Goal: Task Accomplishment & Management: Manage account settings

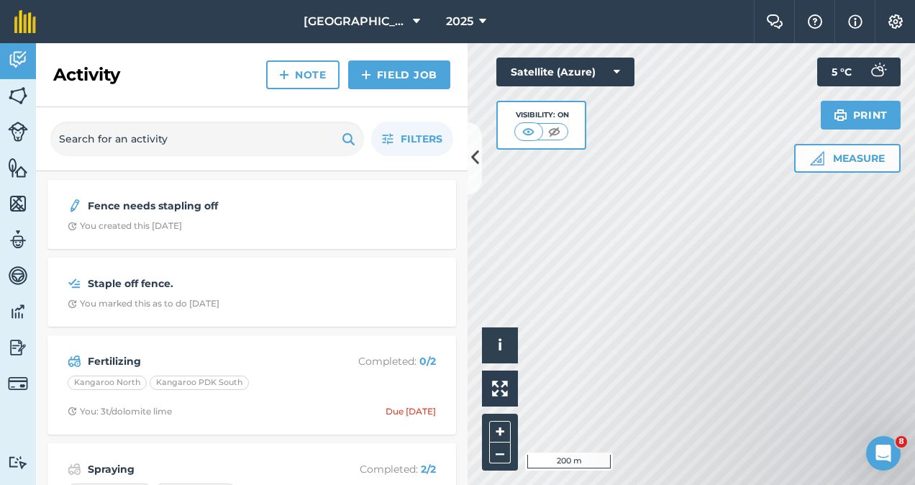
scroll to position [342, 0]
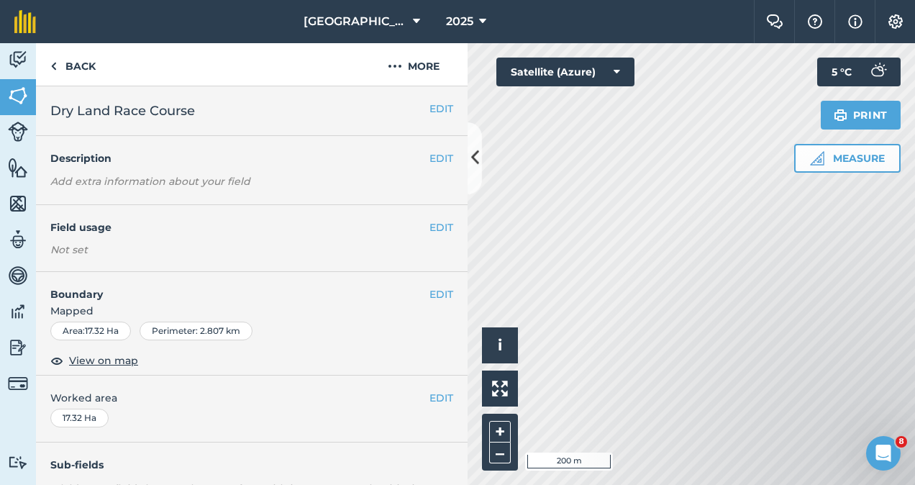
scroll to position [304, 0]
click at [83, 63] on link "Back" at bounding box center [73, 64] width 74 height 42
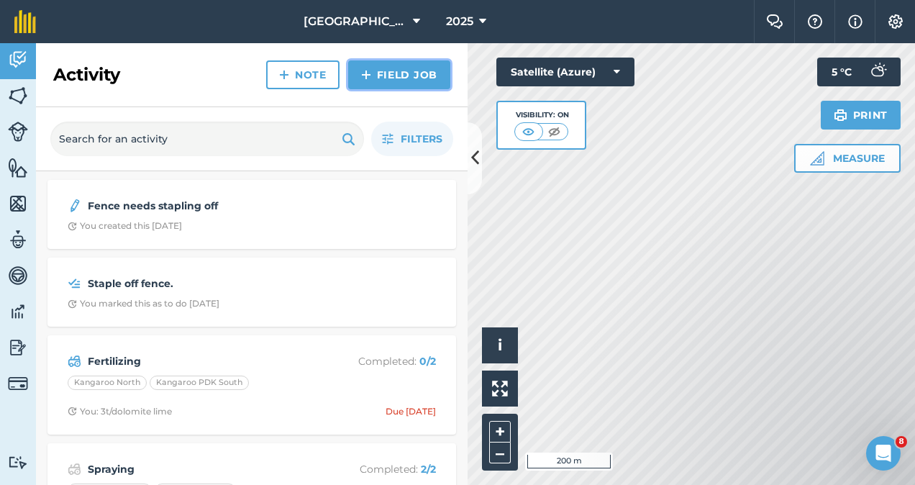
click at [401, 76] on link "Field Job" at bounding box center [399, 74] width 102 height 29
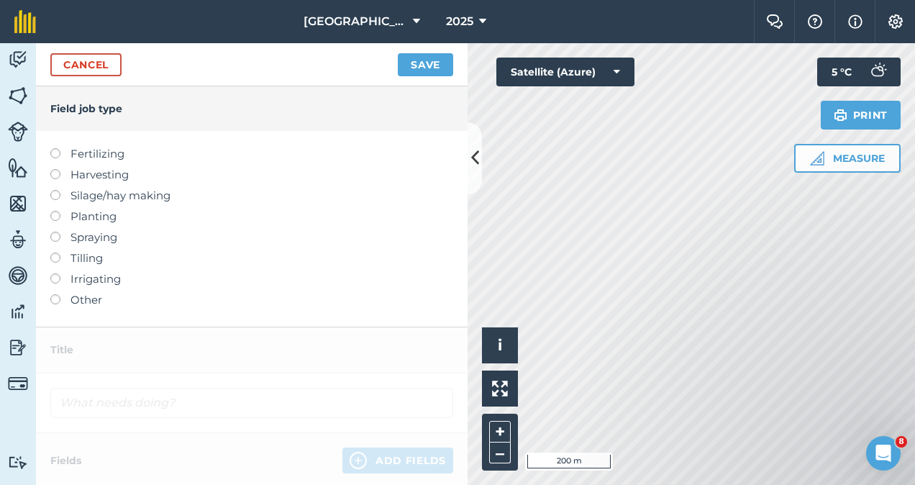
click at [73, 157] on label "Fertilizing" at bounding box center [251, 153] width 403 height 17
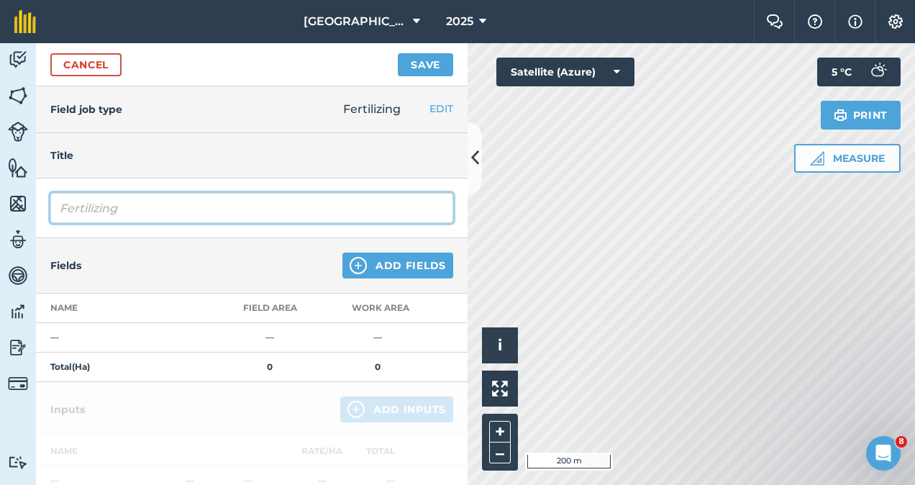
click at [163, 207] on input "Fertilizing" at bounding box center [251, 208] width 403 height 30
type input "F"
type input "Pre Spread Poppies"
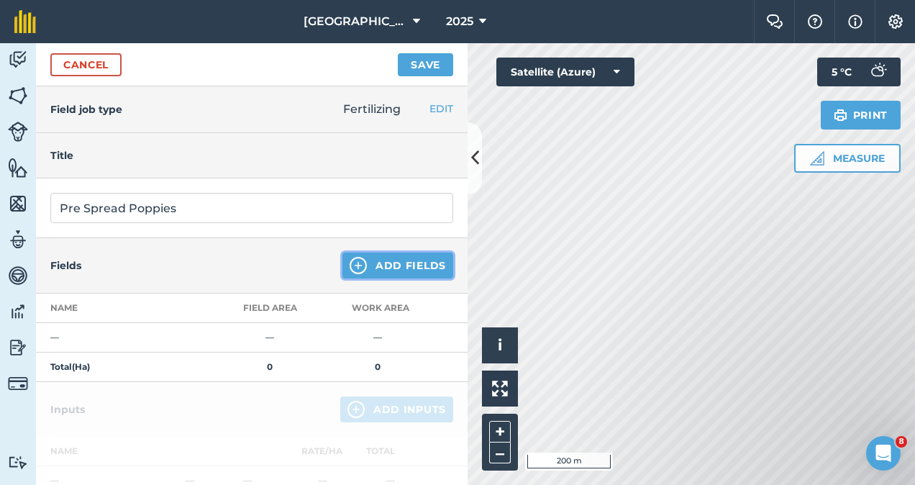
click at [384, 265] on button "Add Fields" at bounding box center [397, 265] width 111 height 26
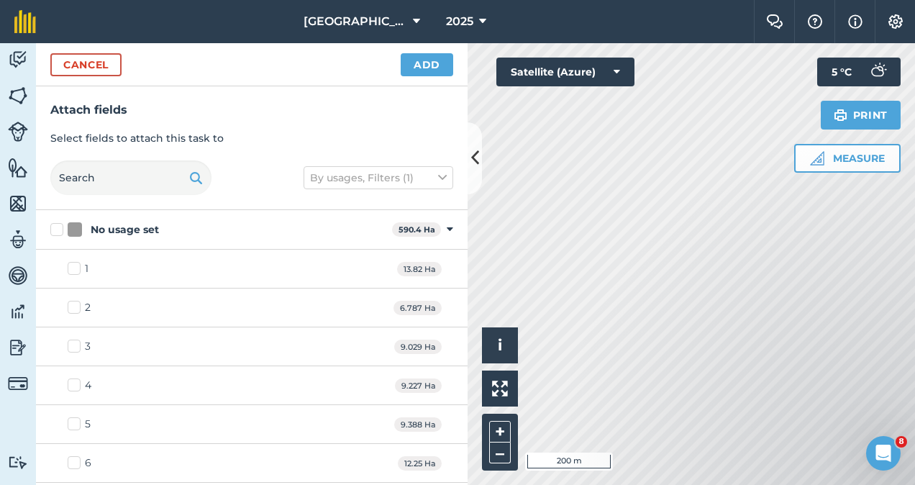
checkbox input "true"
click at [914, 168] on html "Westfield Estate 2025 Farm Chat Help Info Settings Westfield Estate - 2025 Repr…" at bounding box center [457, 242] width 915 height 485
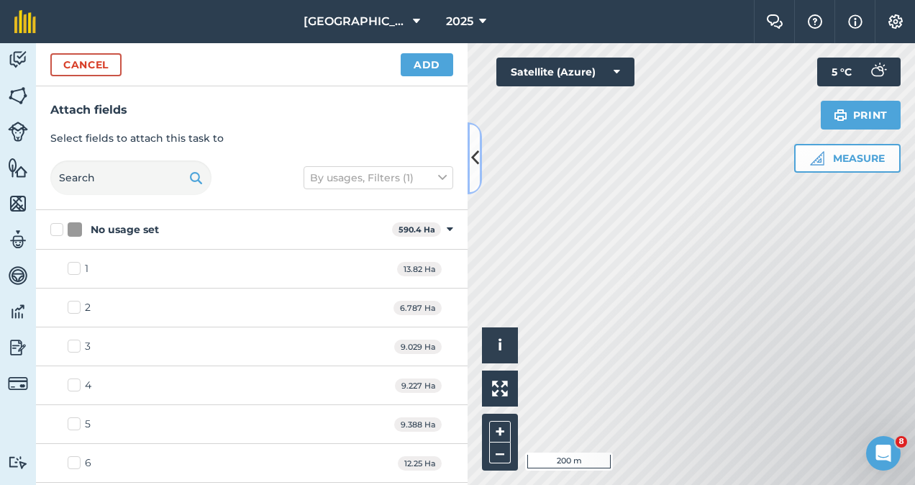
click at [471, 163] on icon at bounding box center [475, 157] width 8 height 25
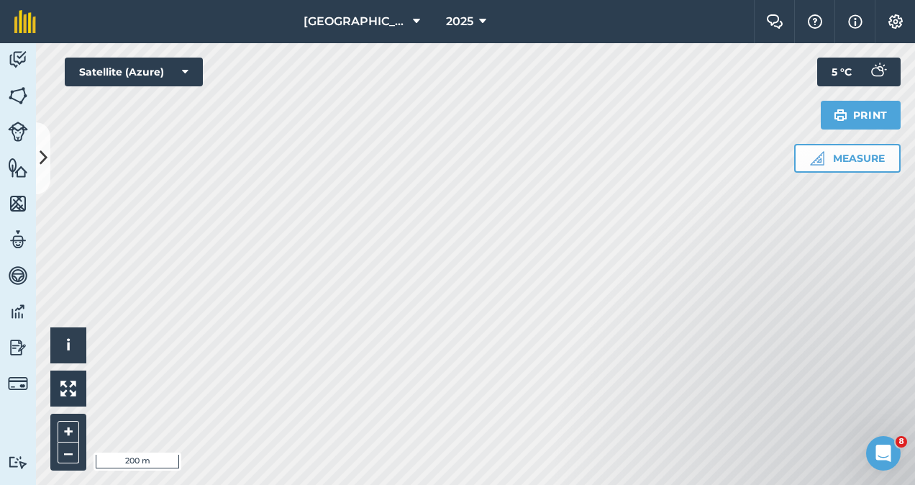
click at [914, 0] on html "Westfield Estate 2025 Farm Chat Help Info Settings Westfield Estate - 2025 Repr…" at bounding box center [457, 242] width 915 height 485
click at [68, 453] on button "–" at bounding box center [69, 452] width 22 height 21
click at [431, 0] on html "Westfield Estate 2025 Farm Chat Help Info Settings Westfield Estate - 2025 Repr…" at bounding box center [457, 242] width 915 height 485
click at [70, 426] on button "+" at bounding box center [69, 432] width 22 height 22
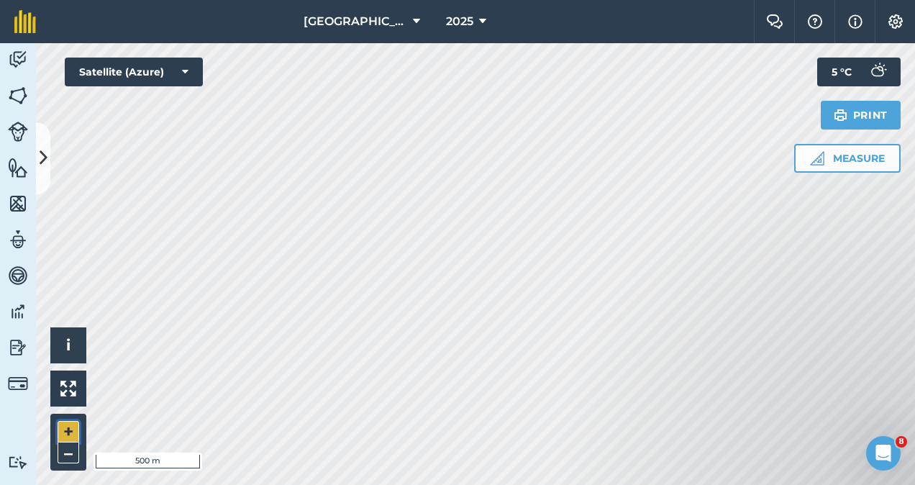
click at [70, 426] on button "+" at bounding box center [69, 432] width 22 height 22
checkbox input "true"
click at [37, 152] on button at bounding box center [43, 158] width 14 height 72
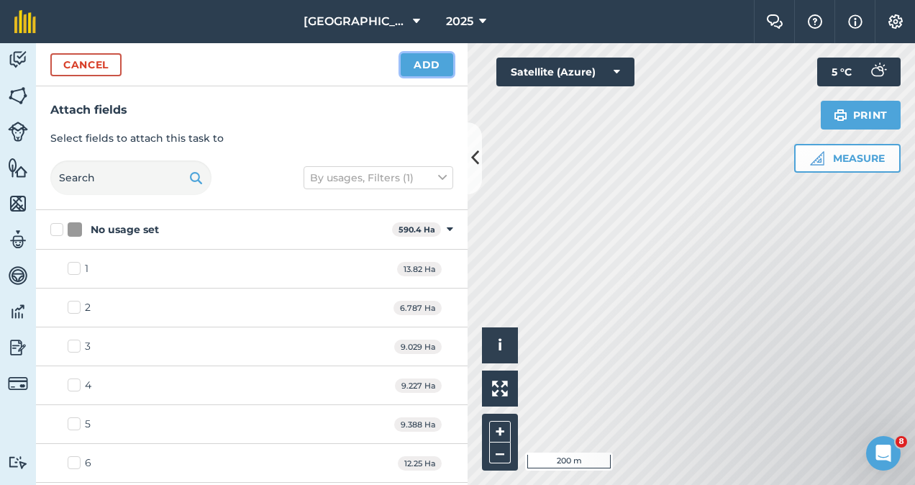
click at [424, 58] on button "Add" at bounding box center [427, 64] width 52 height 23
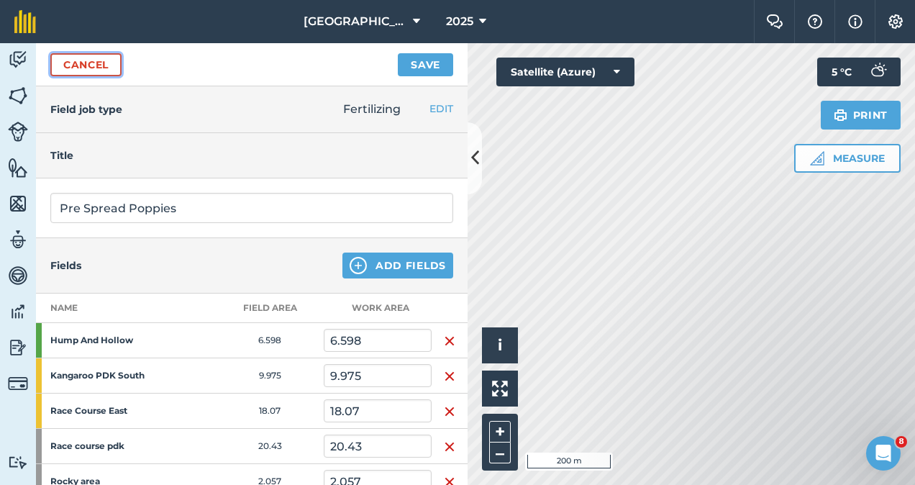
click at [84, 66] on link "Cancel" at bounding box center [85, 64] width 71 height 23
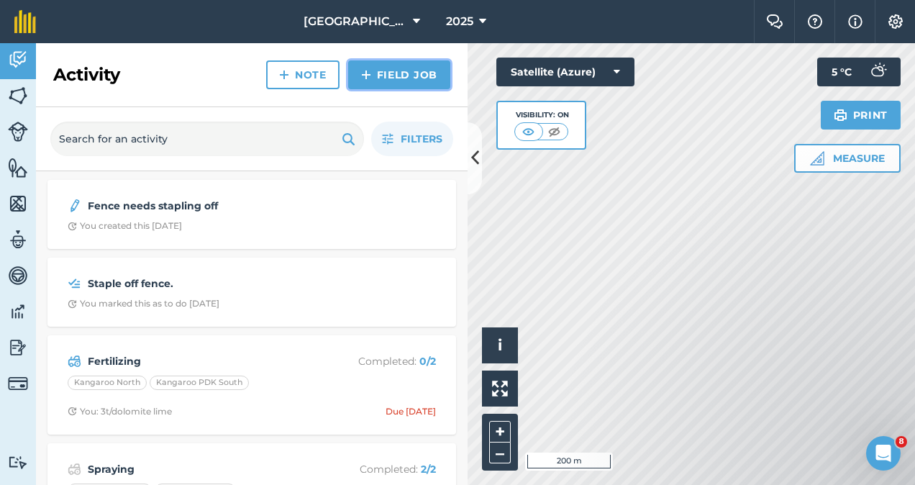
click at [410, 70] on link "Field Job" at bounding box center [399, 74] width 102 height 29
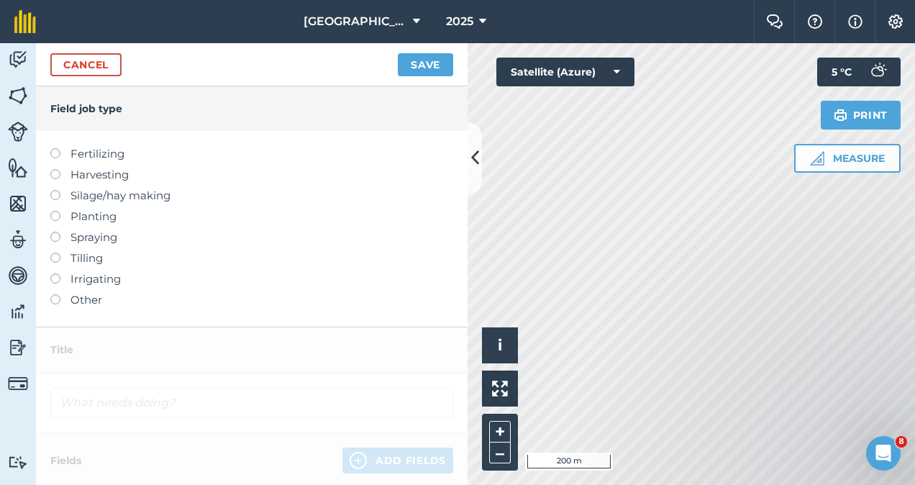
click at [78, 152] on label "Fertilizing" at bounding box center [251, 153] width 403 height 17
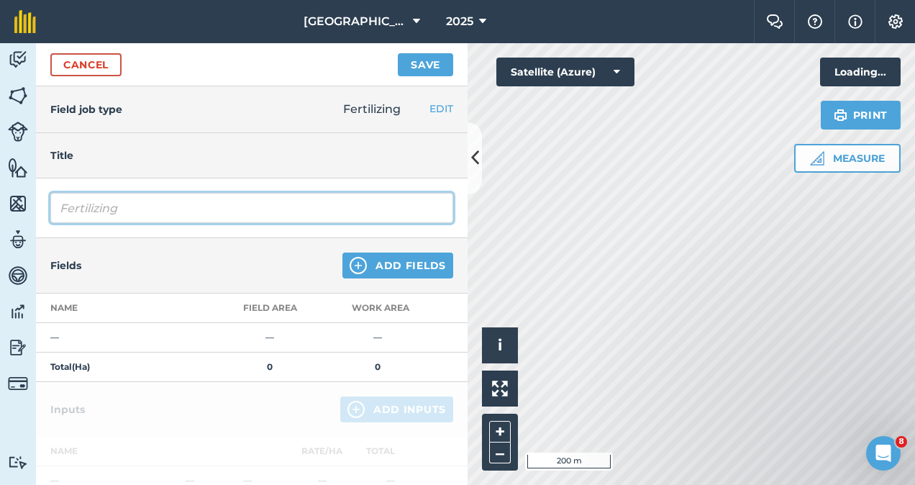
click at [101, 209] on input "Fertilizing" at bounding box center [251, 208] width 403 height 30
type input "g"
type input "Pre Spread Poppies"
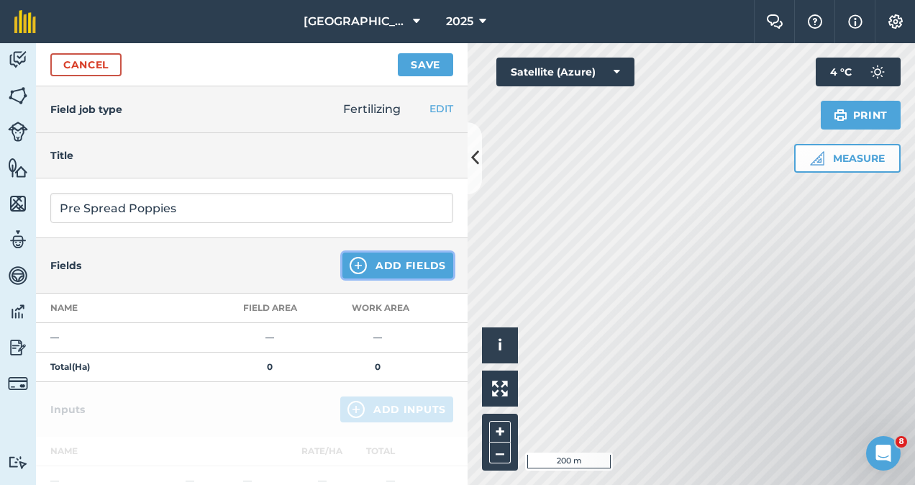
click at [374, 261] on button "Add Fields" at bounding box center [397, 265] width 111 height 26
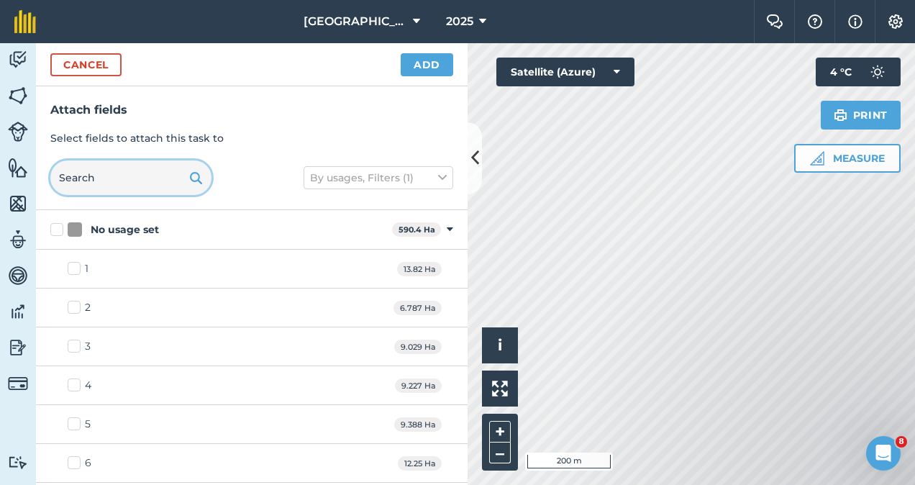
click at [90, 178] on input "text" at bounding box center [130, 177] width 161 height 35
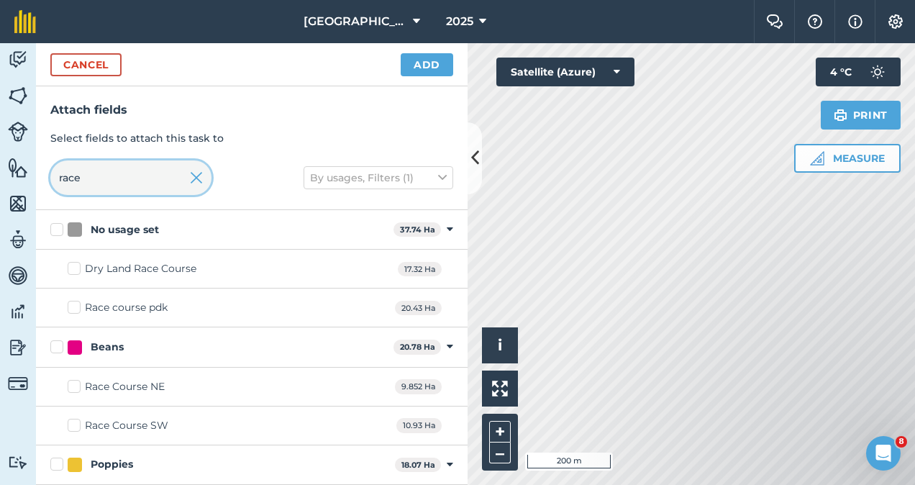
type input "race"
click at [79, 305] on label "Race course pdk" at bounding box center [118, 307] width 100 height 15
click at [77, 305] on input "Race course pdk" at bounding box center [72, 304] width 9 height 9
checkbox input "true"
click at [57, 460] on label "Poppies" at bounding box center [219, 464] width 339 height 15
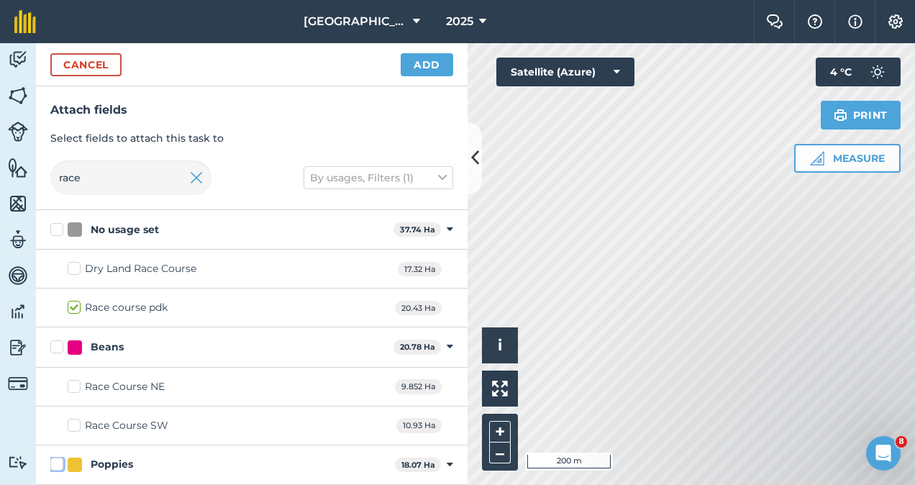
click at [57, 460] on input "Poppies" at bounding box center [54, 461] width 9 height 9
checkbox input "true"
click at [135, 180] on input "race" at bounding box center [130, 177] width 161 height 35
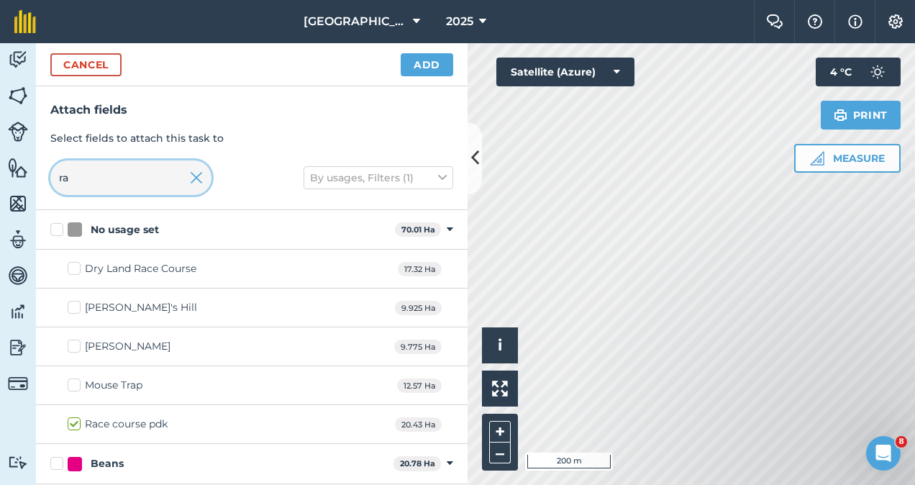
type input "r"
checkbox input "false"
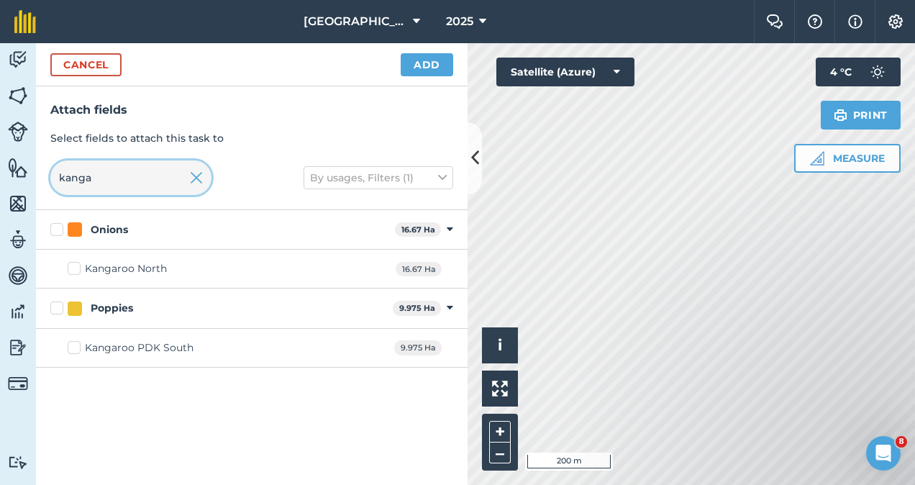
type input "kanga"
click at [76, 344] on label "Kangaroo PDK South" at bounding box center [131, 347] width 126 height 15
click at [76, 344] on input "Kangaroo PDK South" at bounding box center [72, 344] width 9 height 9
checkbox input "true"
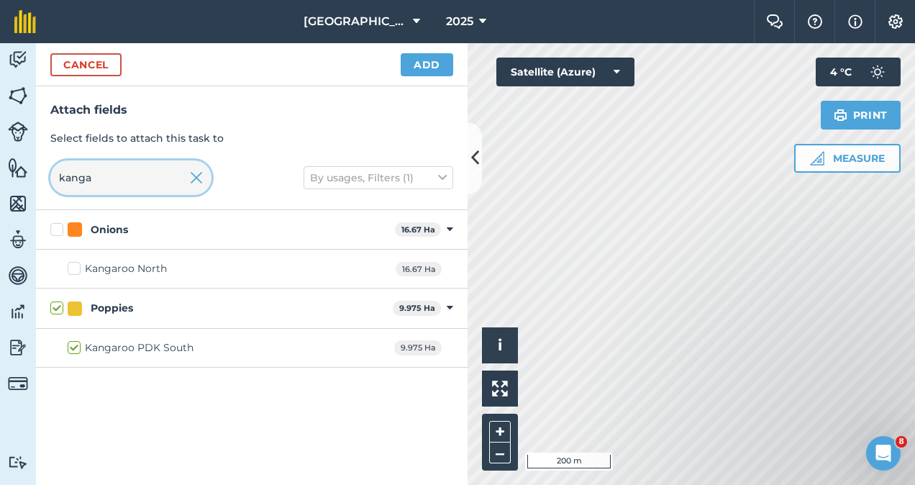
click at [139, 179] on input "kanga" at bounding box center [130, 177] width 161 height 35
type input "k"
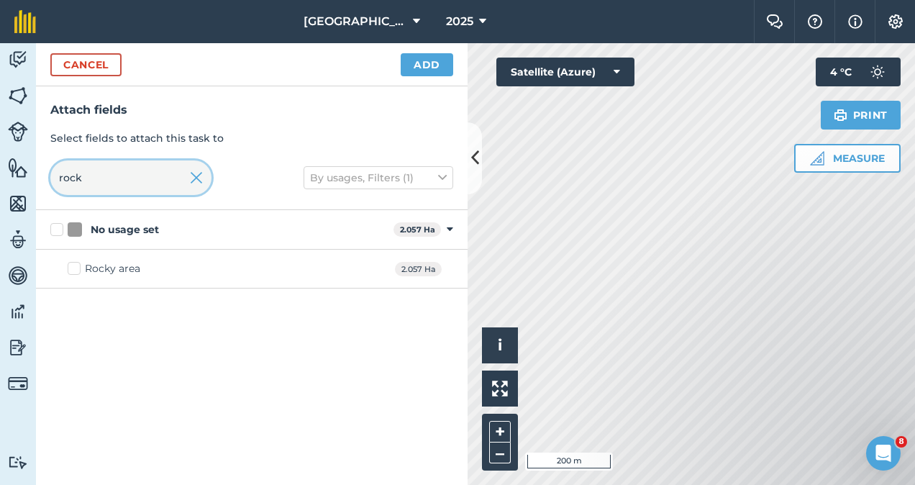
type input "rock"
click at [76, 270] on label "Rocky area" at bounding box center [104, 268] width 73 height 15
click at [76, 270] on input "Rocky area" at bounding box center [72, 265] width 9 height 9
checkbox input "true"
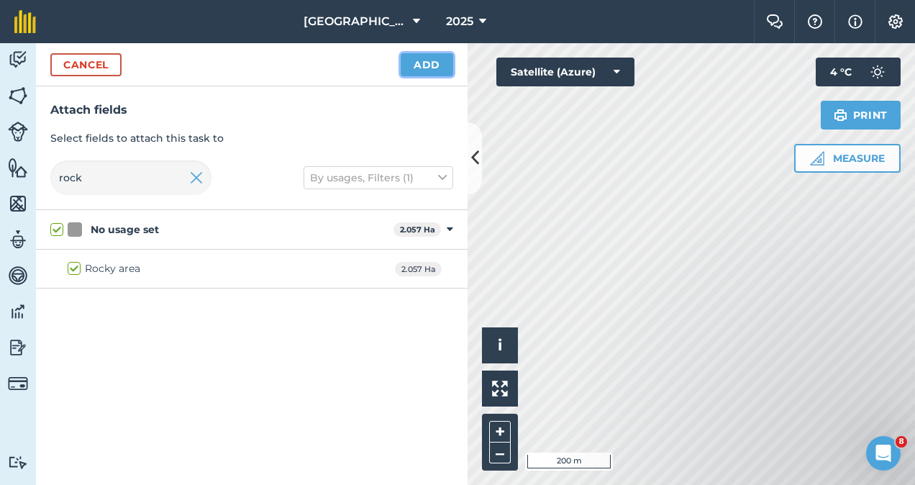
click at [427, 59] on button "Add" at bounding box center [427, 64] width 52 height 23
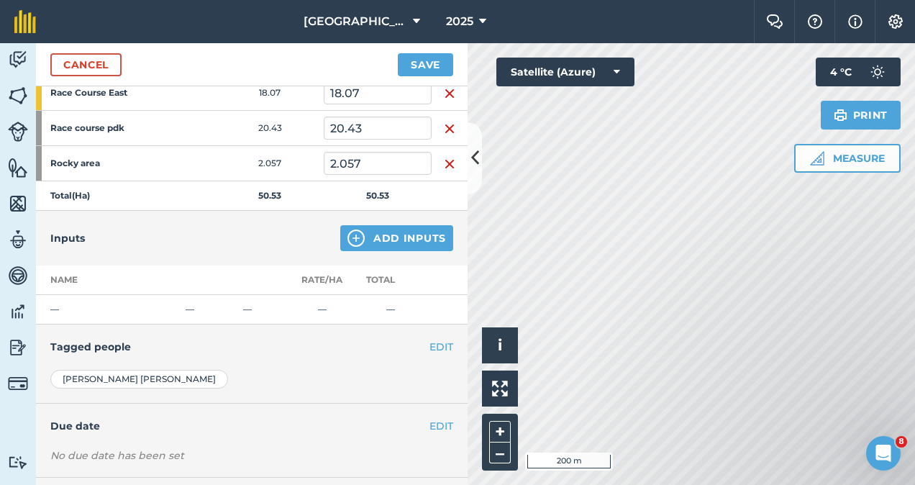
scroll to position [296, 0]
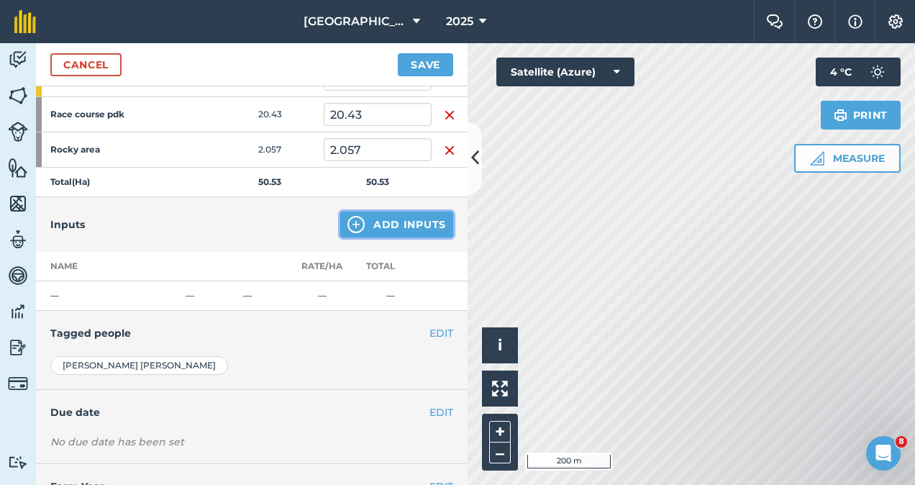
click at [384, 224] on button "Add Inputs" at bounding box center [396, 224] width 113 height 26
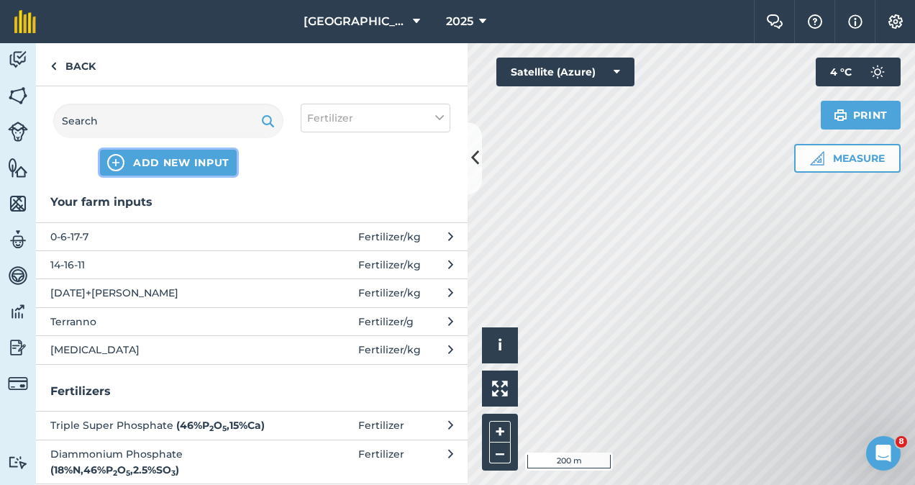
click at [170, 170] on button "ADD NEW INPUT" at bounding box center [168, 163] width 137 height 26
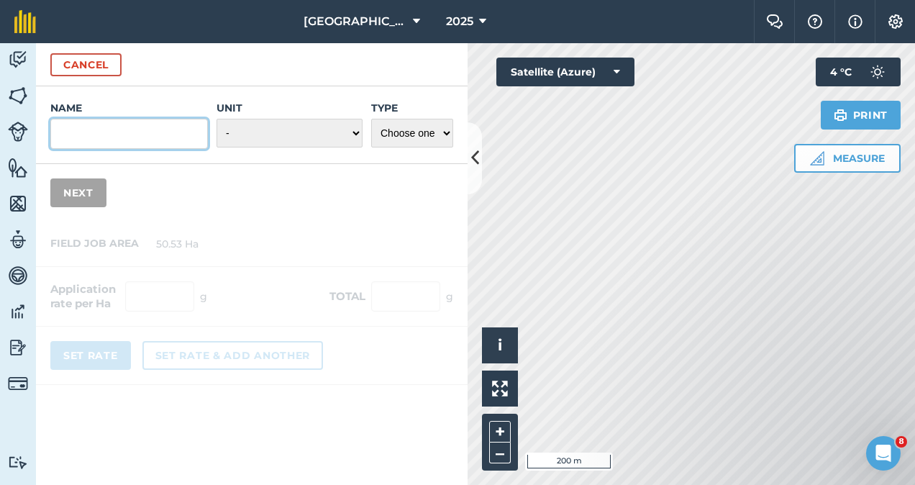
click at [89, 134] on input "Name" at bounding box center [128, 134] width 157 height 30
type input "10-17-8"
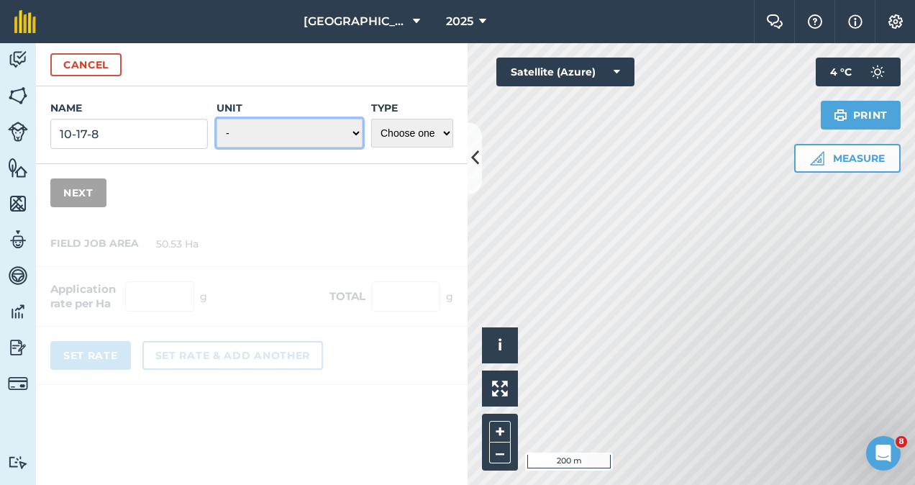
click at [351, 138] on select "- Grams/g Kilograms/kg Metric tonnes/t Millilitres/ml Litres/L Ounces/oz Pounds…" at bounding box center [289, 133] width 146 height 29
select select "KILOGRAMS"
click at [217, 119] on select "- Grams/g Kilograms/kg Metric tonnes/t Millilitres/ml Litres/L Ounces/oz Pounds…" at bounding box center [289, 133] width 146 height 29
click at [436, 129] on select "Choose one Fertilizer Seed Spray Fuel Other" at bounding box center [412, 133] width 82 height 29
select select "FERTILIZER"
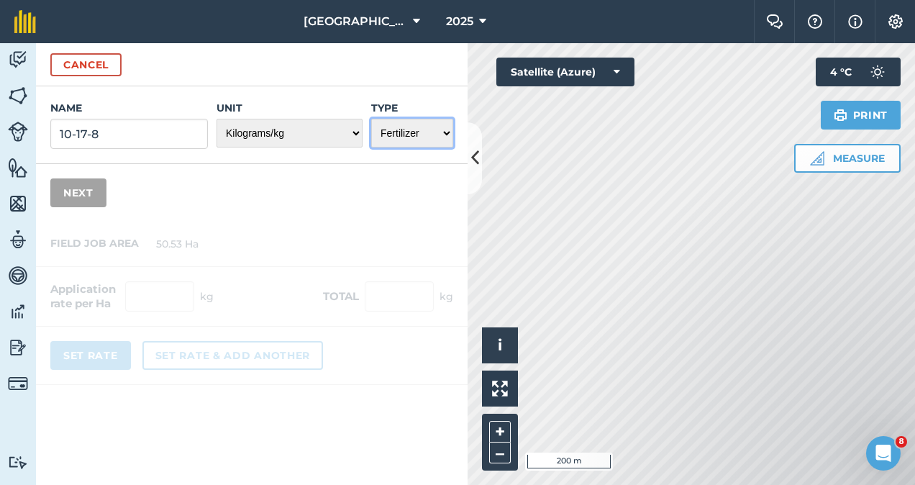
click at [371, 119] on select "Choose one Fertilizer Seed Spray Fuel Other" at bounding box center [412, 133] width 82 height 29
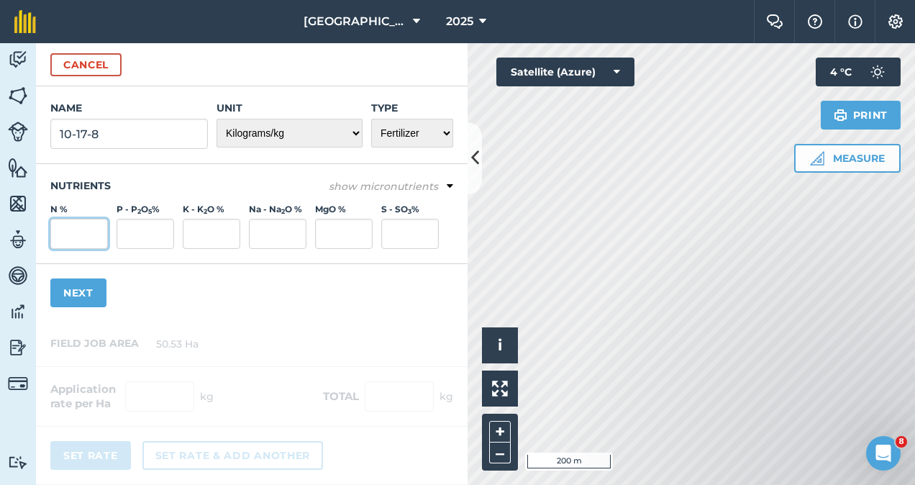
click at [81, 229] on input "N %" at bounding box center [79, 234] width 58 height 30
type input "10"
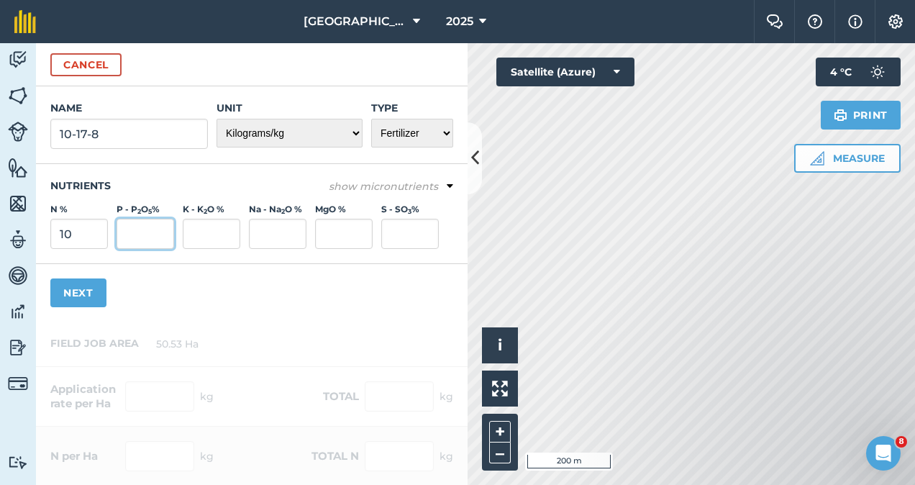
click at [134, 238] on input "P - P 2 O 5 %" at bounding box center [146, 234] width 58 height 30
type input "17"
click at [196, 234] on input "K - K 2 O %" at bounding box center [212, 234] width 58 height 30
type input "8"
click at [252, 337] on div at bounding box center [251, 492] width 431 height 342
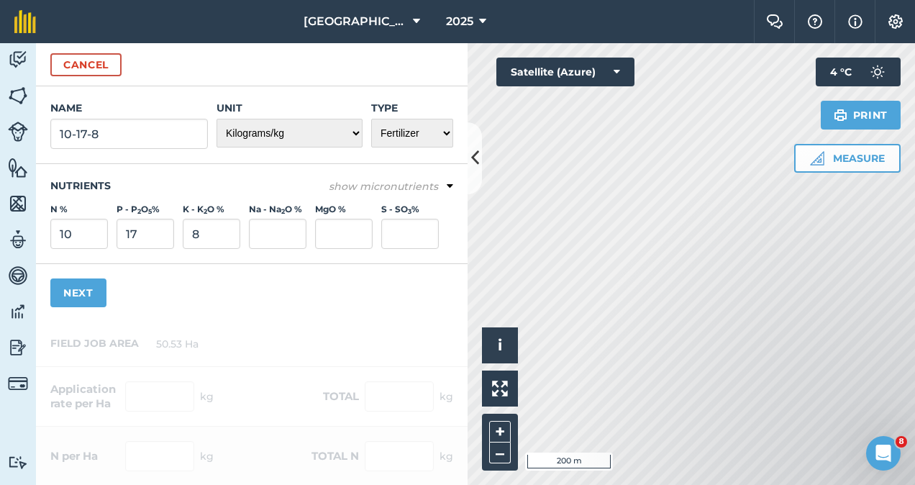
scroll to position [177, 0]
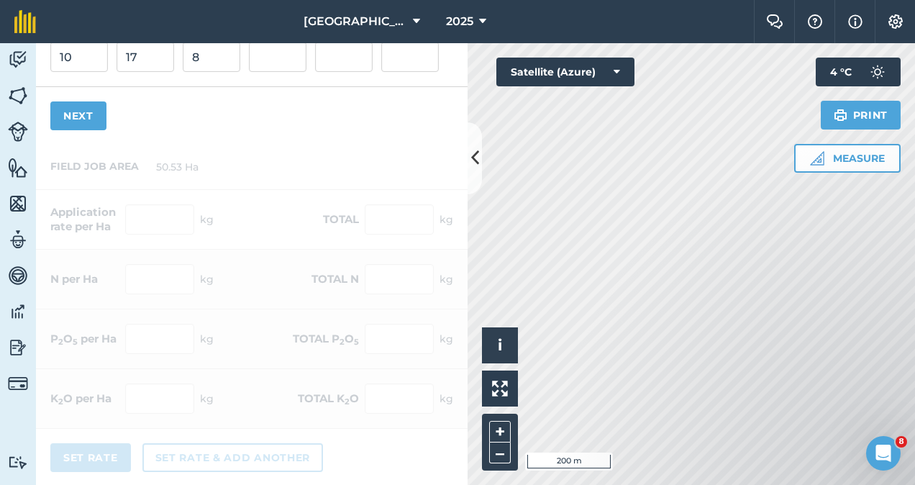
click at [132, 219] on div at bounding box center [251, 316] width 431 height 342
click at [95, 131] on div "Name 10-17-8 Unit - Grams/g Kilograms/kg Metric tonnes/t Millilitres/ml Litres/…" at bounding box center [251, 26] width 431 height 235
click at [90, 121] on button "Next" at bounding box center [78, 115] width 56 height 29
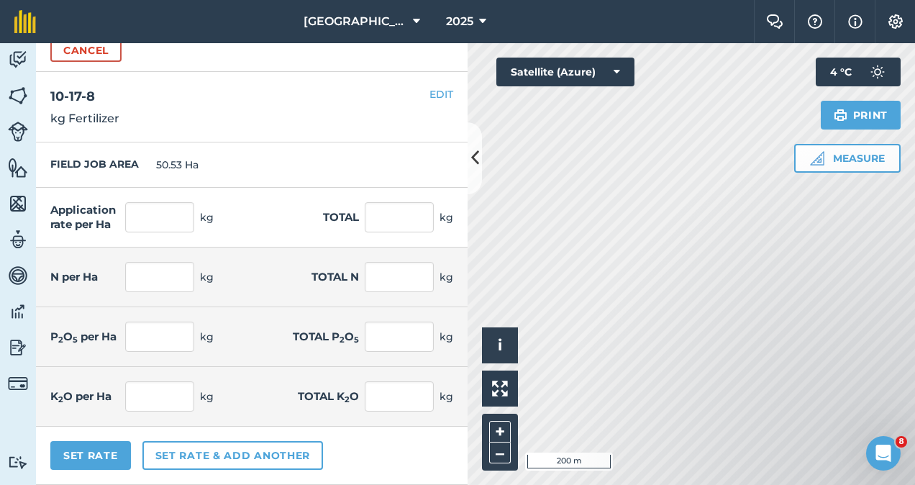
scroll to position [12, 0]
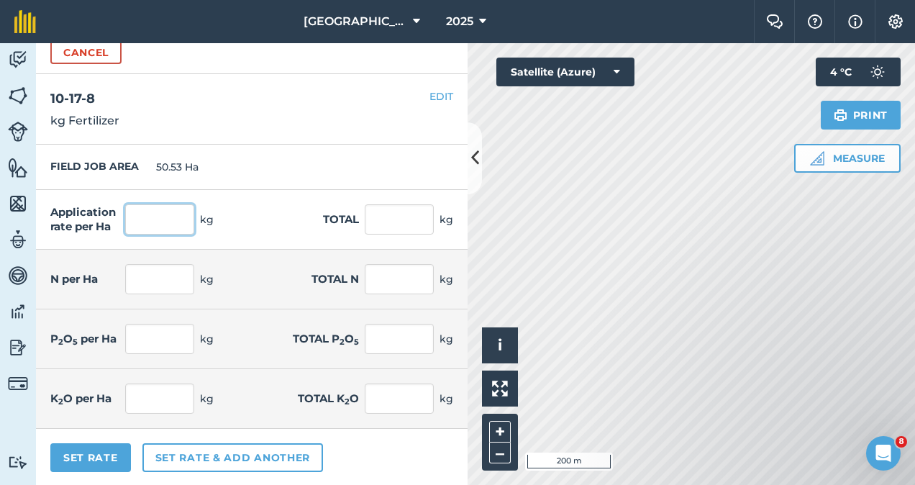
click at [150, 216] on input "text" at bounding box center [159, 219] width 69 height 30
type input "250"
type input "12,632.5"
type input "25"
type input "1,263.25"
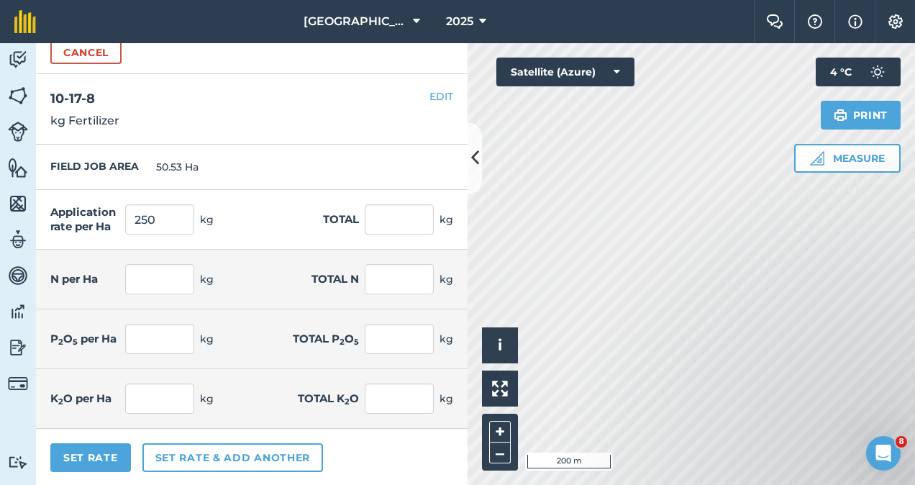
type input "42.5"
type input "2,147.525"
type input "20"
type input "1,010.6"
click at [232, 229] on div "Application rate per Ha 250 kg Total 12,632.5 kg" at bounding box center [251, 220] width 431 height 60
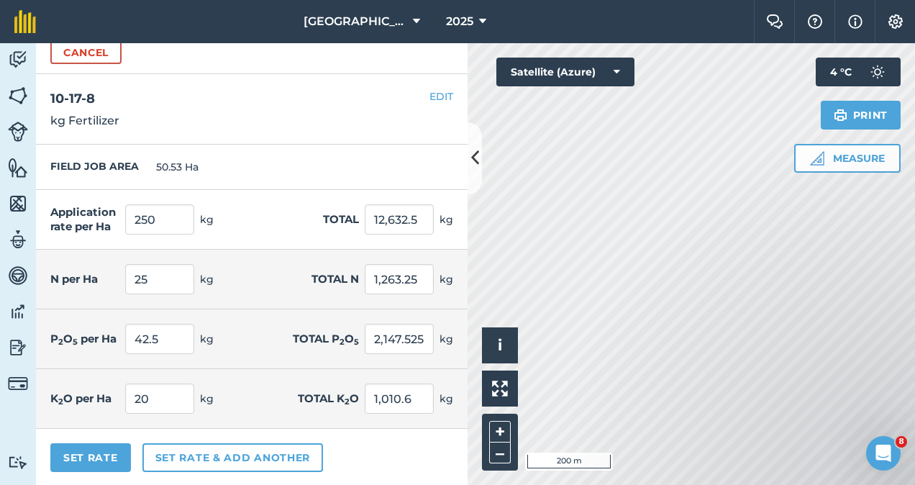
scroll to position [13, 0]
click at [102, 460] on button "Set Rate" at bounding box center [90, 456] width 81 height 29
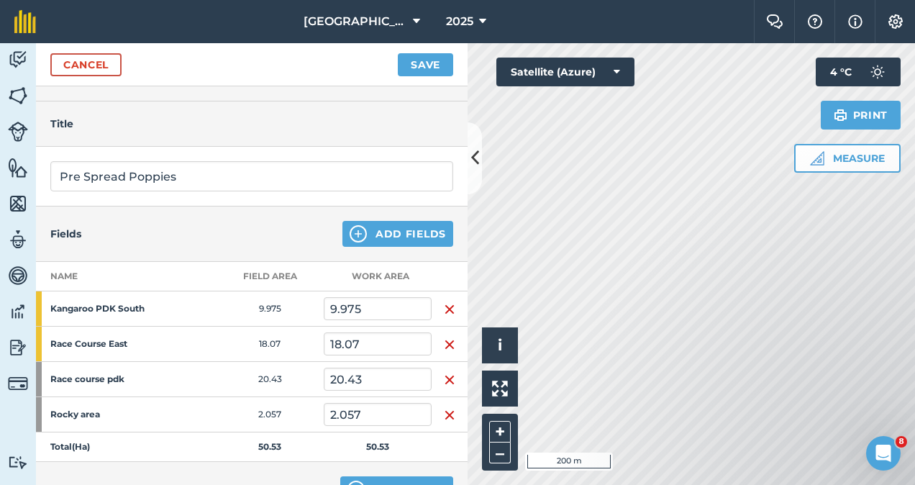
scroll to position [0, 0]
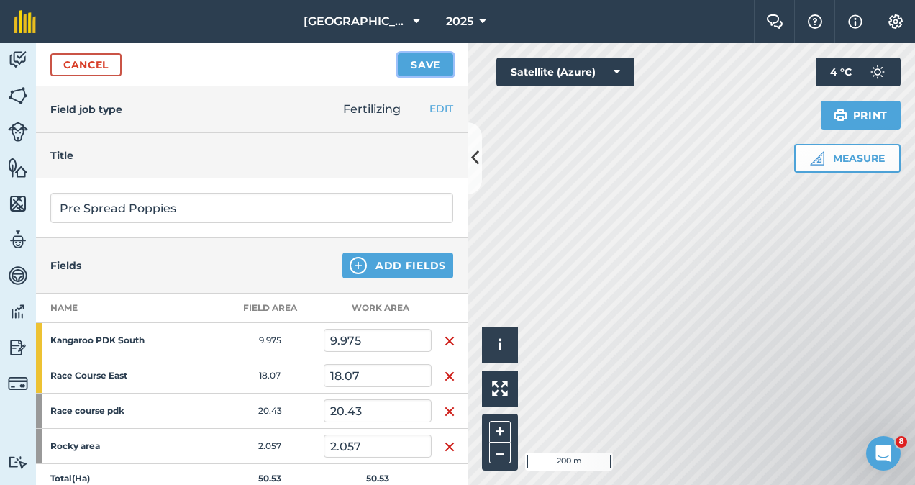
click at [424, 63] on button "Save" at bounding box center [425, 64] width 55 height 23
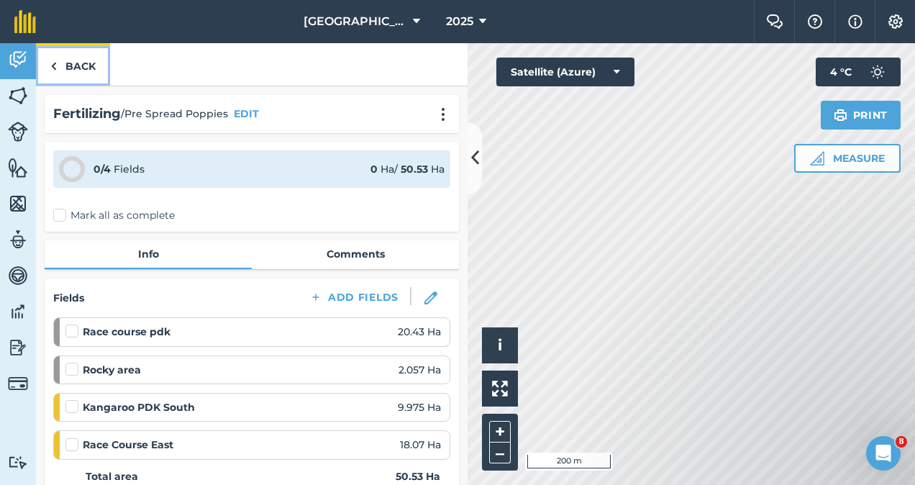
click at [70, 62] on link "Back" at bounding box center [73, 64] width 74 height 42
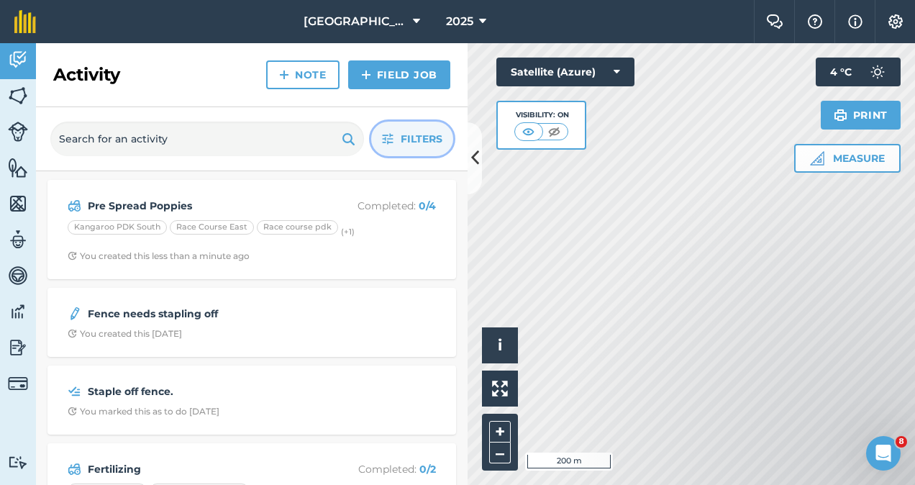
click at [414, 137] on span "Filters" at bounding box center [422, 139] width 42 height 16
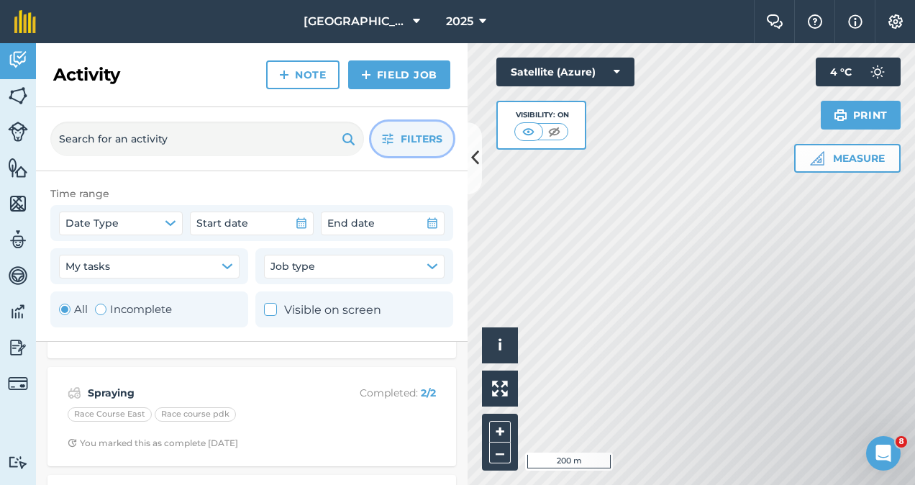
scroll to position [383, 0]
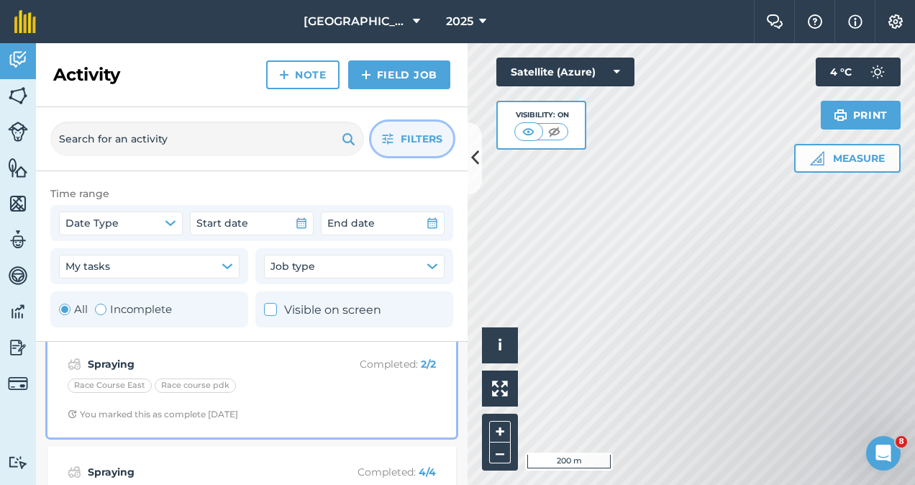
click at [322, 393] on div "Race Course East Race course pdk" at bounding box center [252, 387] width 368 height 19
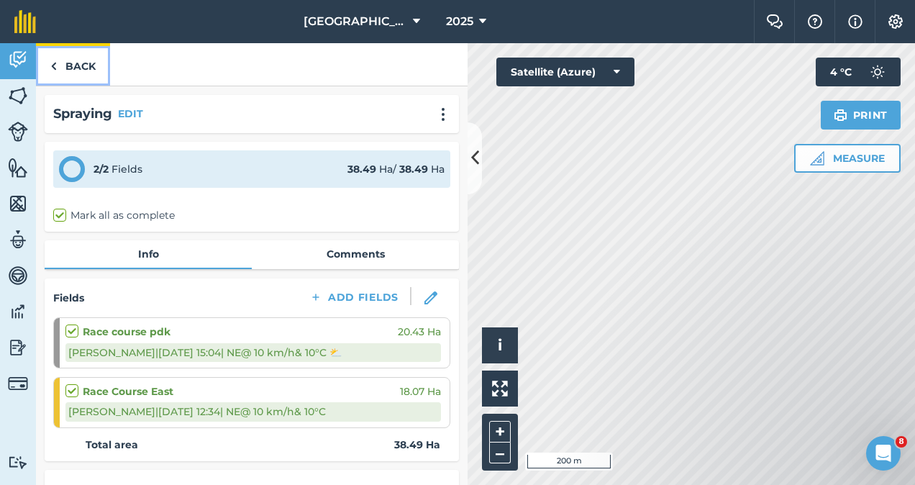
click at [81, 58] on link "Back" at bounding box center [73, 64] width 74 height 42
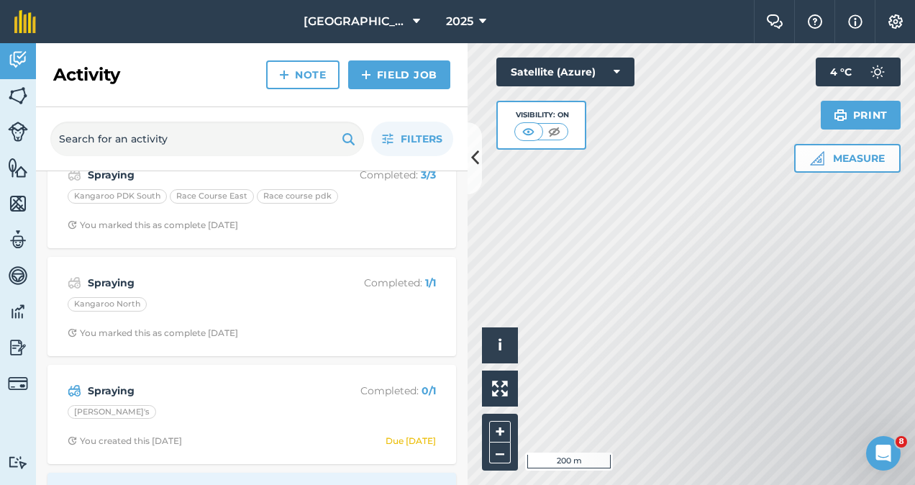
scroll to position [741, 0]
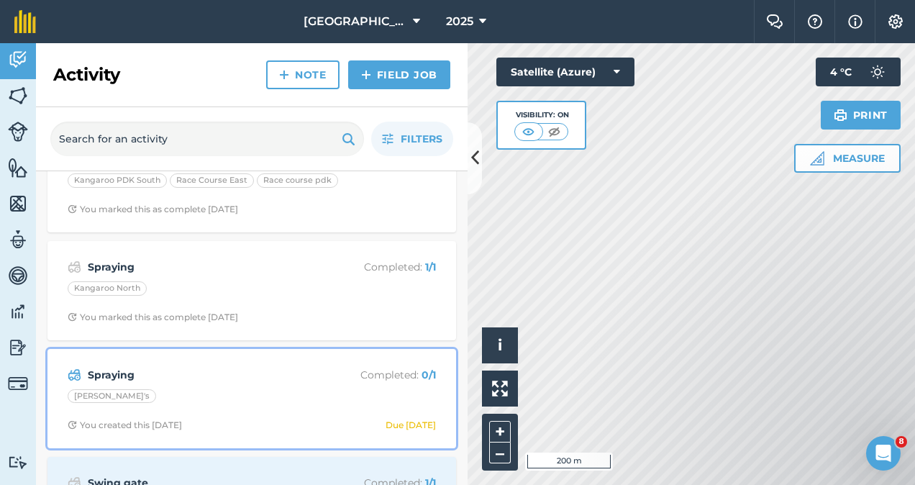
click at [279, 406] on div "Spraying Completed : 0 / 1 [PERSON_NAME]'s You created this [DATE] Due [DATE]" at bounding box center [251, 398] width 391 height 82
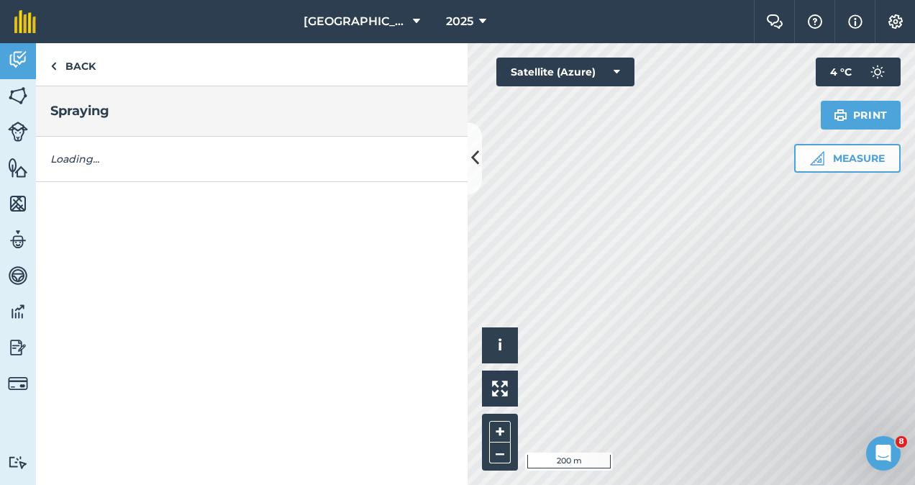
click at [279, 406] on div "Back Spraying Loading..." at bounding box center [251, 264] width 431 height 442
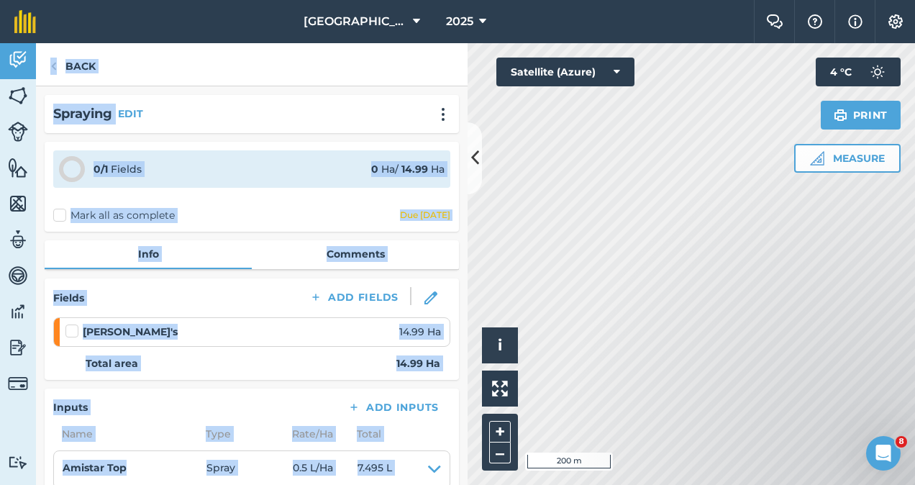
drag, startPoint x: 279, startPoint y: 406, endPoint x: 265, endPoint y: 315, distance: 91.6
click at [265, 315] on div "Fields Add Fields [PERSON_NAME]'s 14.99 Ha Total area 14.99 Ha" at bounding box center [252, 328] width 414 height 101
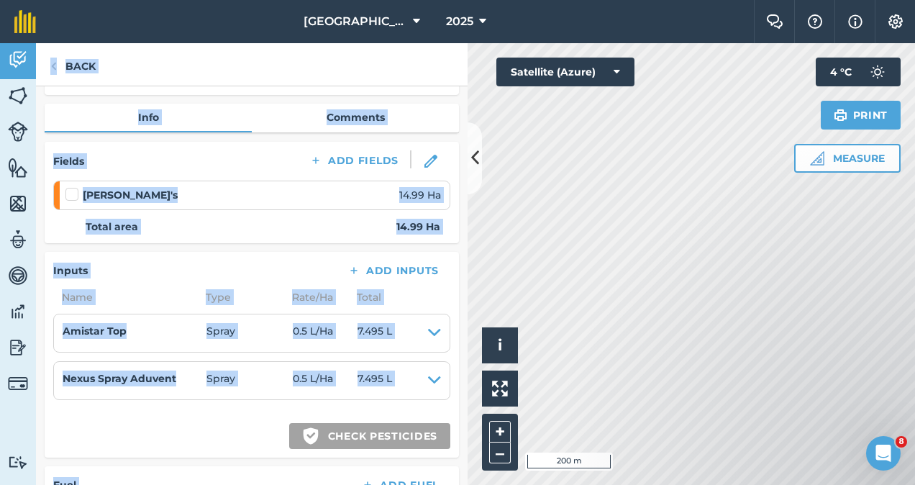
click at [210, 419] on div "Inputs Add Inputs Name Type Rate/ Ha Total Amistar Top Spray 0.5 L / Ha 7.495 L…" at bounding box center [252, 355] width 414 height 206
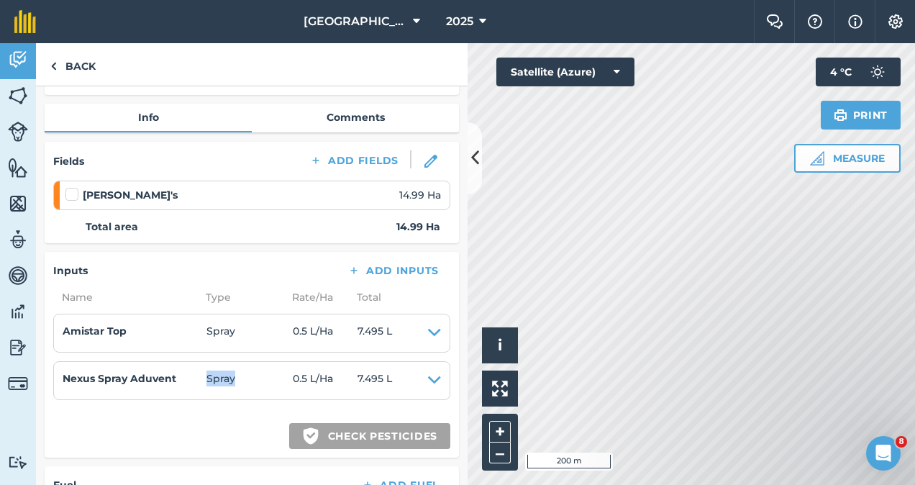
click at [210, 419] on div "Inputs Add Inputs Name Type Rate/ Ha Total Amistar Top Spray 0.5 L / Ha 7.495 L…" at bounding box center [252, 355] width 414 height 206
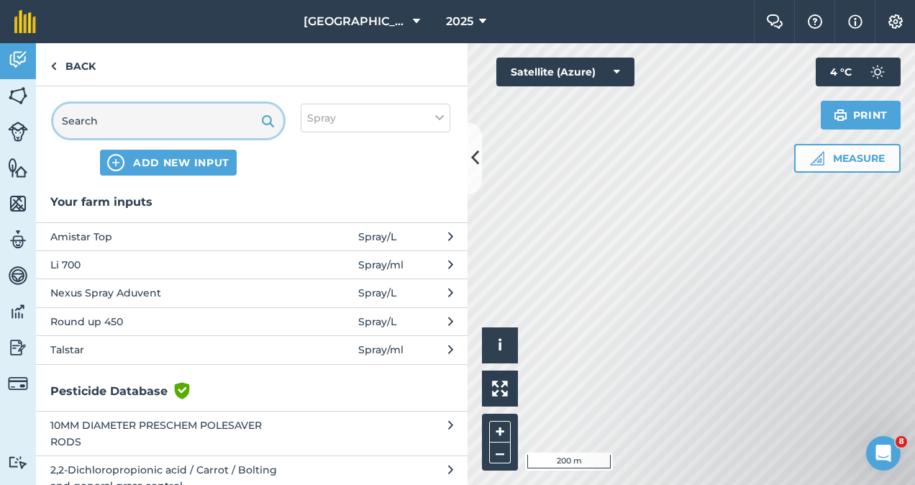
click at [163, 122] on input "text" at bounding box center [168, 121] width 230 height 35
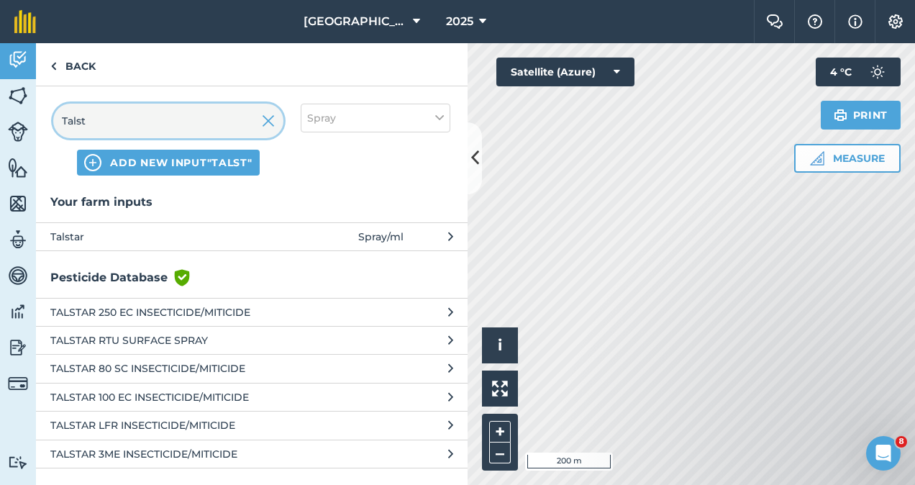
type input "Talst"
click at [110, 236] on span "Talstar" at bounding box center [167, 237] width 235 height 16
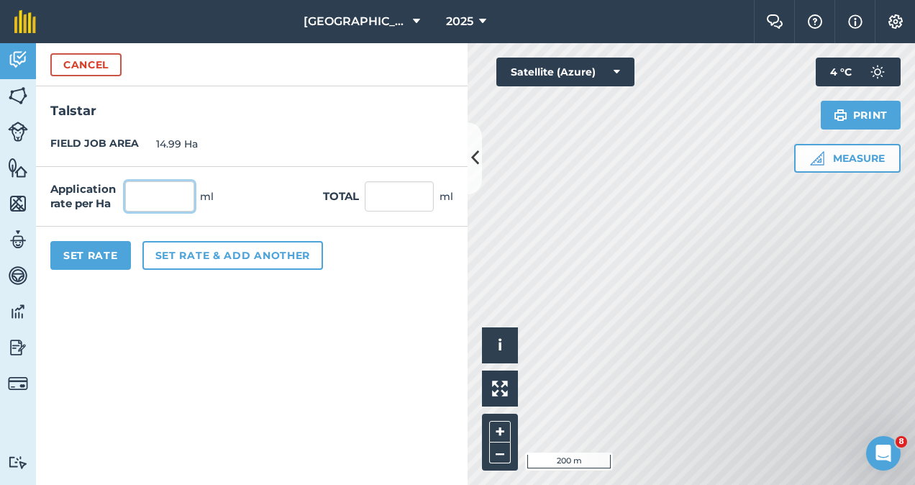
click at [176, 203] on input "text" at bounding box center [159, 196] width 69 height 30
type input "100"
type input "1,499"
click at [274, 341] on form "Cancel [GEOGRAPHIC_DATA] JOB AREA 14.99 Ha Application rate per Ha 100 ml Total…" at bounding box center [251, 264] width 431 height 442
click at [101, 250] on button "Set Rate" at bounding box center [90, 255] width 81 height 29
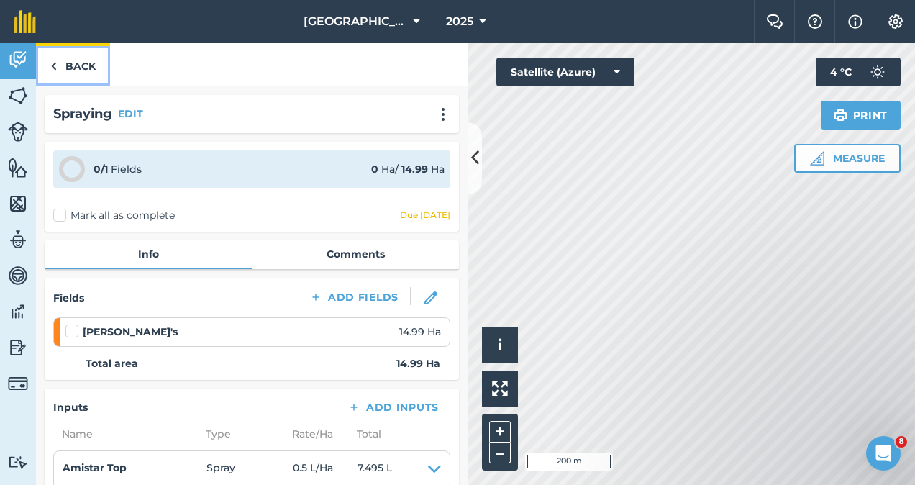
click at [78, 70] on link "Back" at bounding box center [73, 64] width 74 height 42
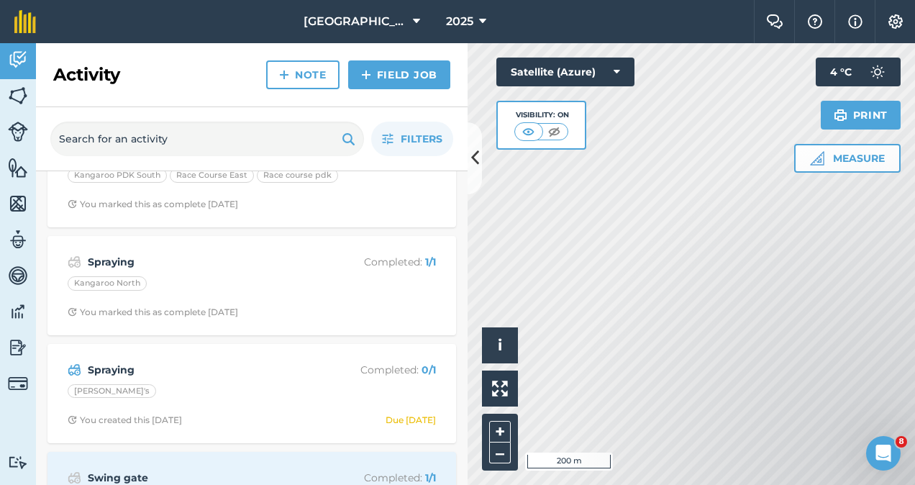
scroll to position [810, 0]
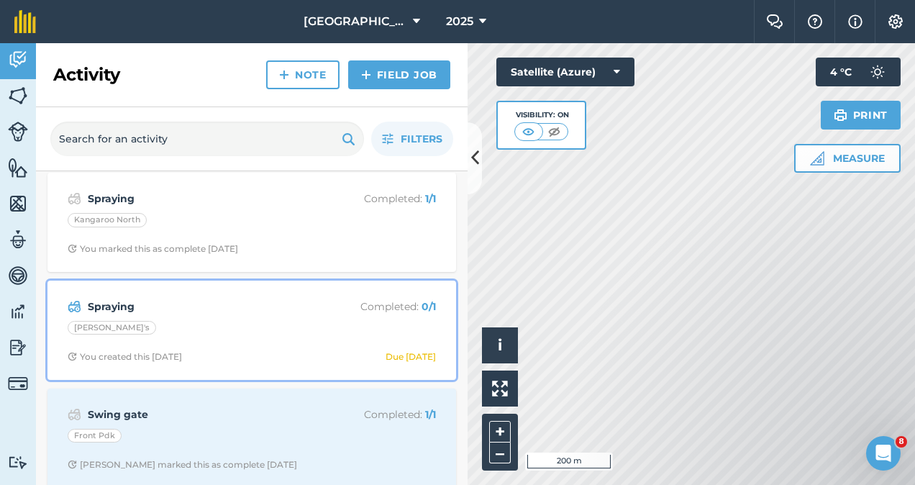
click at [279, 344] on div "Spraying Completed : 0 / 1 [PERSON_NAME]'s You created this [DATE] Due [DATE]" at bounding box center [251, 330] width 391 height 82
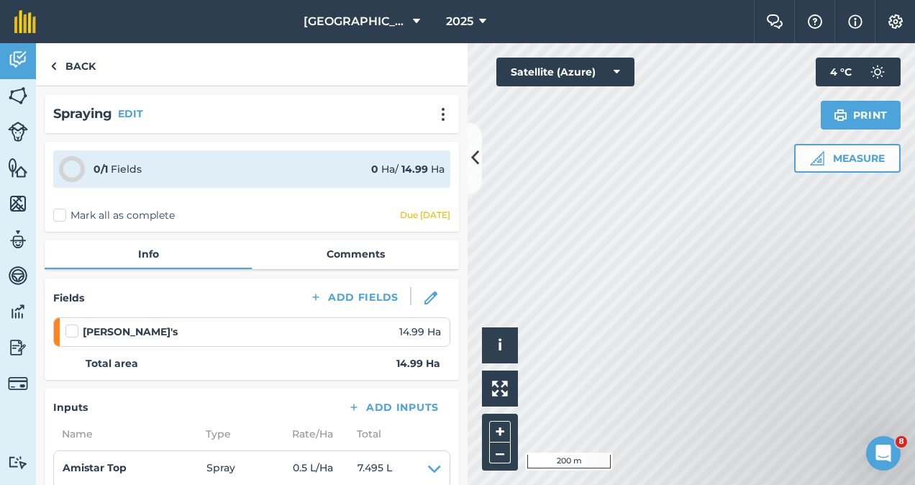
click at [55, 215] on label "Mark all as complete" at bounding box center [114, 215] width 122 height 15
click at [55, 215] on input "Mark all as complete" at bounding box center [57, 212] width 9 height 9
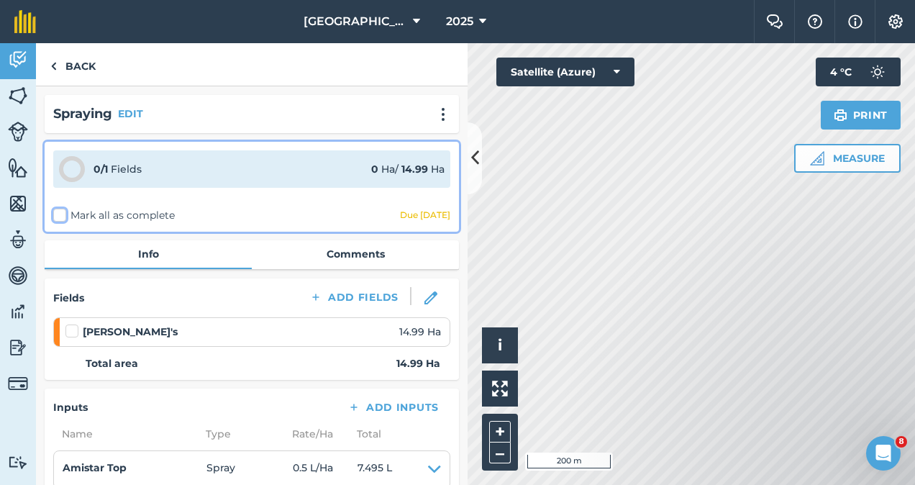
checkbox input "false"
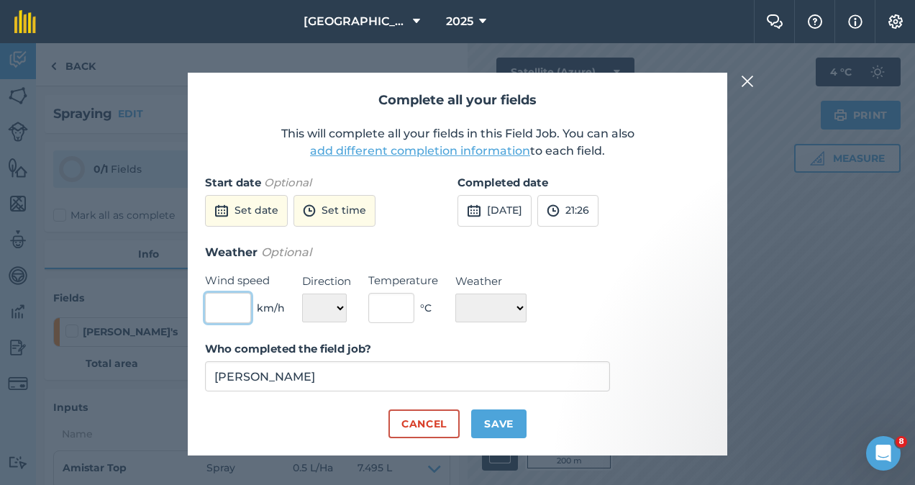
click at [245, 301] on input "text" at bounding box center [228, 308] width 46 height 30
type input "10"
click at [325, 314] on select "N NE E SE S SW W NW" at bounding box center [324, 307] width 45 height 29
select select "NW"
click at [302, 293] on select "N NE E SE S SW W NW" at bounding box center [324, 307] width 45 height 29
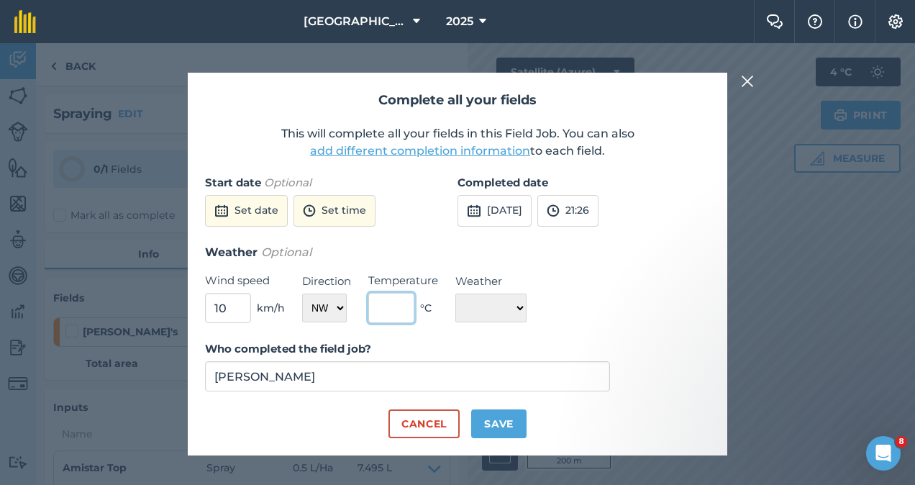
click at [397, 308] on input "text" at bounding box center [391, 308] width 46 height 30
type input "12"
click at [485, 304] on select "☀️ Sunny 🌧 Rainy ⛅️ Cloudy 🌨 Snow ❄️ Icy" at bounding box center [490, 307] width 71 height 29
select select "Sunny"
click at [455, 293] on select "☀️ Sunny 🌧 Rainy ⛅️ Cloudy 🌨 Snow ❄️ Icy" at bounding box center [490, 307] width 71 height 29
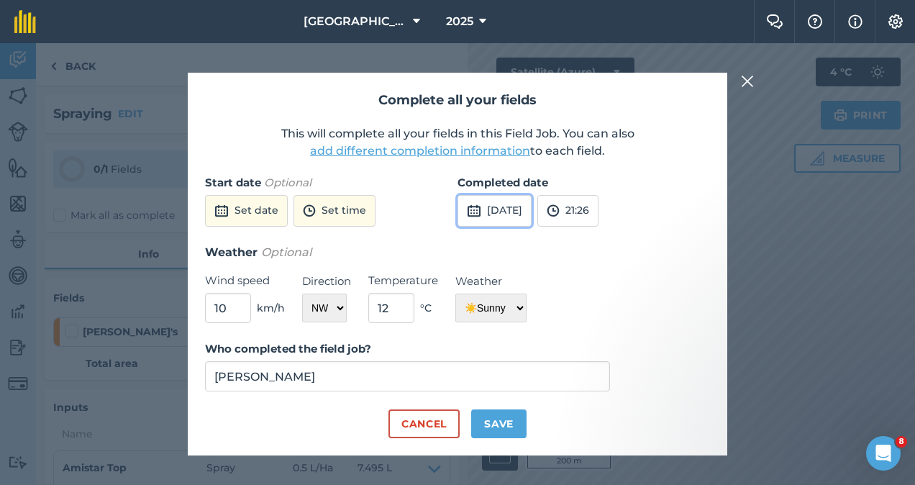
click at [512, 213] on button "[DATE]" at bounding box center [494, 211] width 74 height 32
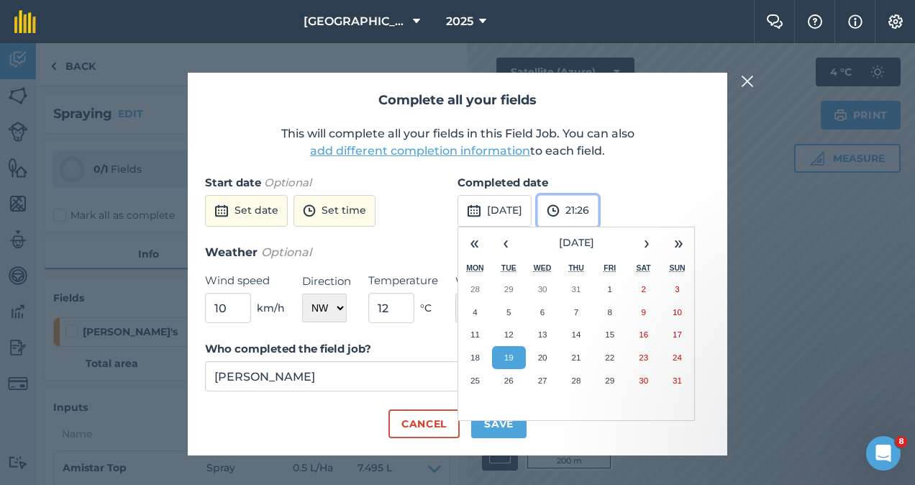
click at [598, 207] on button "21:26" at bounding box center [567, 211] width 61 height 32
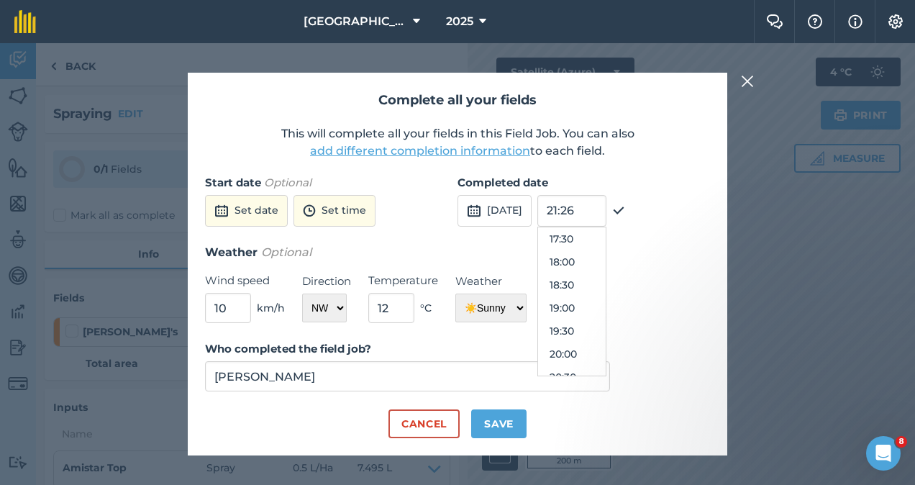
scroll to position [777, 0]
click at [603, 268] on button "17:30" at bounding box center [572, 267] width 68 height 23
click at [236, 201] on button "Set date" at bounding box center [246, 211] width 83 height 32
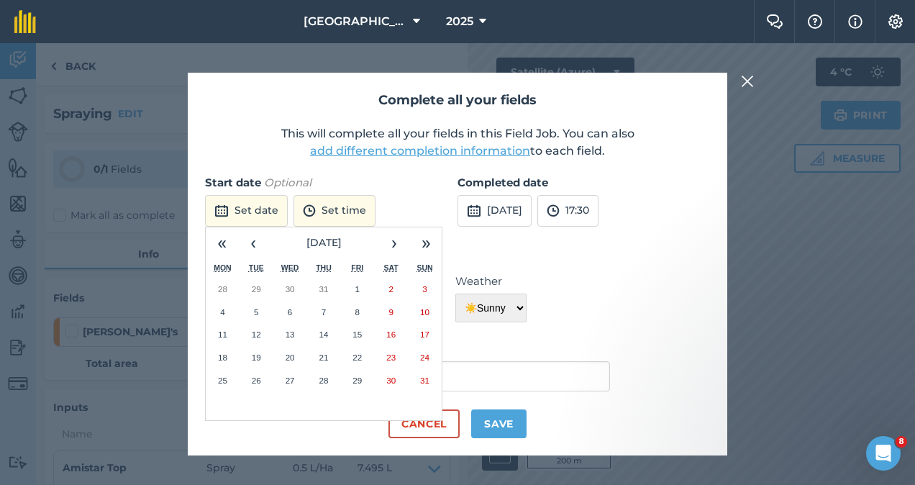
click at [262, 358] on button "19" at bounding box center [256, 357] width 34 height 23
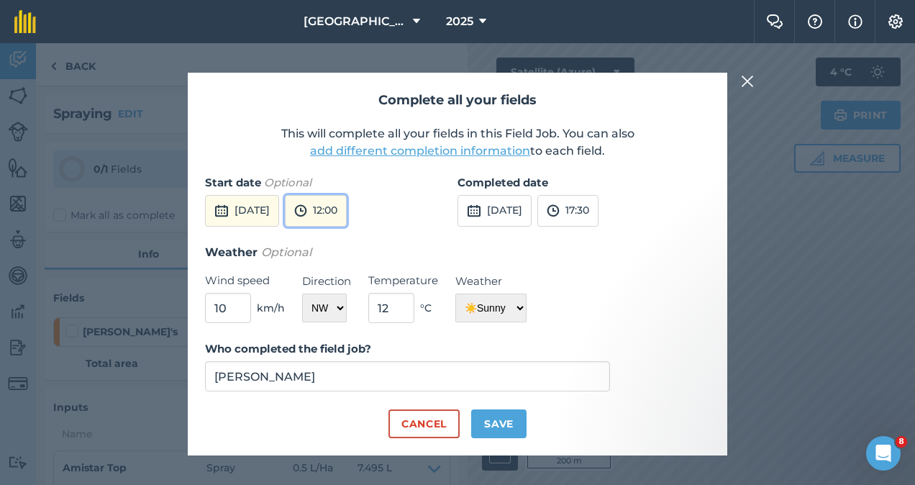
click at [347, 207] on button "12:00" at bounding box center [316, 211] width 62 height 32
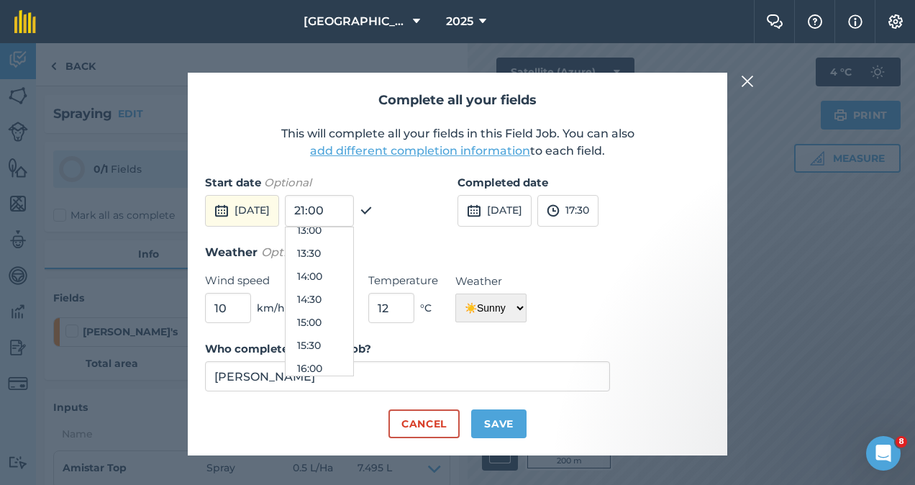
scroll to position [627, 0]
click at [353, 363] on button "16:30" at bounding box center [319, 371] width 68 height 23
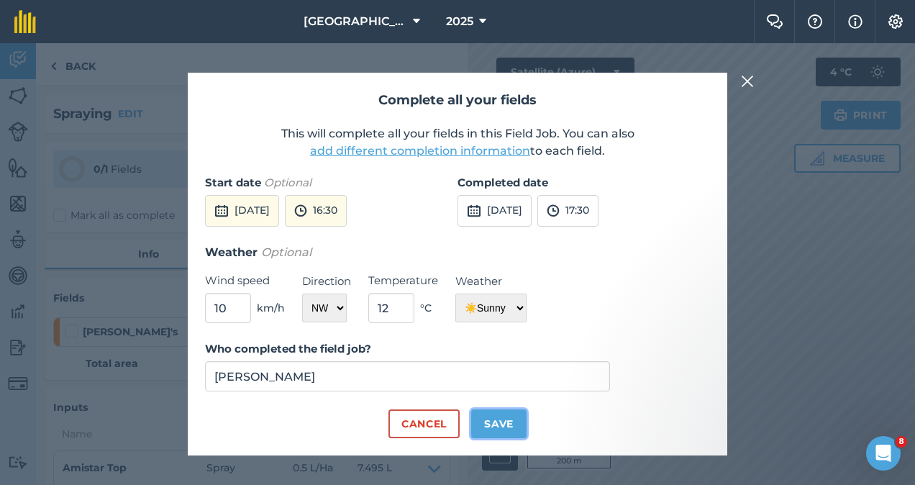
click at [502, 431] on button "Save" at bounding box center [498, 423] width 55 height 29
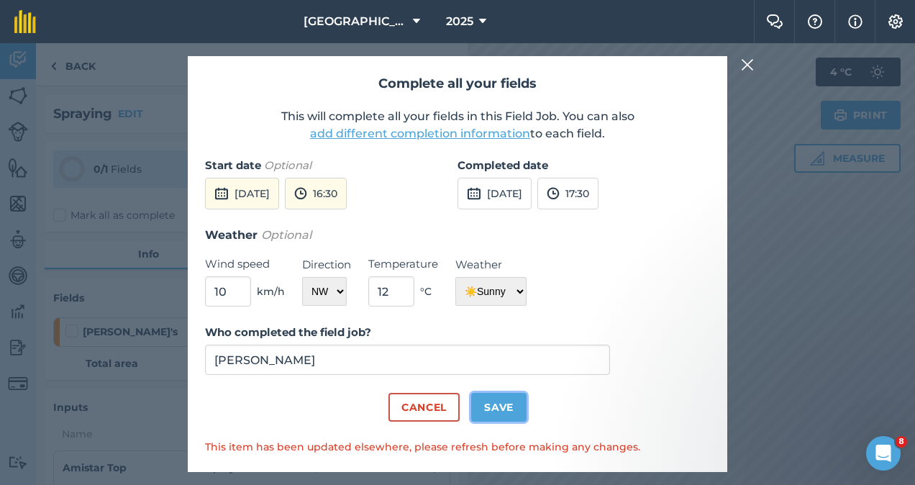
click at [503, 413] on button "Save" at bounding box center [498, 407] width 55 height 29
click at [744, 71] on img at bounding box center [747, 64] width 13 height 17
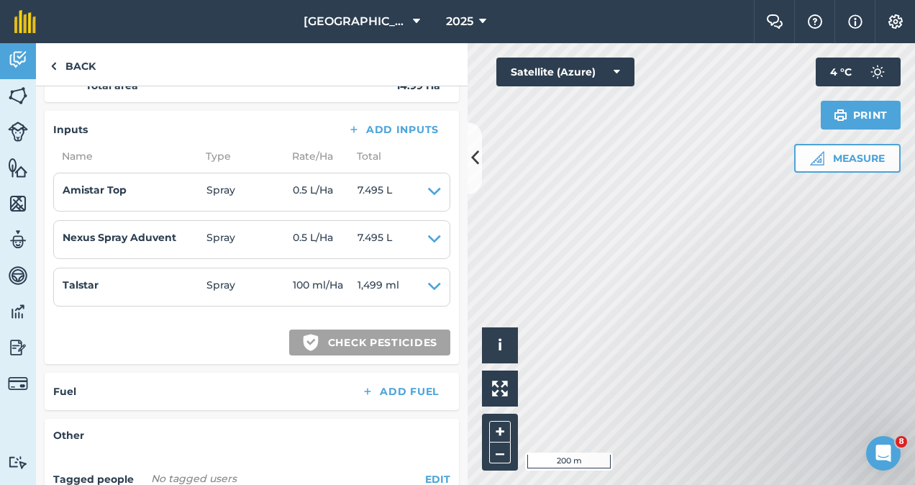
scroll to position [0, 0]
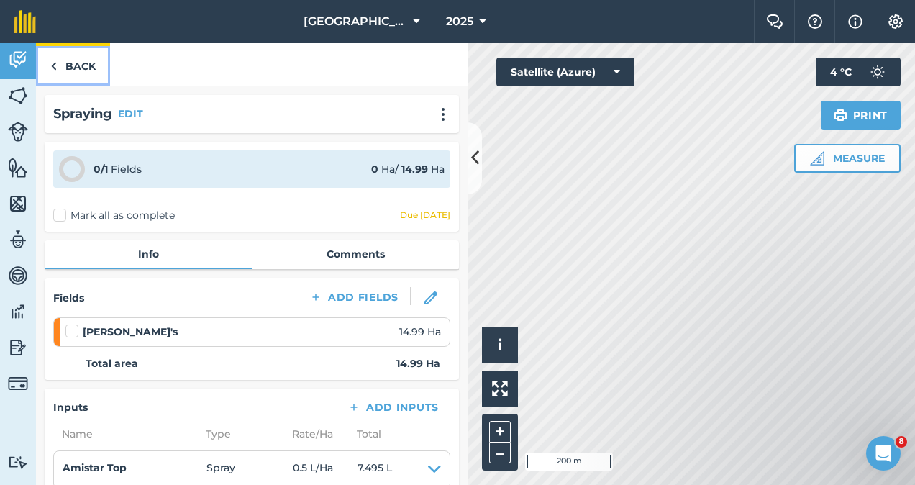
click at [84, 72] on link "Back" at bounding box center [73, 64] width 74 height 42
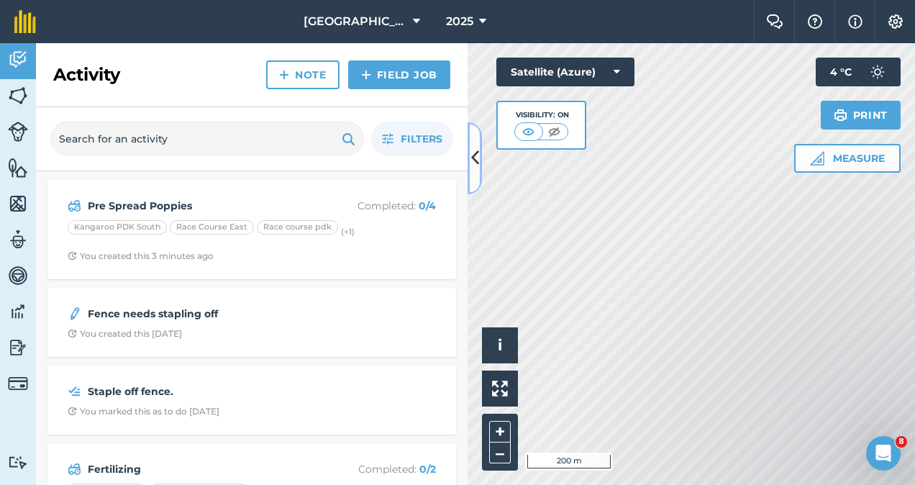
click at [471, 153] on icon at bounding box center [475, 157] width 8 height 25
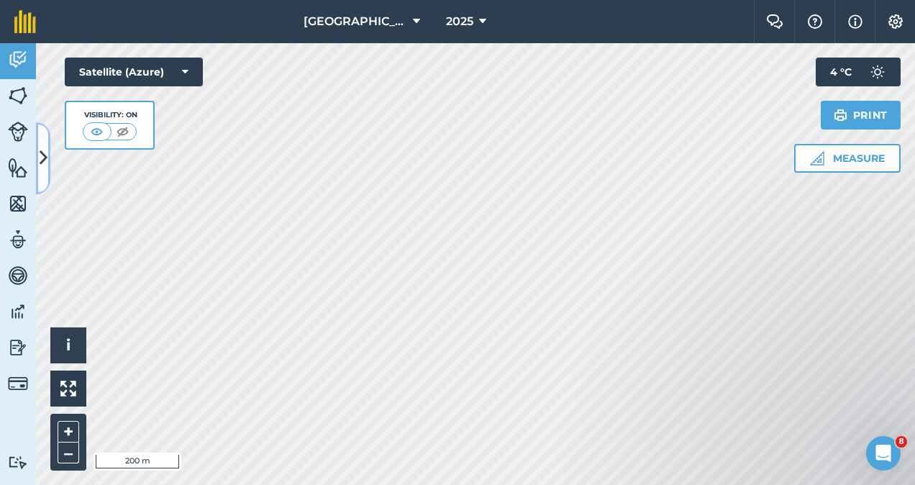
click at [45, 163] on icon at bounding box center [44, 157] width 8 height 25
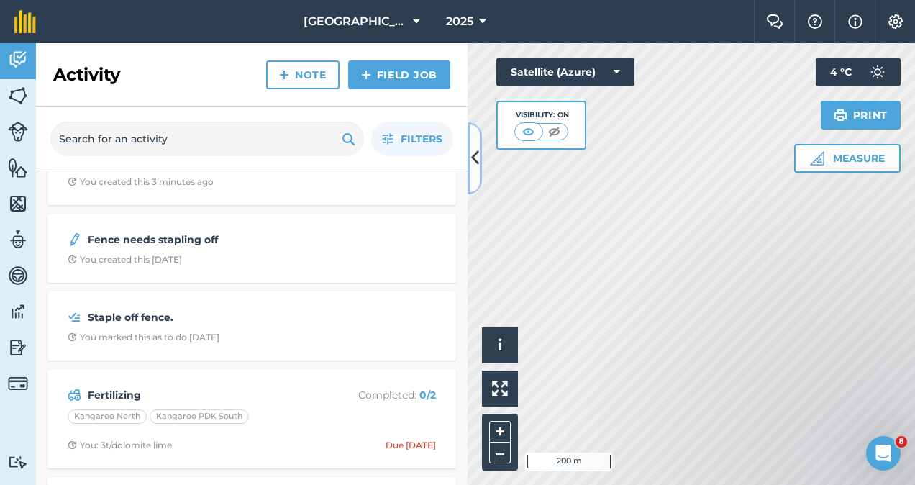
scroll to position [52, 0]
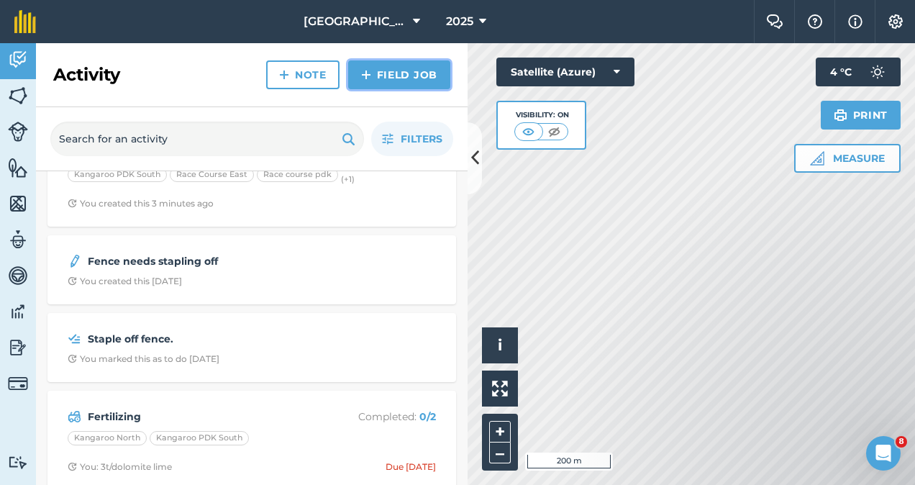
click at [396, 78] on link "Field Job" at bounding box center [399, 74] width 102 height 29
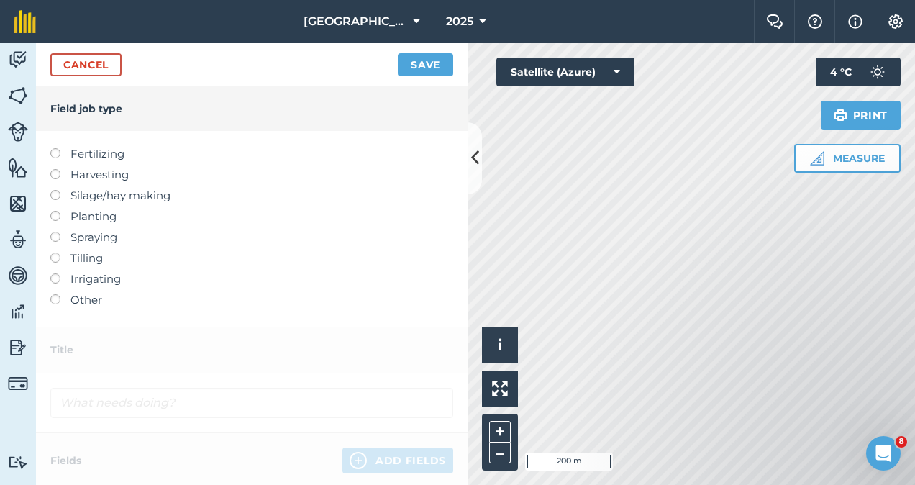
click at [65, 239] on label "Spraying" at bounding box center [251, 237] width 403 height 17
type input "Spraying"
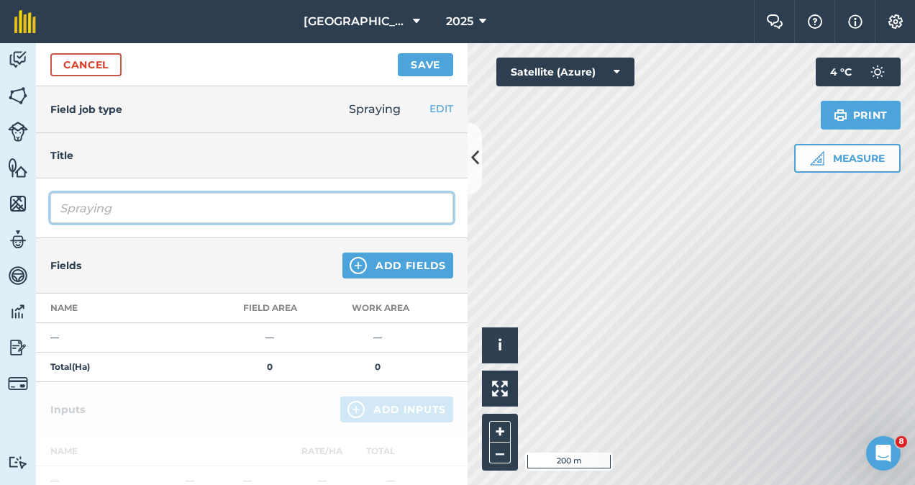
click at [148, 216] on input "Spraying" at bounding box center [251, 208] width 403 height 30
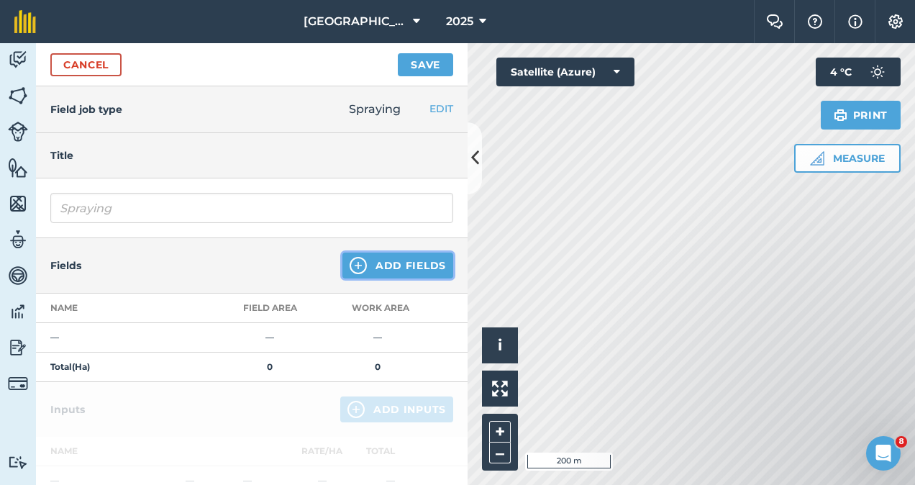
click at [385, 263] on button "Add Fields" at bounding box center [397, 265] width 111 height 26
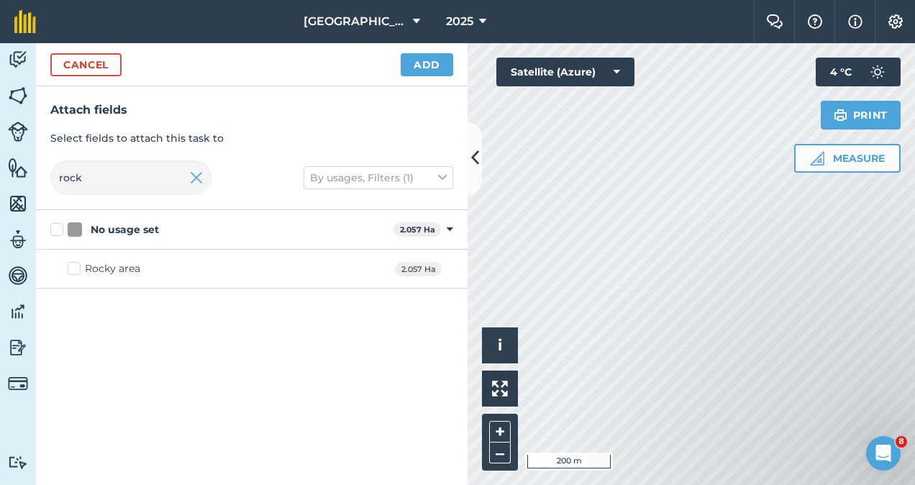
click at [194, 188] on div at bounding box center [196, 177] width 13 height 35
click at [196, 183] on img at bounding box center [196, 177] width 13 height 17
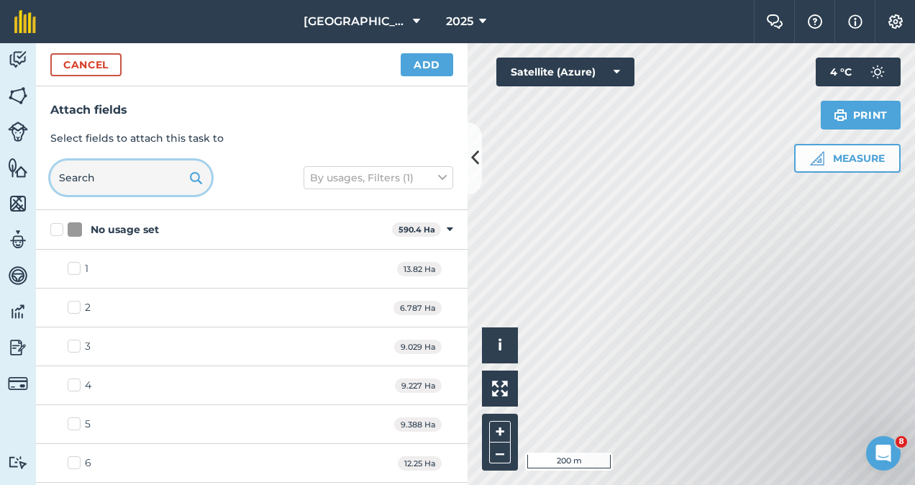
click at [84, 178] on input "text" at bounding box center [130, 177] width 161 height 35
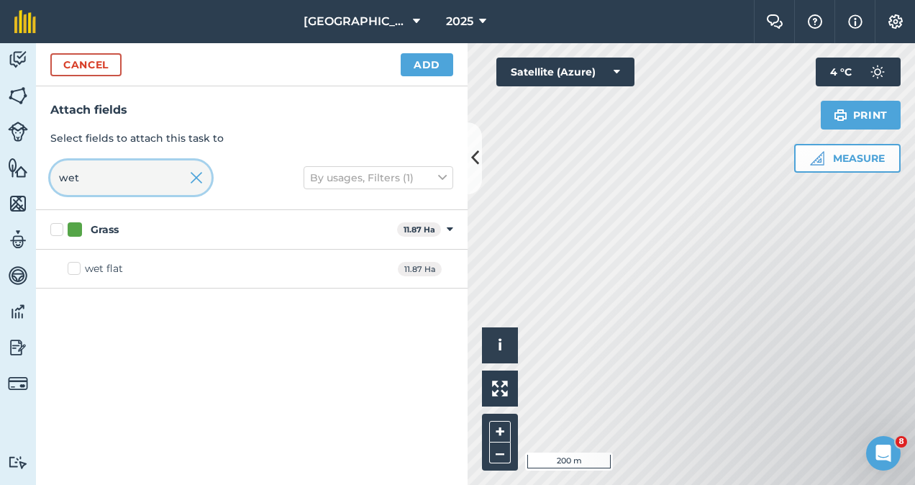
type input "wet"
click at [96, 263] on div "wet flat" at bounding box center [104, 268] width 38 height 15
click at [77, 263] on input "wet flat" at bounding box center [72, 265] width 9 height 9
checkbox input "true"
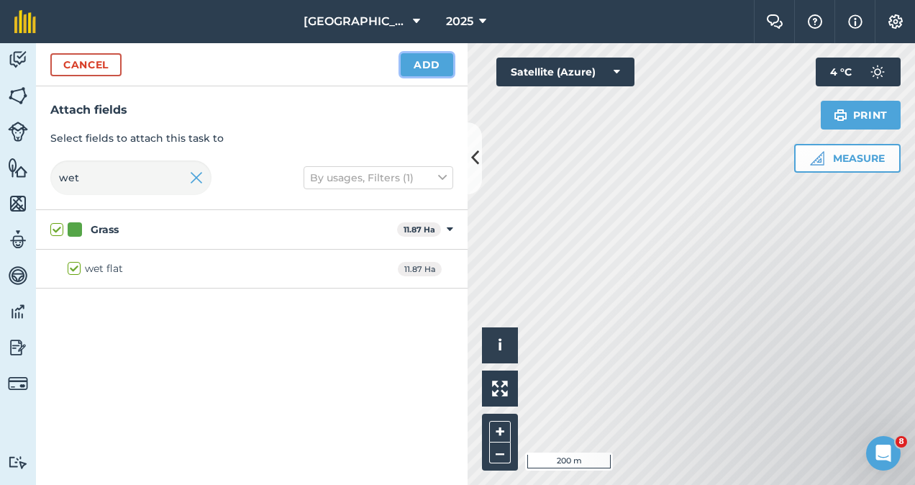
click at [414, 67] on button "Add" at bounding box center [427, 64] width 52 height 23
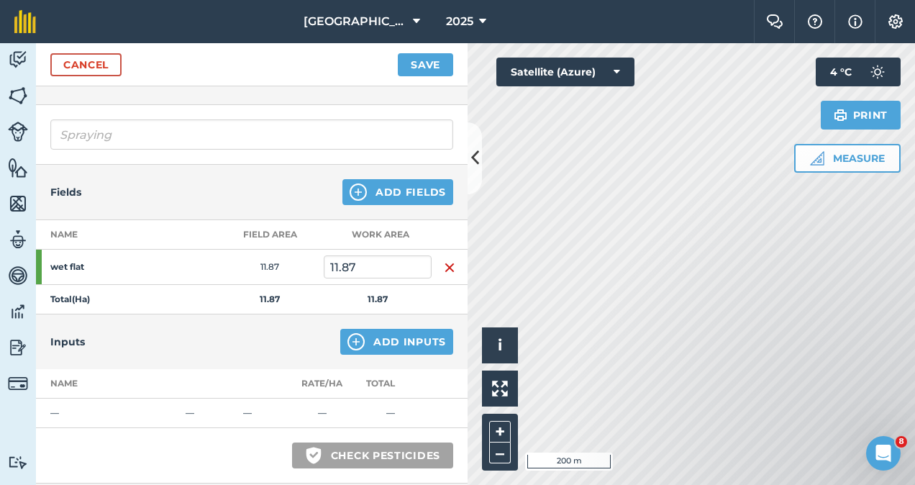
scroll to position [75, 0]
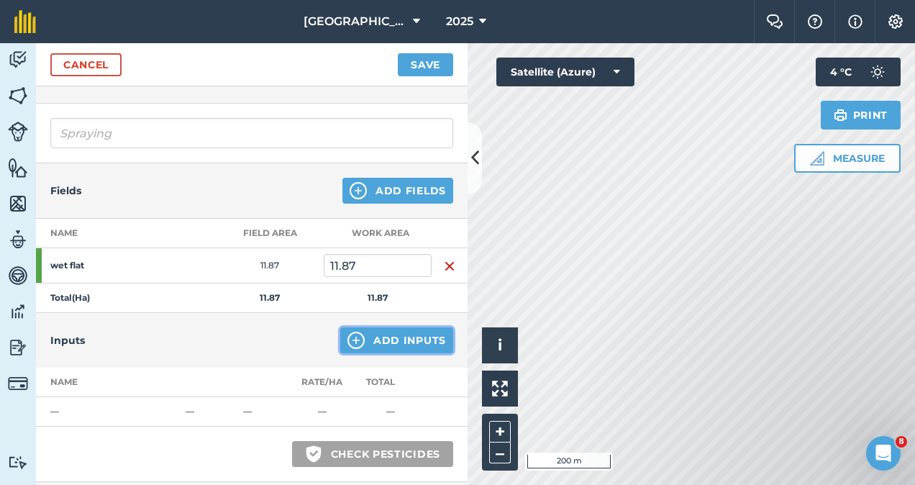
click at [401, 344] on button "Add Inputs" at bounding box center [396, 340] width 113 height 26
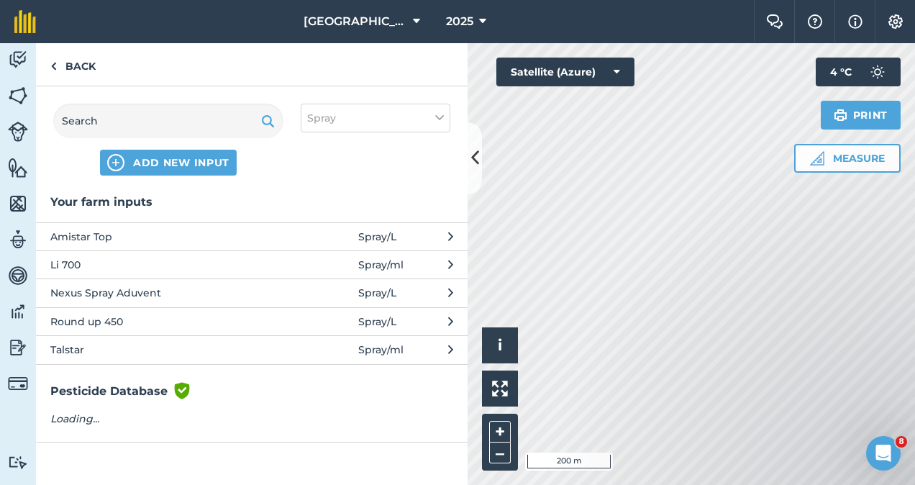
click at [142, 324] on span "Round up 450" at bounding box center [167, 322] width 235 height 16
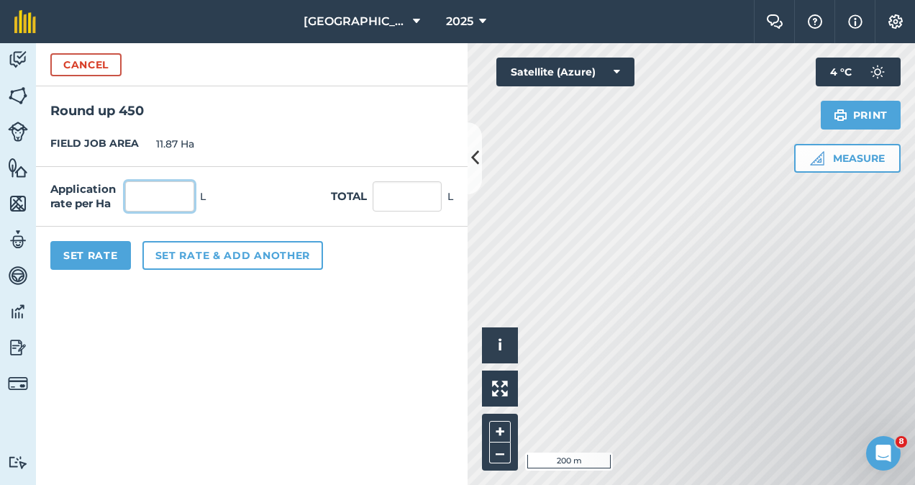
click at [137, 204] on input "text" at bounding box center [159, 196] width 69 height 30
type input "3"
type input "35.61"
click at [88, 252] on button "Set Rate" at bounding box center [90, 255] width 81 height 29
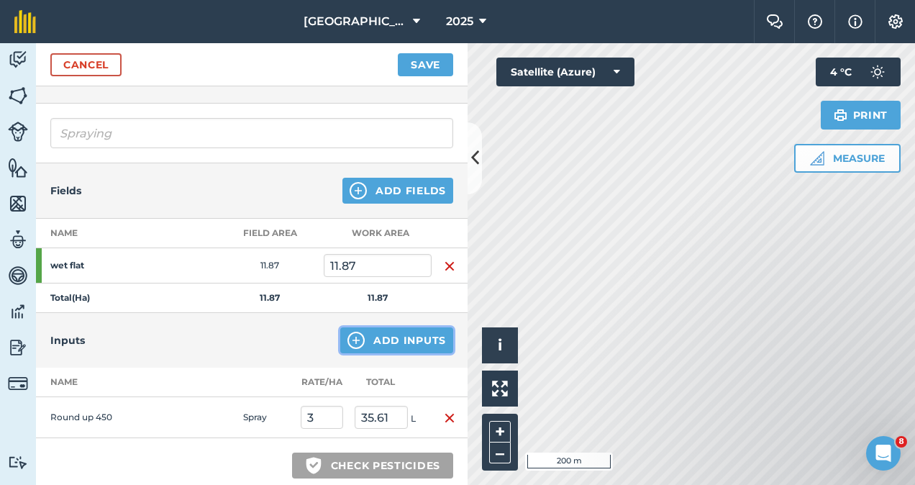
click at [371, 339] on button "Add Inputs" at bounding box center [396, 340] width 113 height 26
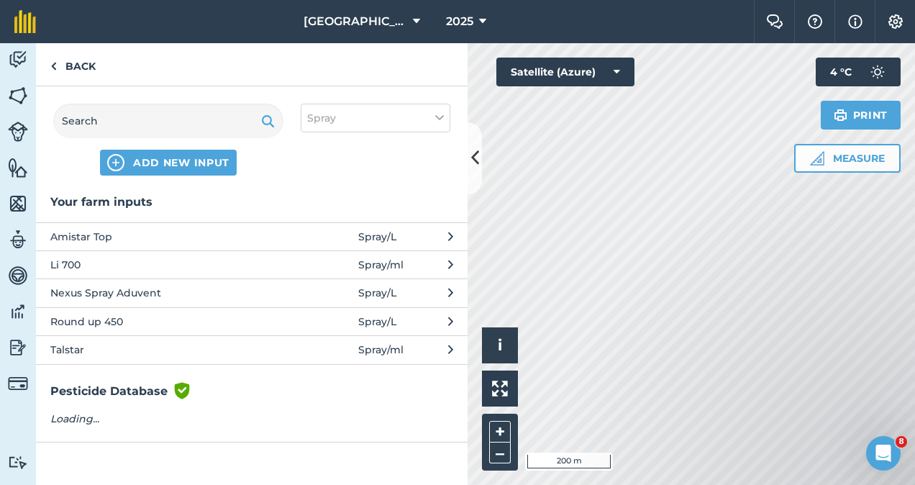
click at [157, 265] on span "Li 700" at bounding box center [167, 265] width 235 height 16
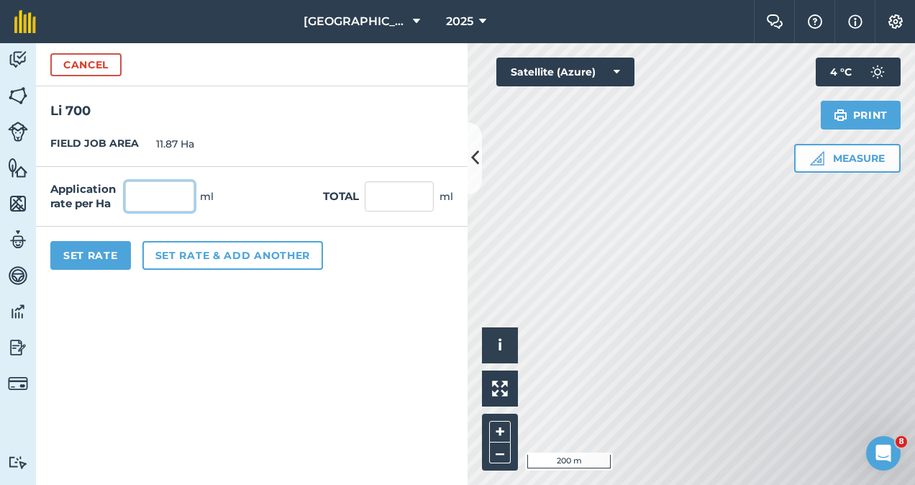
click at [160, 203] on input "text" at bounding box center [159, 196] width 69 height 30
type input "200"
type input "2,374"
click at [96, 251] on button "Set Rate" at bounding box center [90, 255] width 81 height 29
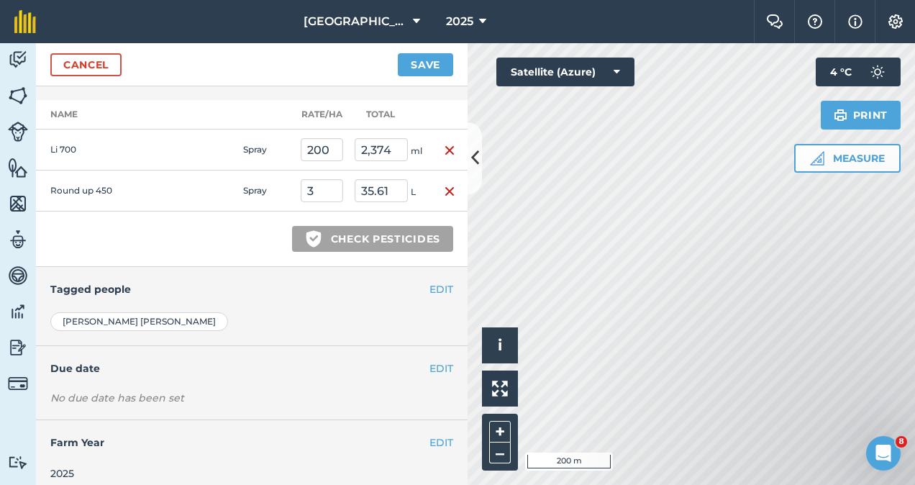
scroll to position [340, 0]
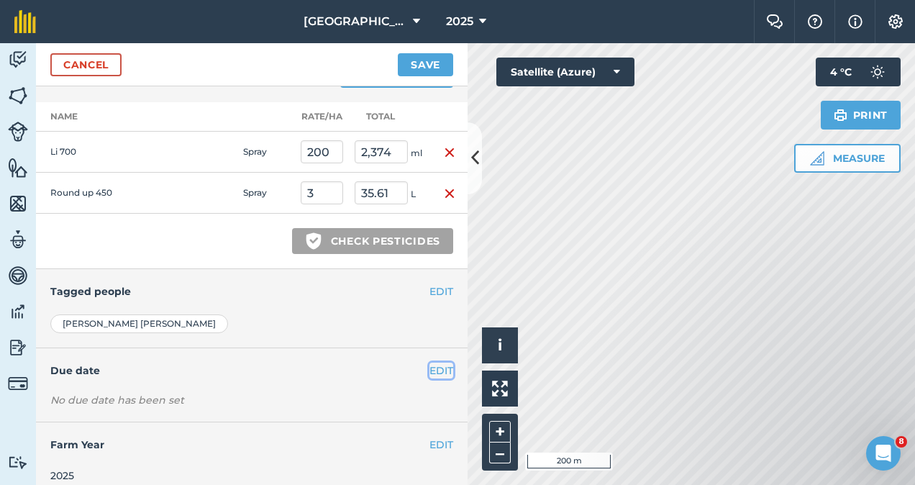
click at [434, 362] on button "EDIT" at bounding box center [441, 370] width 24 height 16
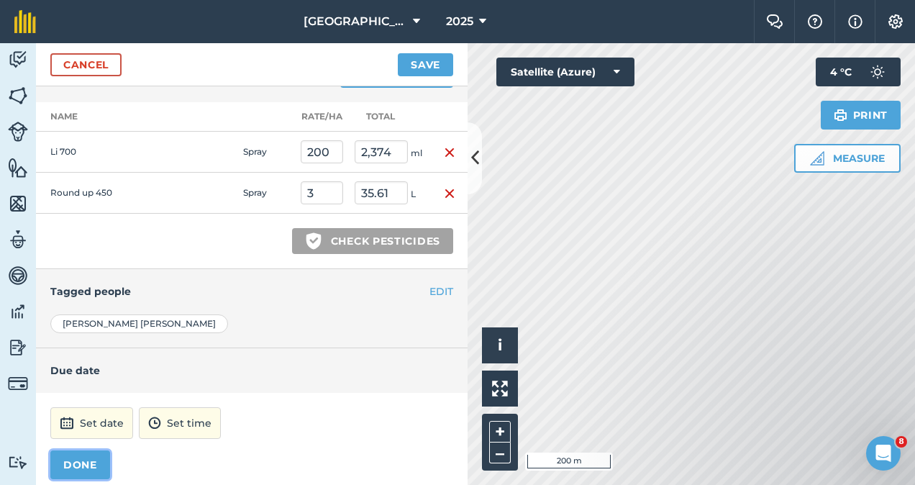
click at [83, 462] on button "DONE" at bounding box center [80, 464] width 60 height 29
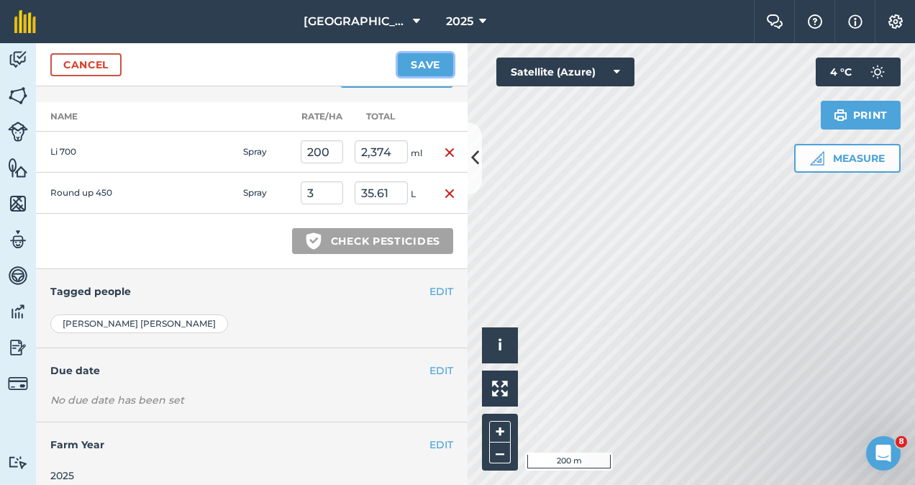
click at [430, 67] on button "Save" at bounding box center [425, 64] width 55 height 23
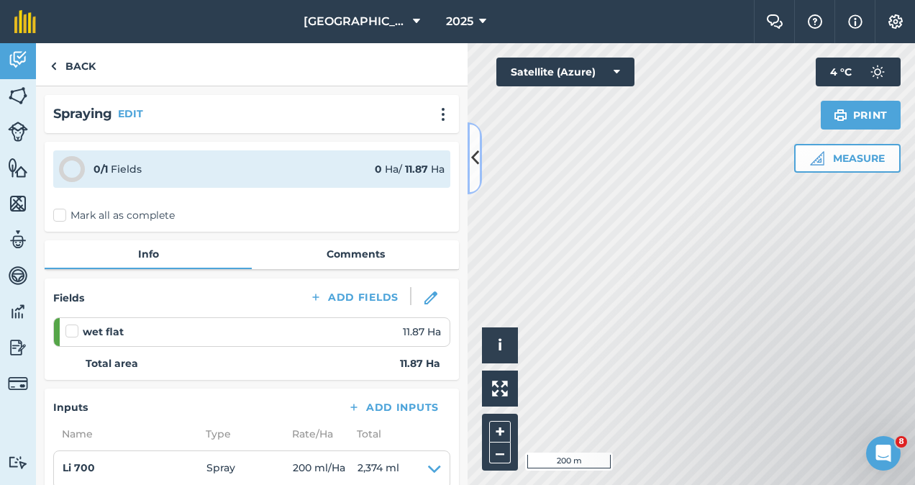
click at [472, 165] on icon at bounding box center [475, 157] width 8 height 25
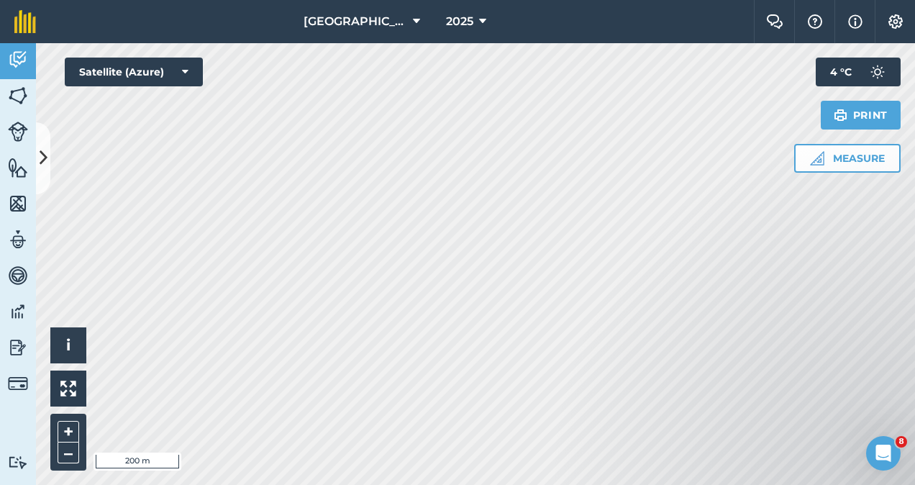
click at [498, 484] on html "Westfield Estate 2025 Farm Chat Help Info Settings Westfield Estate - 2025 Repr…" at bounding box center [457, 242] width 915 height 485
click at [69, 452] on button "–" at bounding box center [69, 452] width 22 height 21
click at [66, 457] on button "–" at bounding box center [69, 452] width 22 height 21
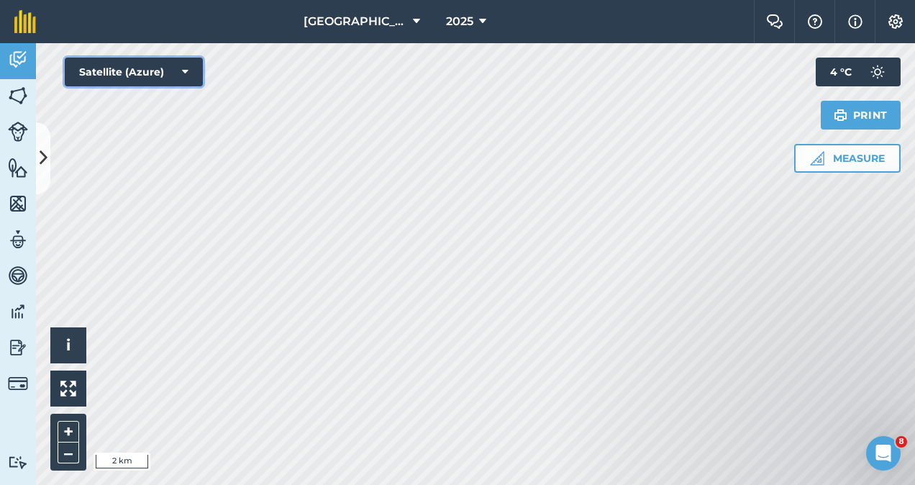
click at [178, 68] on button "Satellite (Azure)" at bounding box center [134, 72] width 138 height 29
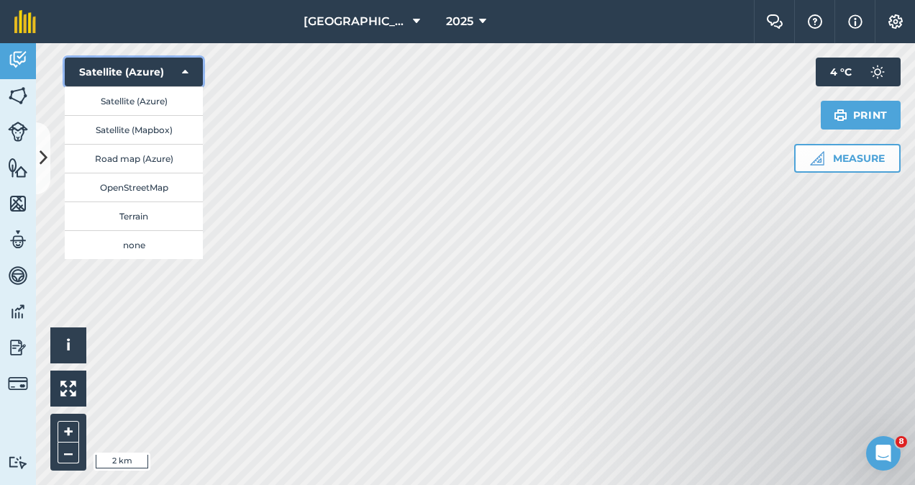
click at [178, 68] on button "Satellite (Azure)" at bounding box center [134, 72] width 138 height 29
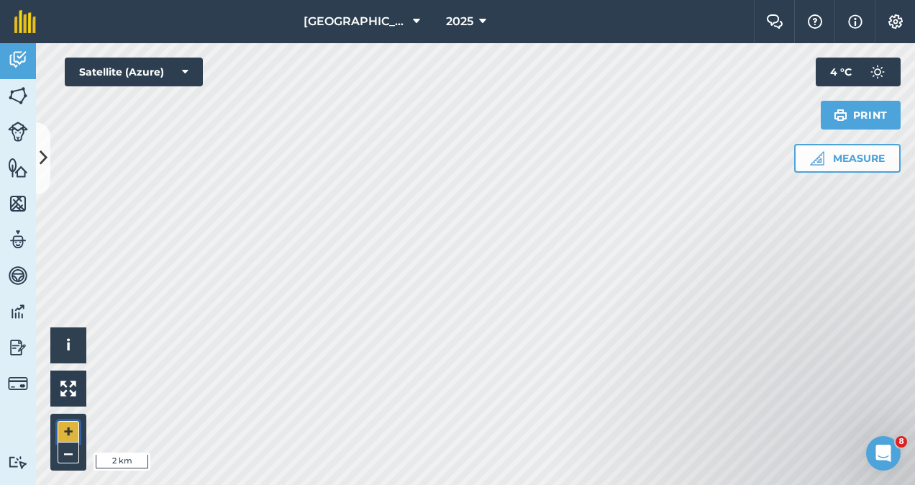
click at [70, 434] on button "+" at bounding box center [69, 432] width 22 height 22
click at [65, 433] on button "+" at bounding box center [69, 432] width 22 height 22
click at [17, 122] on img at bounding box center [18, 132] width 20 height 20
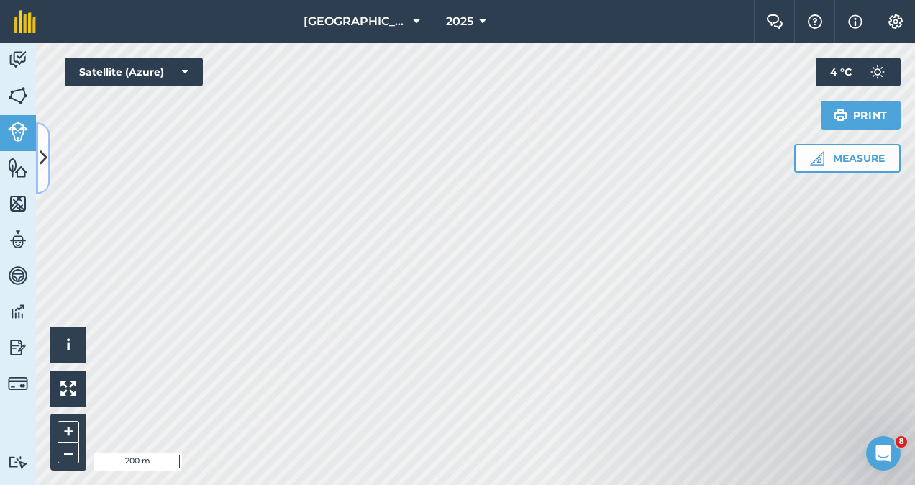
click at [44, 151] on icon at bounding box center [44, 157] width 8 height 25
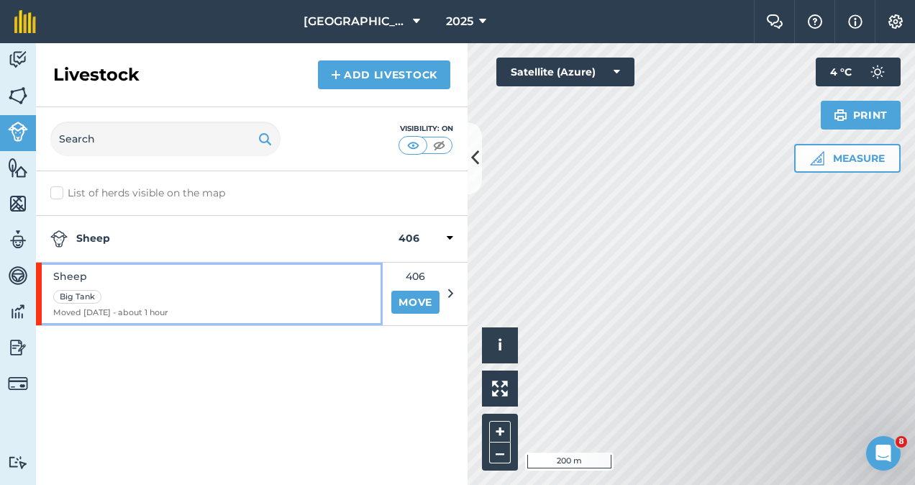
click at [292, 303] on div "Sheep Big Tank Moved [DATE] - about 1 hour" at bounding box center [209, 293] width 347 height 63
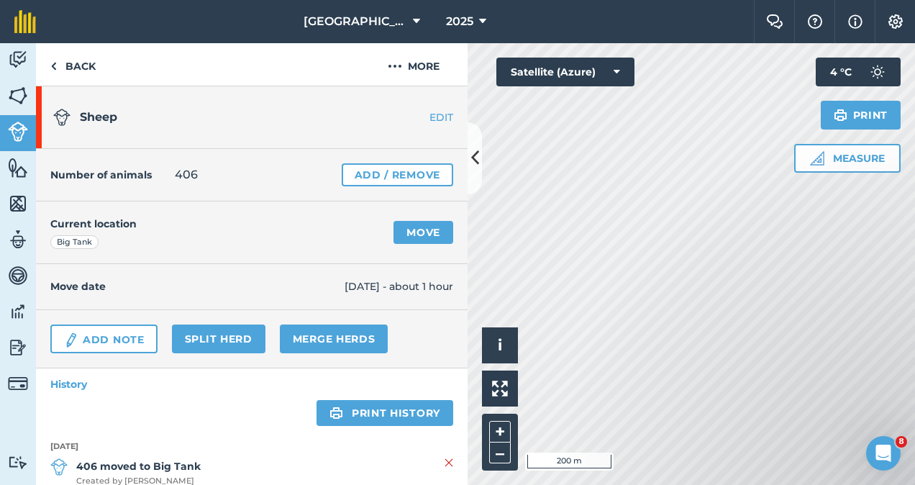
scroll to position [29, 0]
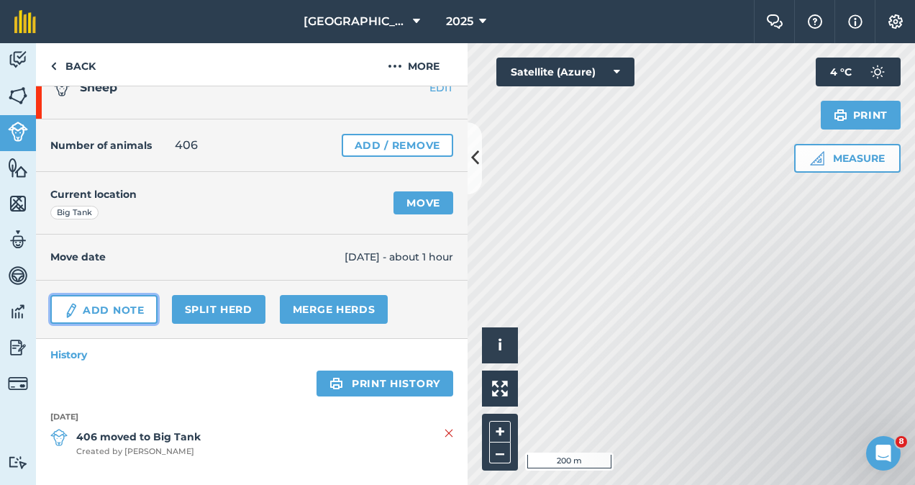
click at [122, 312] on link "Add Note" at bounding box center [103, 309] width 107 height 29
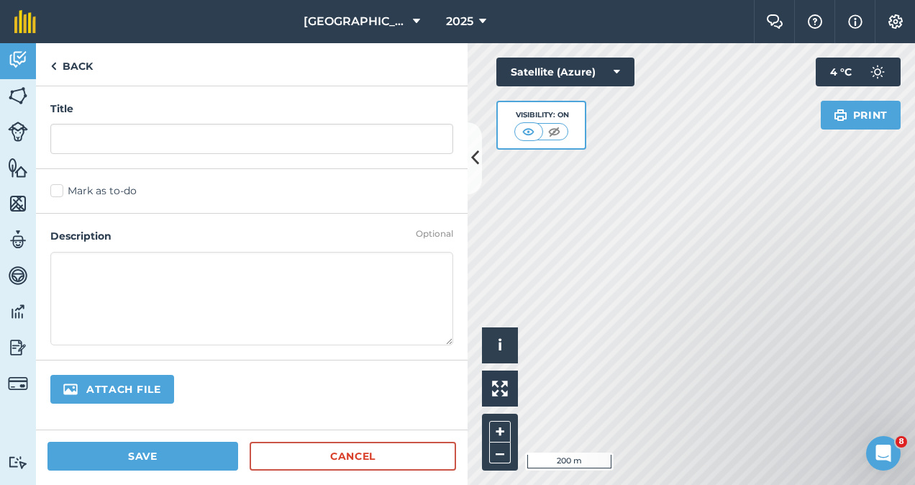
click at [140, 259] on textarea at bounding box center [251, 298] width 403 height 93
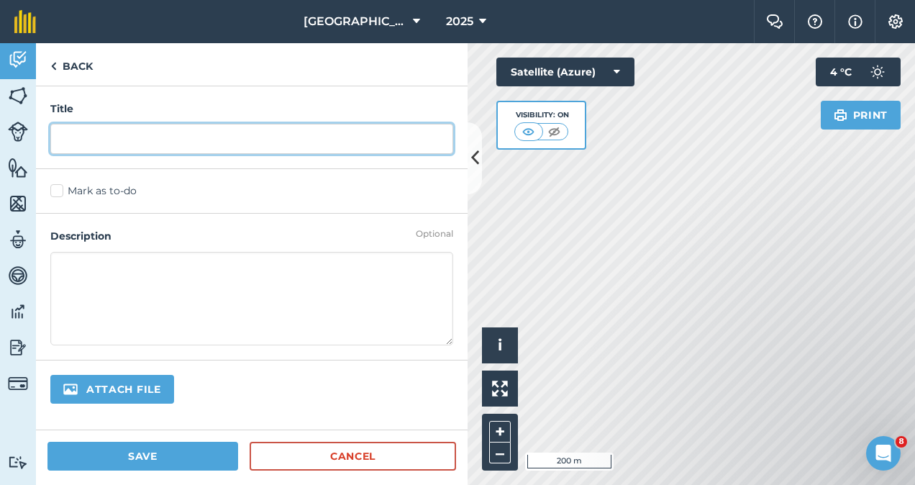
click at [116, 132] on input "text" at bounding box center [251, 139] width 403 height 30
type input "Lambs Marked"
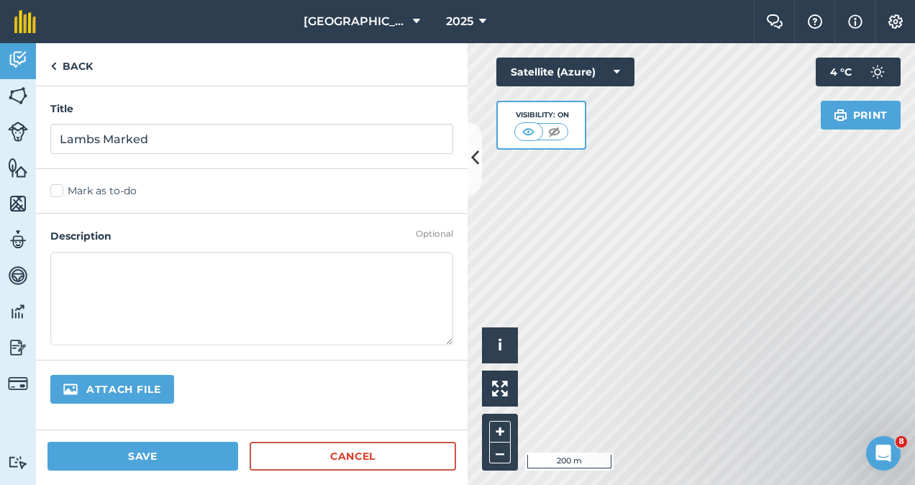
click at [101, 272] on textarea at bounding box center [251, 298] width 403 height 93
type textarea "587 Lambs Marked"
click at [196, 467] on button "Save" at bounding box center [142, 456] width 191 height 29
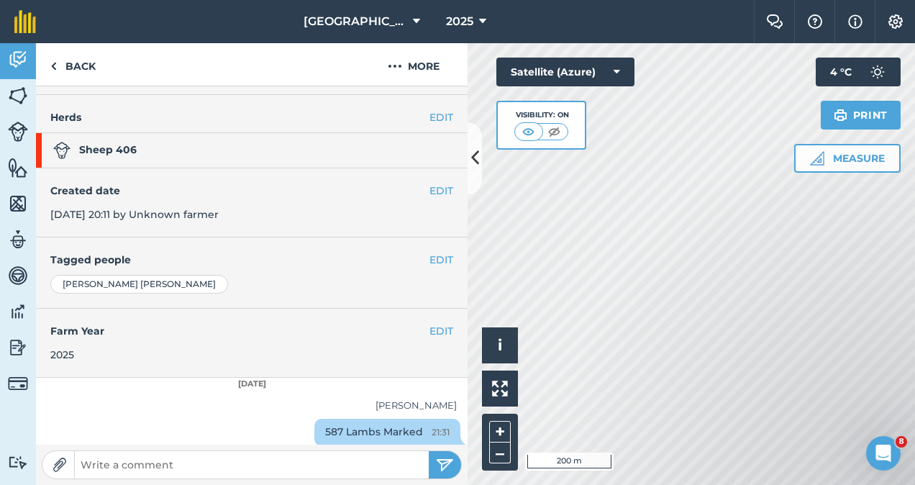
scroll to position [120, 0]
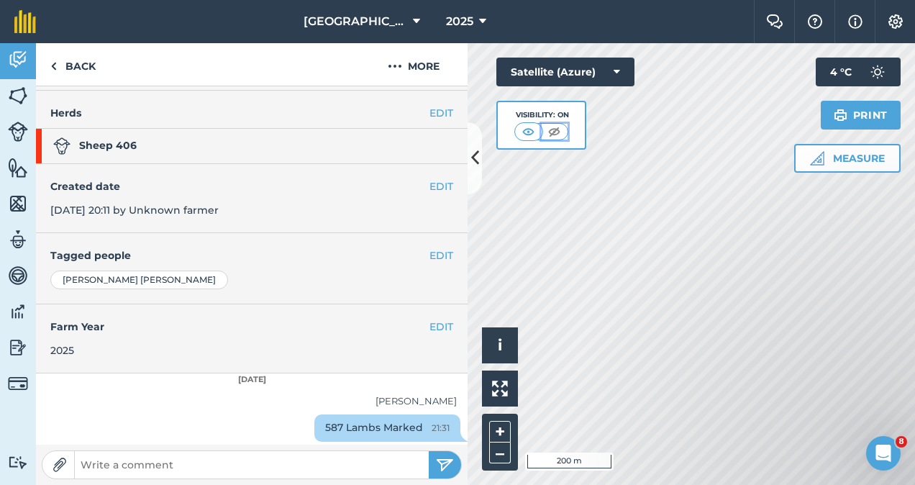
click at [542, 124] on button at bounding box center [555, 132] width 26 height 16
click at [524, 132] on img at bounding box center [529, 131] width 18 height 14
click at [479, 161] on button at bounding box center [474, 158] width 14 height 72
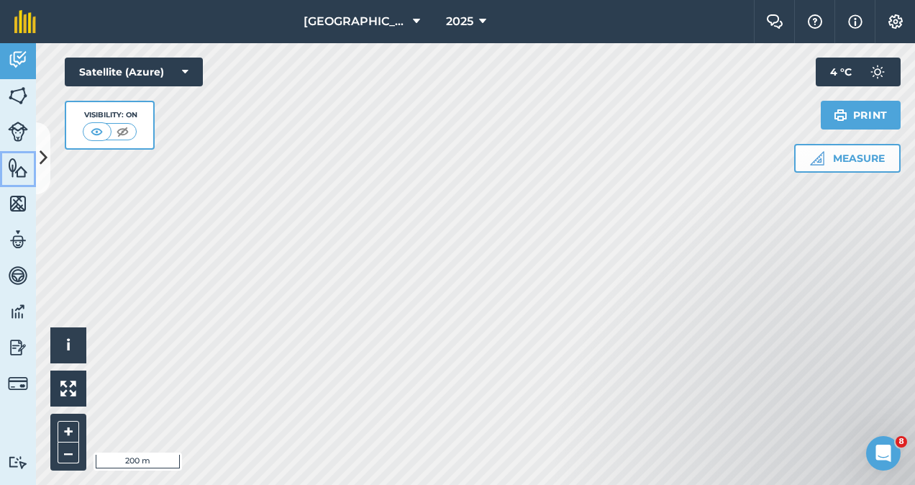
click at [24, 175] on img at bounding box center [18, 168] width 20 height 22
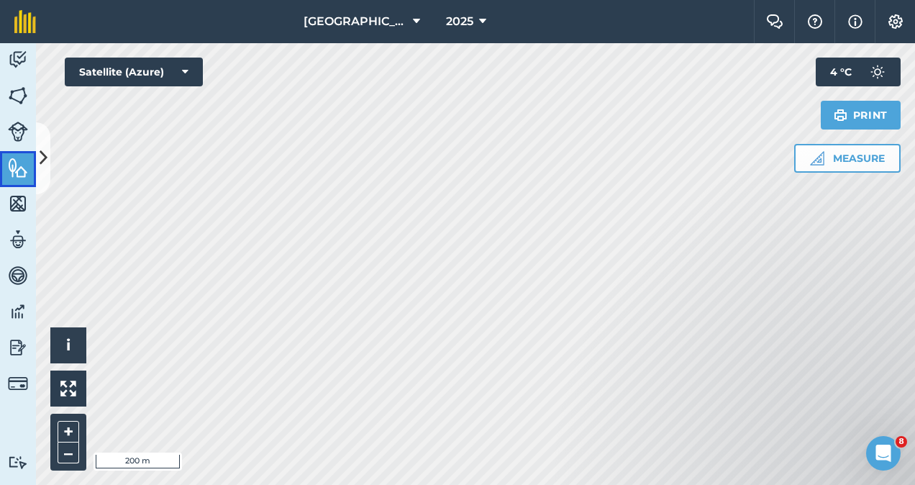
click at [24, 175] on img at bounding box center [18, 168] width 20 height 22
click at [24, 86] on img at bounding box center [18, 96] width 20 height 22
click at [20, 59] on img at bounding box center [18, 60] width 20 height 22
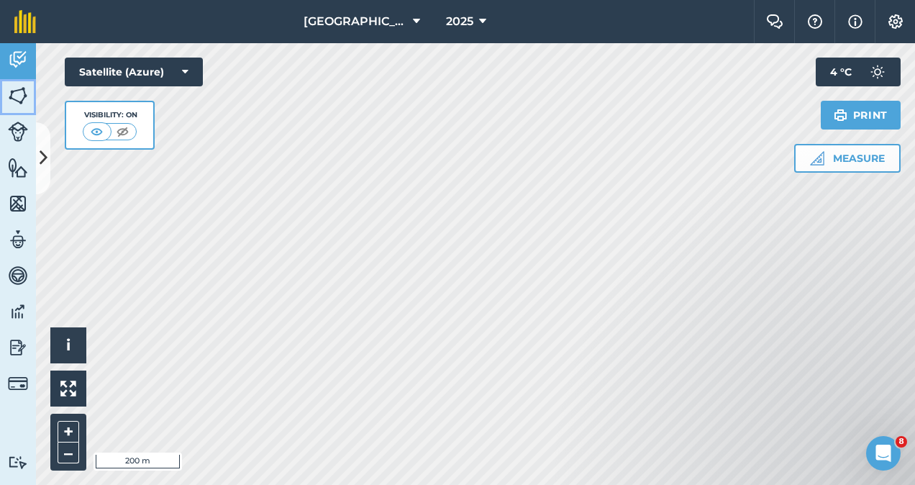
click at [19, 85] on img at bounding box center [18, 96] width 20 height 22
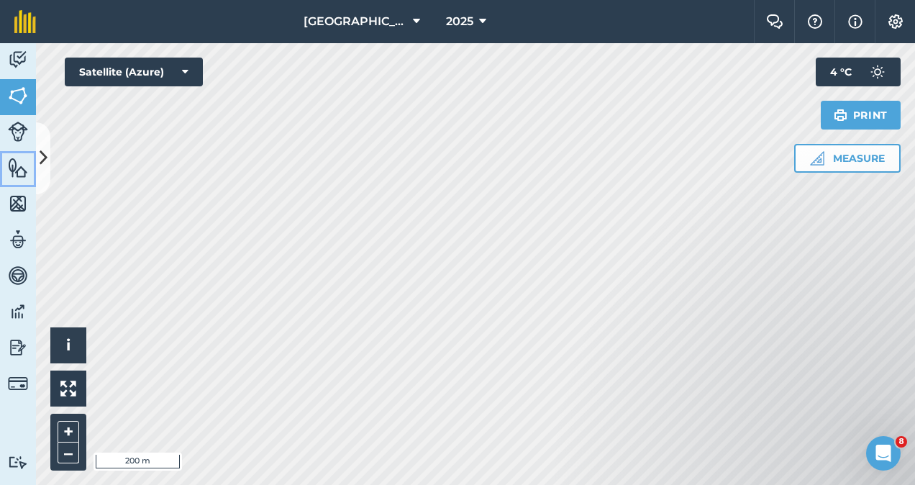
click at [19, 170] on img at bounding box center [18, 168] width 20 height 22
click at [17, 210] on img at bounding box center [18, 204] width 20 height 22
click at [18, 234] on img at bounding box center [18, 240] width 20 height 22
click at [18, 278] on img at bounding box center [18, 276] width 20 height 22
click at [18, 306] on img at bounding box center [18, 312] width 20 height 22
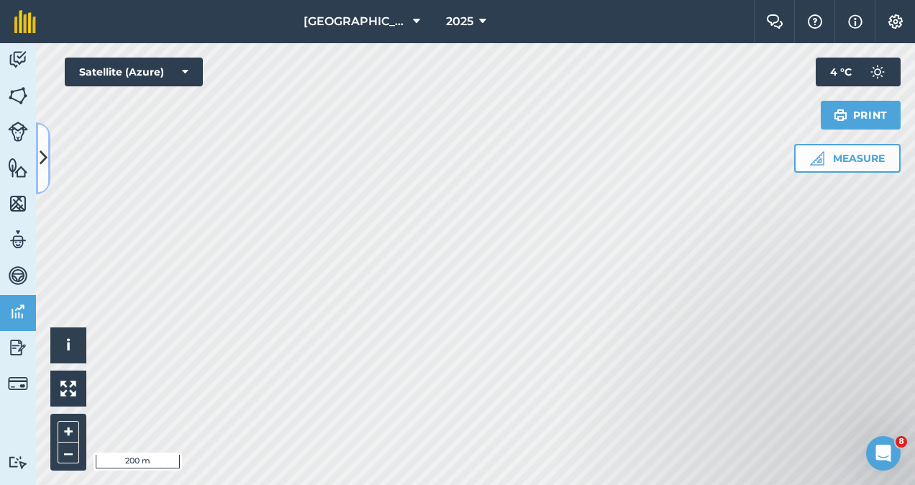
click at [46, 173] on button at bounding box center [43, 158] width 14 height 72
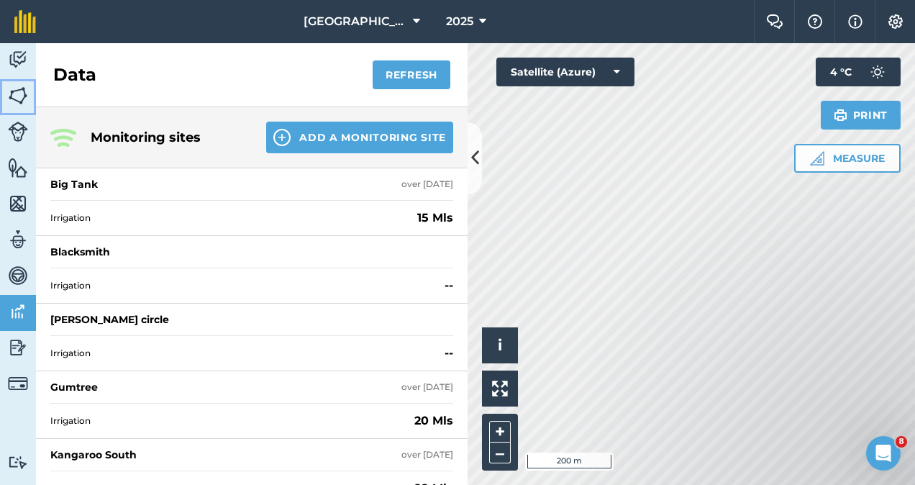
click at [27, 104] on img at bounding box center [18, 96] width 20 height 22
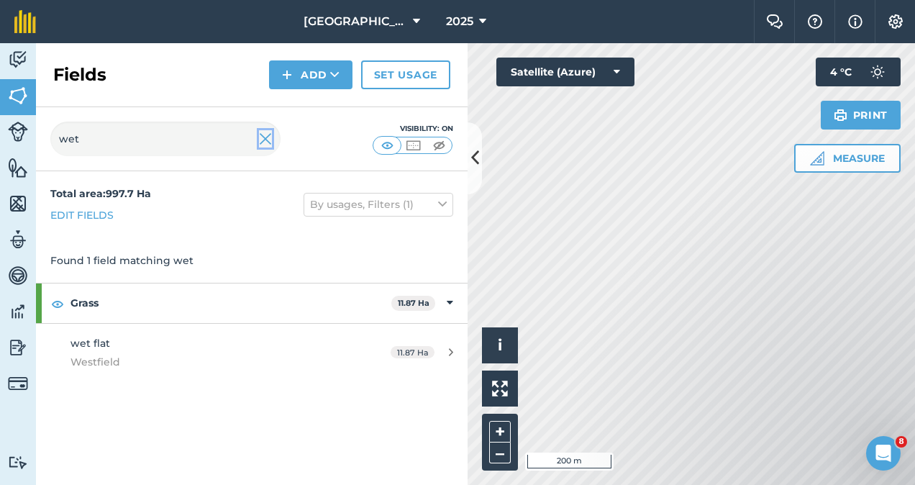
click at [265, 137] on img at bounding box center [265, 138] width 13 height 17
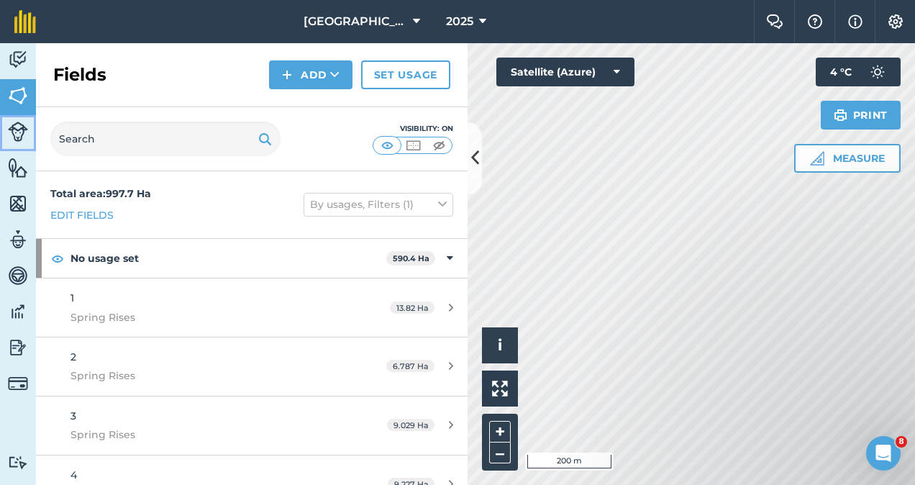
click at [23, 128] on img at bounding box center [18, 132] width 20 height 20
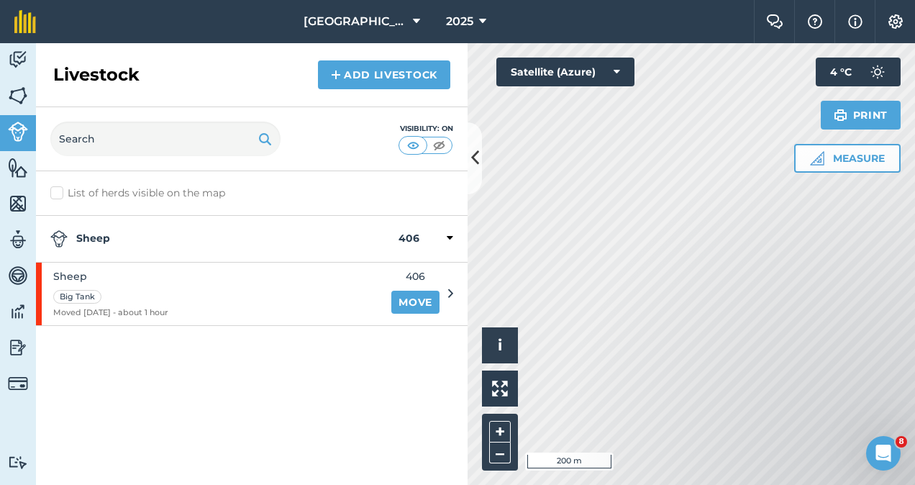
click at [321, 390] on div "List of herds visible on the map Sheep 406 Sheep Big Tank Moved [DATE] - about …" at bounding box center [251, 328] width 431 height 314
click at [478, 152] on icon at bounding box center [475, 157] width 8 height 25
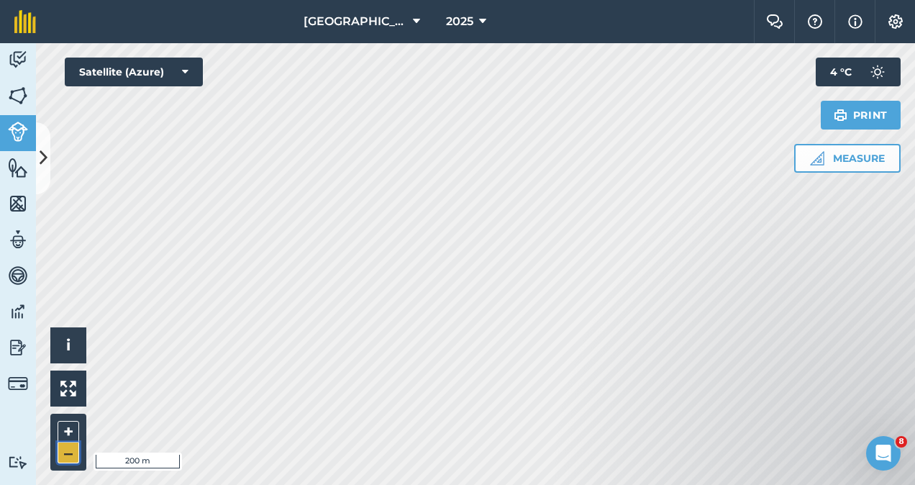
click at [65, 451] on button "–" at bounding box center [69, 452] width 22 height 21
click at [70, 424] on button "+" at bounding box center [69, 432] width 22 height 22
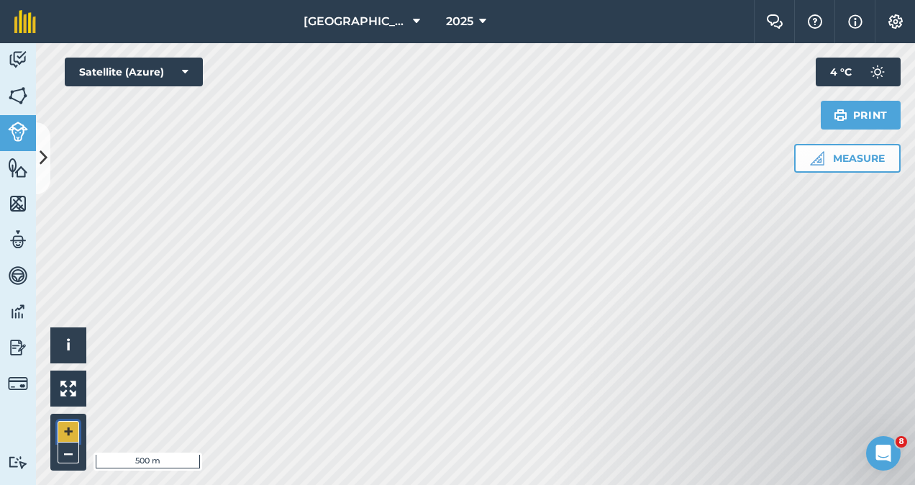
click at [70, 424] on button "+" at bounding box center [69, 432] width 22 height 22
click at [15, 306] on img at bounding box center [18, 312] width 20 height 22
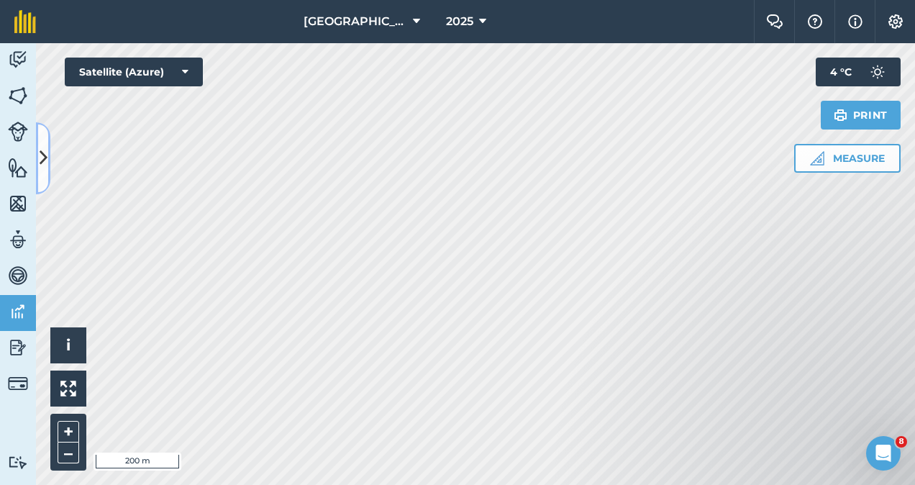
click at [40, 181] on button at bounding box center [43, 158] width 14 height 72
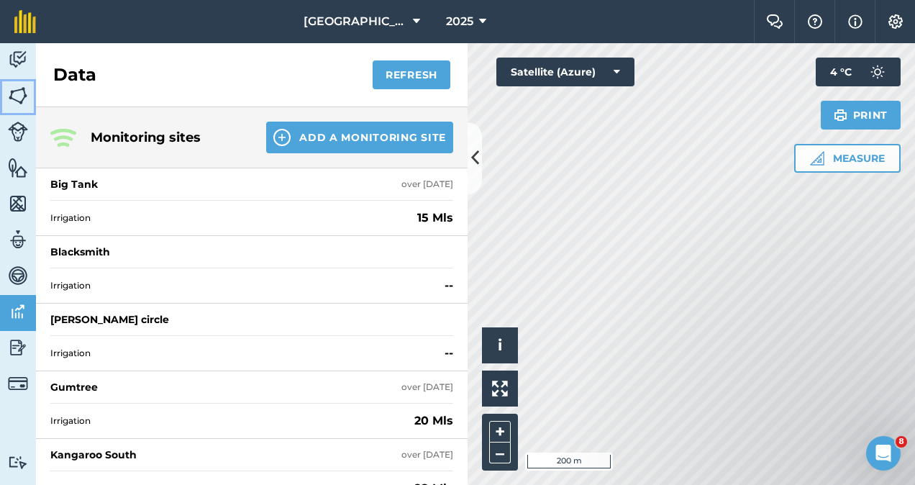
click at [16, 98] on img at bounding box center [18, 96] width 20 height 22
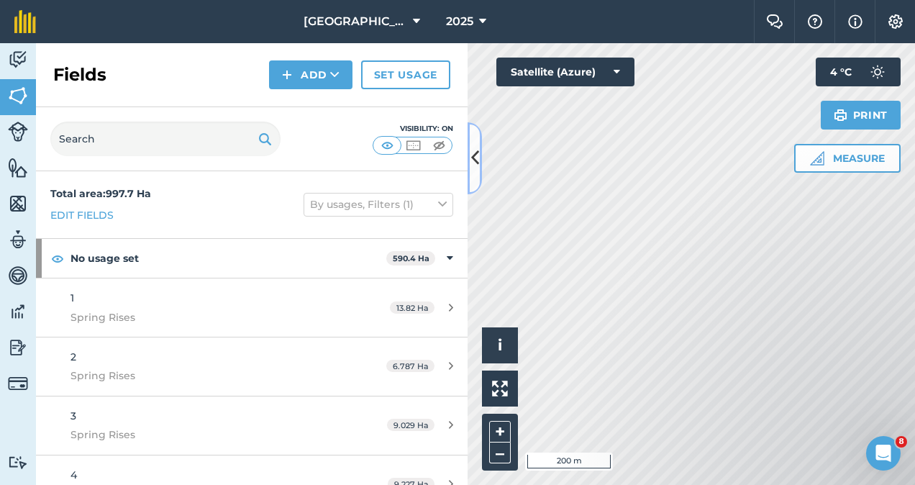
click at [467, 150] on button at bounding box center [474, 158] width 14 height 72
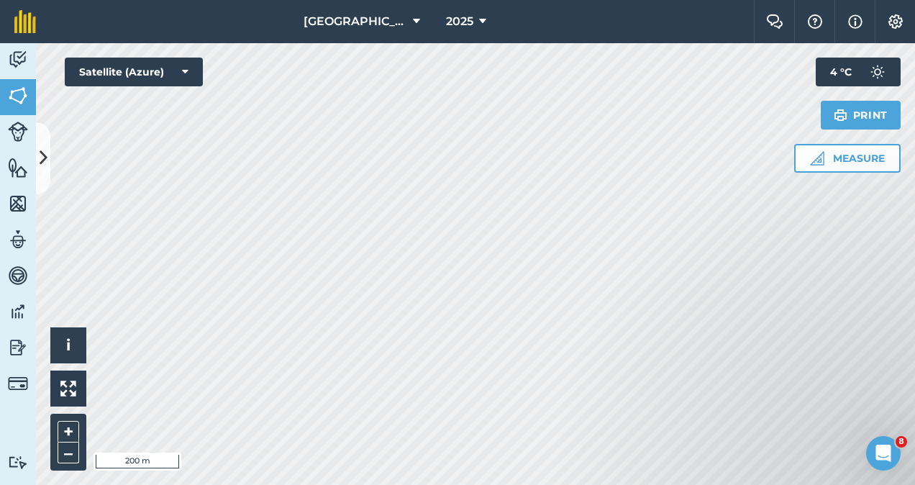
click at [756, 32] on div "Westfield Estate 2025 Farm Chat Help Info Settings Westfield Estate - 2025 Repr…" at bounding box center [457, 242] width 915 height 485
click at [47, 151] on icon at bounding box center [44, 157] width 8 height 25
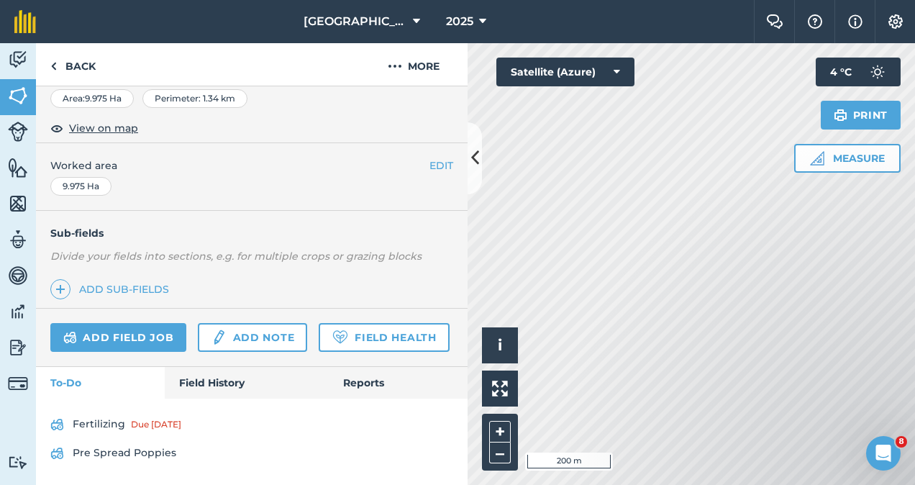
scroll to position [270, 0]
click at [216, 381] on link "Field History" at bounding box center [246, 383] width 163 height 32
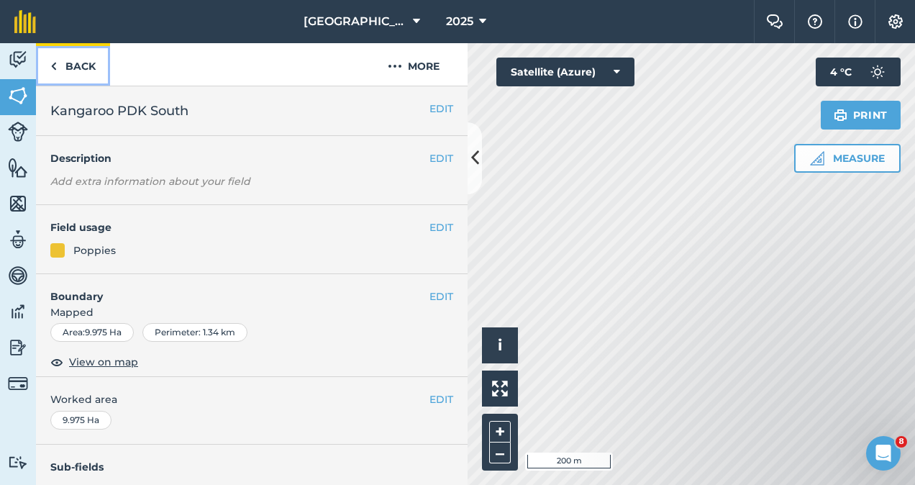
click at [81, 63] on link "Back" at bounding box center [73, 64] width 74 height 42
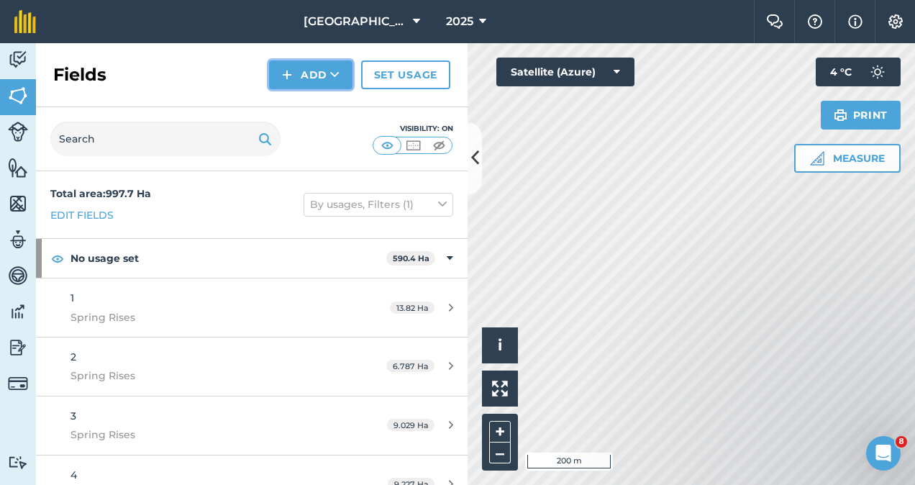
click at [314, 72] on button "Add" at bounding box center [310, 74] width 83 height 29
click at [314, 72] on button "Add Draw Import" at bounding box center [310, 74] width 83 height 29
click at [15, 56] on img at bounding box center [18, 60] width 20 height 22
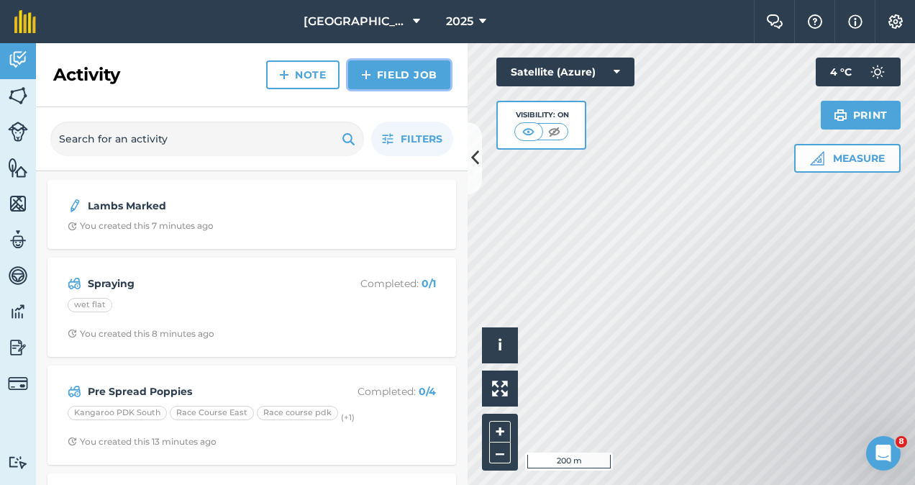
click at [413, 73] on link "Field Job" at bounding box center [399, 74] width 102 height 29
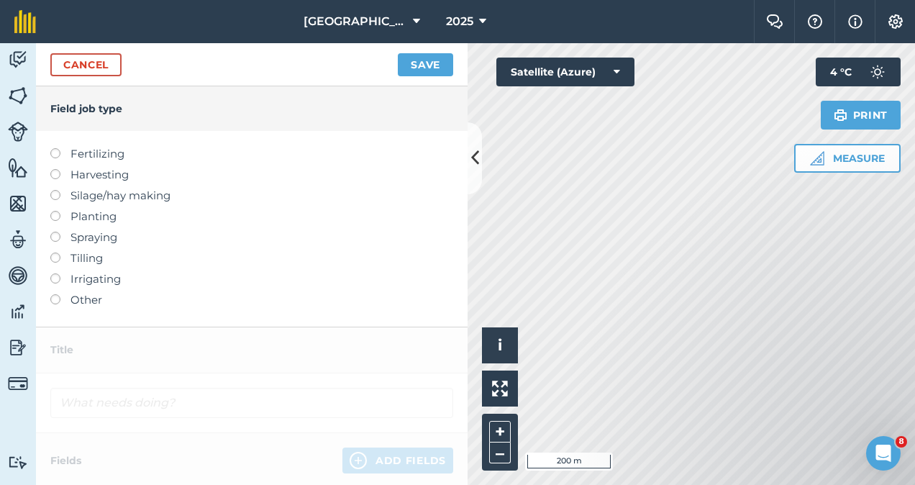
click at [53, 252] on label at bounding box center [60, 252] width 20 height 0
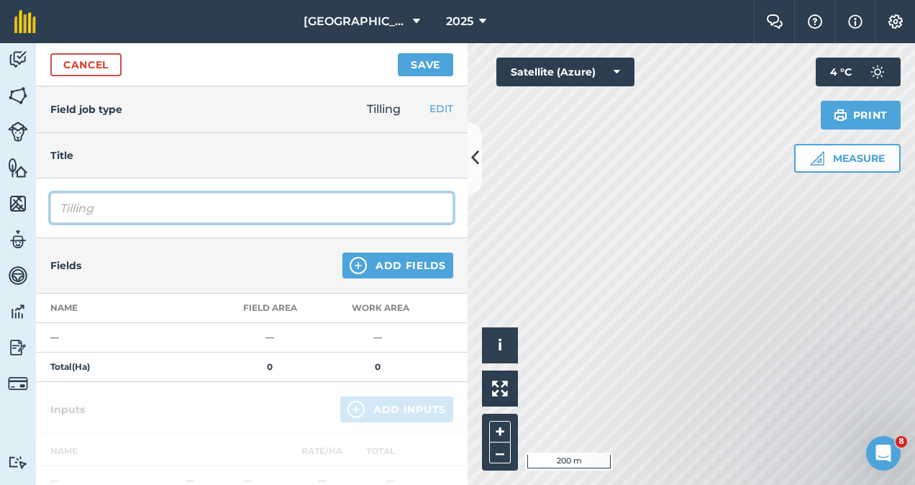
click at [117, 210] on input "Tilling" at bounding box center [251, 208] width 403 height 30
type input "T"
type input "S"
type input "Delmade Discs"
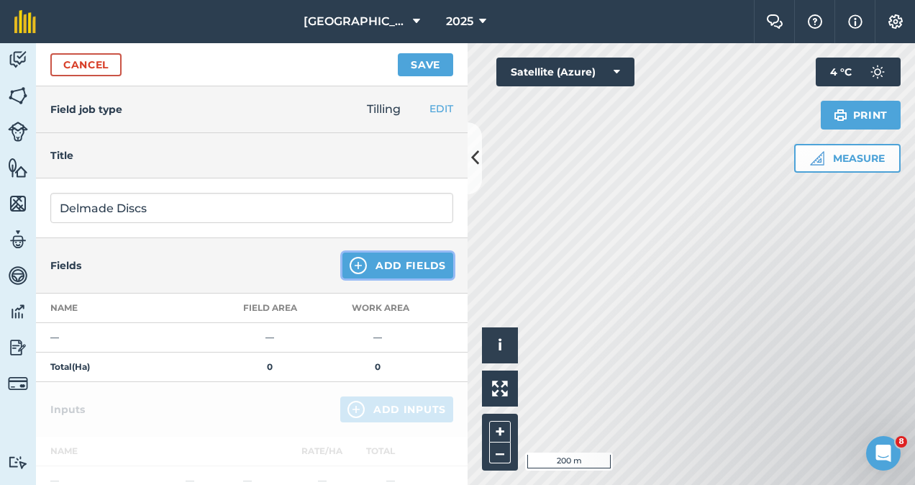
click at [378, 271] on button "Add Fields" at bounding box center [397, 265] width 111 height 26
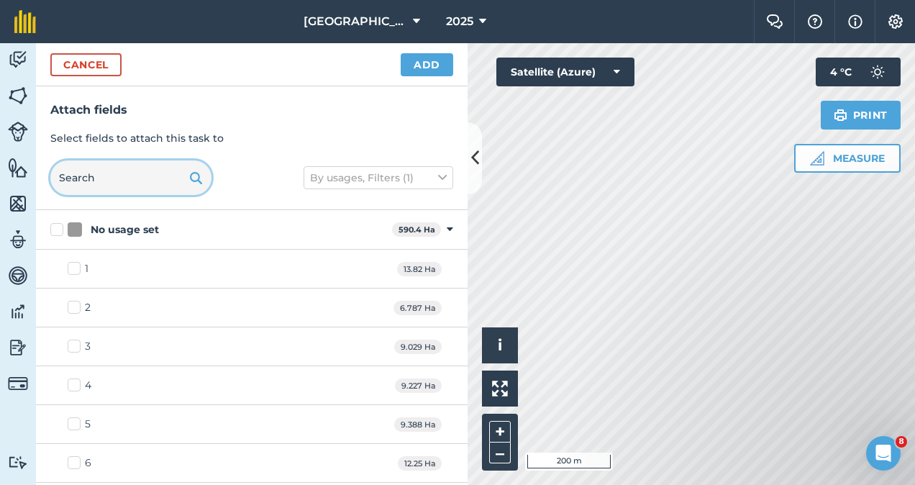
click at [103, 180] on input "text" at bounding box center [130, 177] width 161 height 35
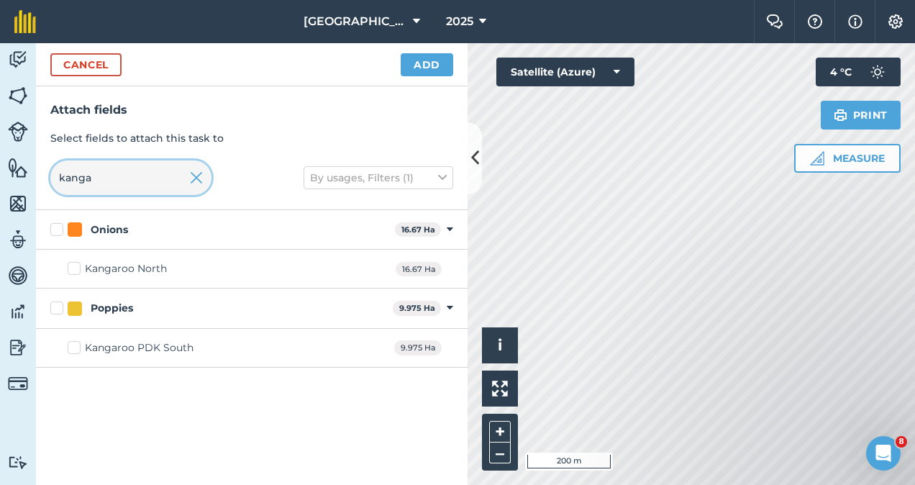
type input "kanga"
click at [80, 352] on label "Kangaroo PDK South" at bounding box center [131, 347] width 126 height 15
click at [77, 350] on input "Kangaroo PDK South" at bounding box center [72, 344] width 9 height 9
checkbox input "true"
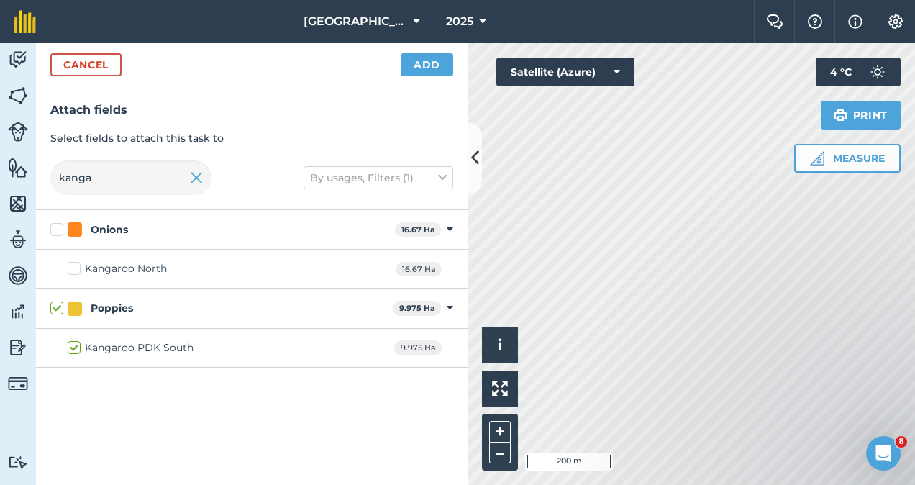
click at [78, 269] on label "Kangaroo North" at bounding box center [117, 268] width 99 height 15
click at [77, 269] on input "Kangaroo North" at bounding box center [72, 265] width 9 height 9
checkbox input "true"
click at [108, 173] on input "kanga" at bounding box center [130, 177] width 161 height 35
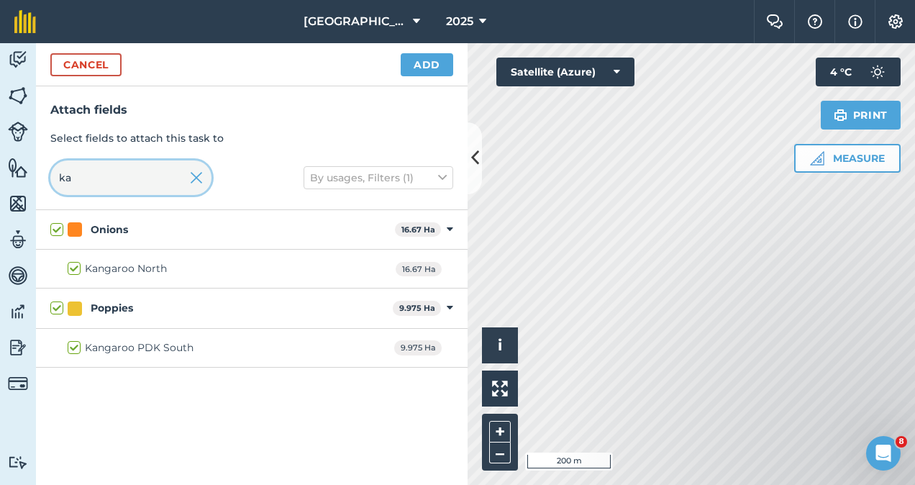
type input "k"
checkbox input "false"
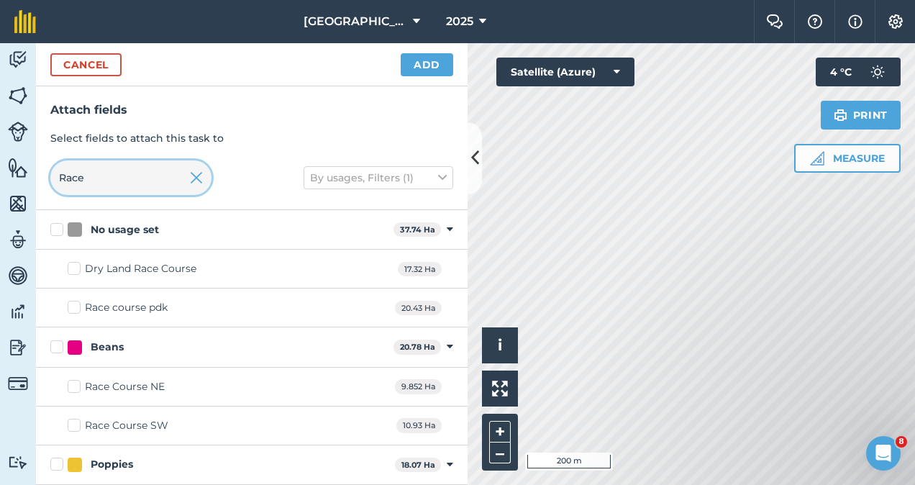
type input "Race"
click at [78, 307] on label "Race course pdk" at bounding box center [118, 307] width 100 height 15
click at [77, 307] on input "Race course pdk" at bounding box center [72, 304] width 9 height 9
checkbox input "true"
click at [60, 460] on label "Poppies" at bounding box center [219, 464] width 339 height 15
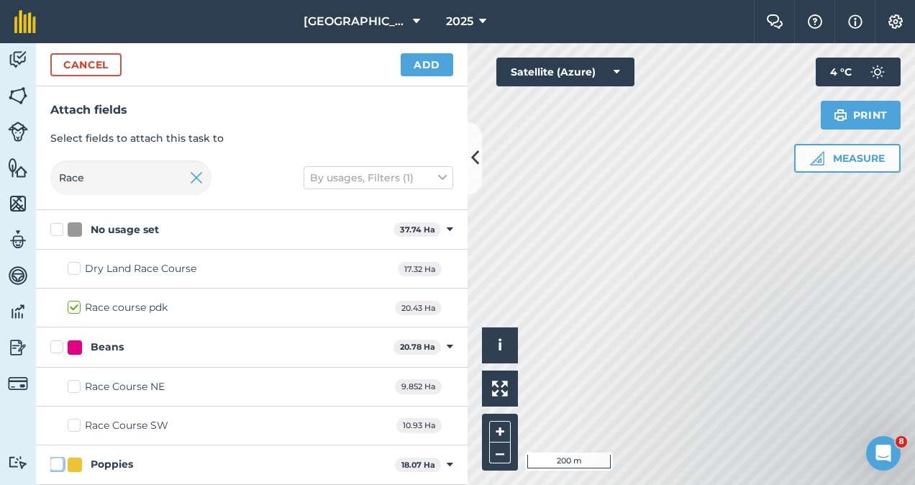
click at [60, 460] on input "Poppies" at bounding box center [54, 461] width 9 height 9
checkbox input "true"
click at [421, 73] on button "Add" at bounding box center [427, 64] width 52 height 23
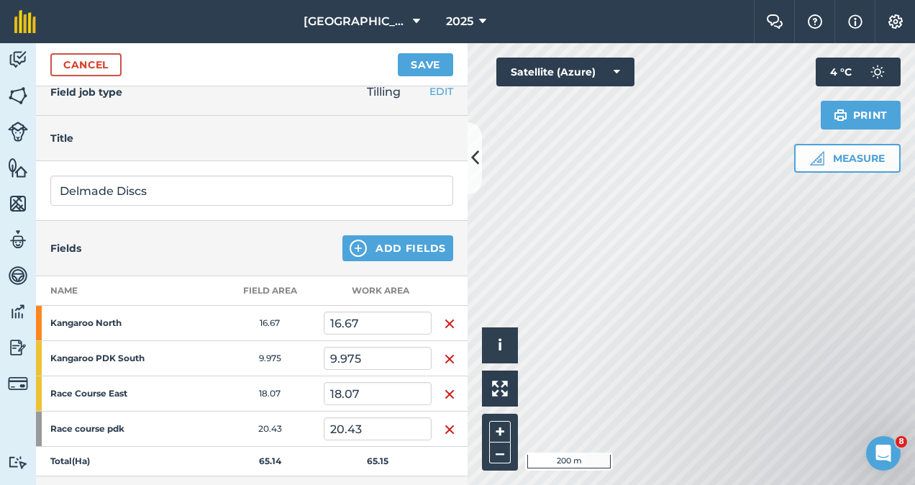
scroll to position [10, 0]
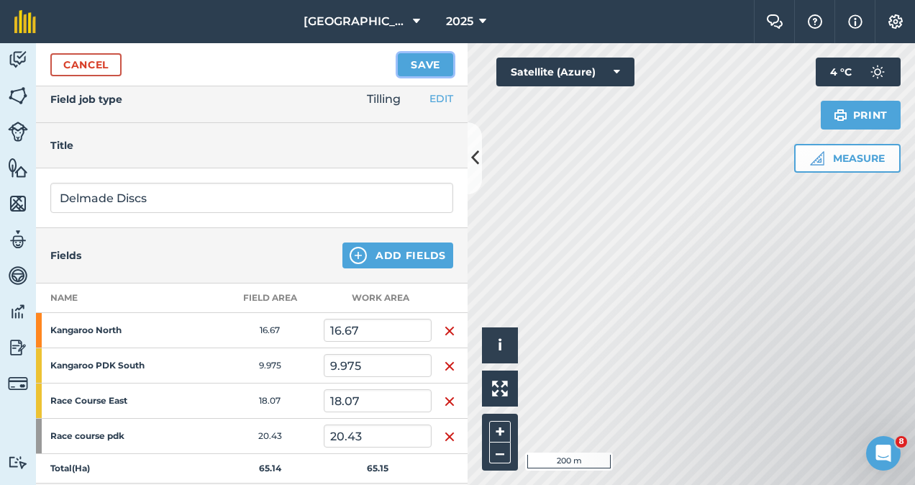
click at [422, 63] on button "Save" at bounding box center [425, 64] width 55 height 23
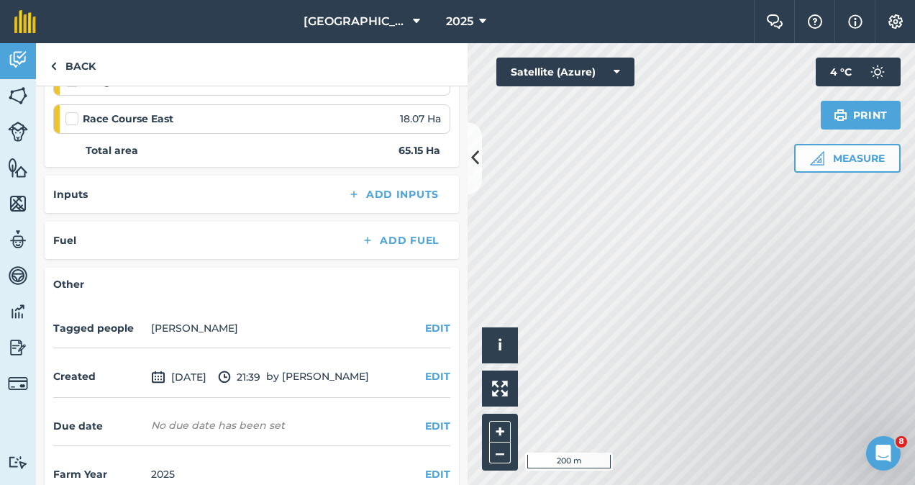
scroll to position [350, 0]
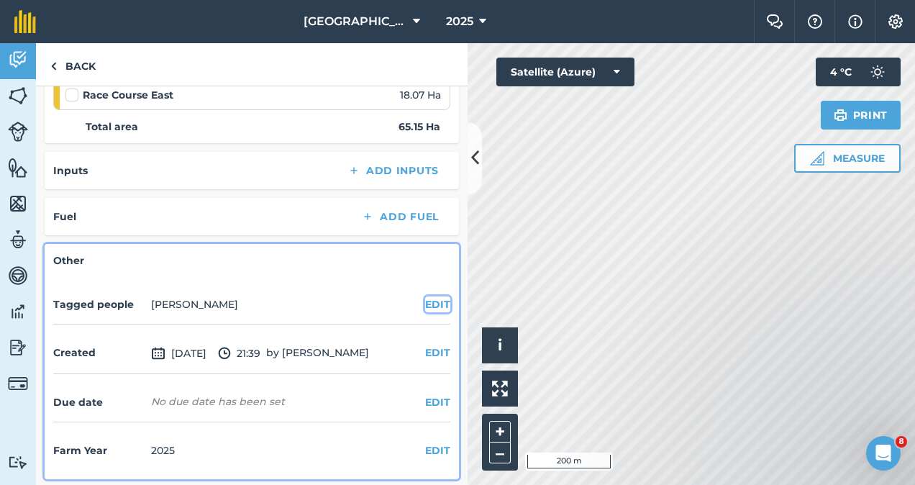
click at [425, 306] on button "EDIT" at bounding box center [437, 304] width 25 height 16
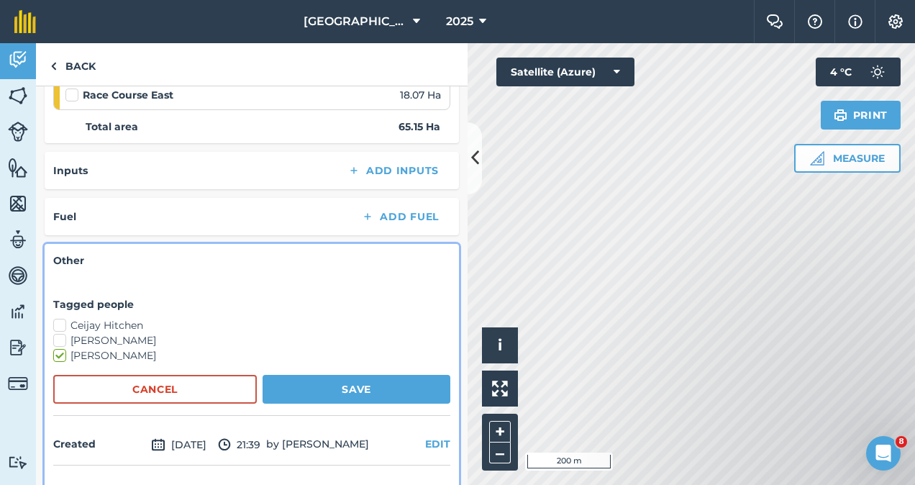
click at [63, 342] on label "[PERSON_NAME]" at bounding box center [251, 340] width 397 height 15
click at [63, 342] on input "[PERSON_NAME]" at bounding box center [57, 337] width 9 height 9
checkbox input "true"
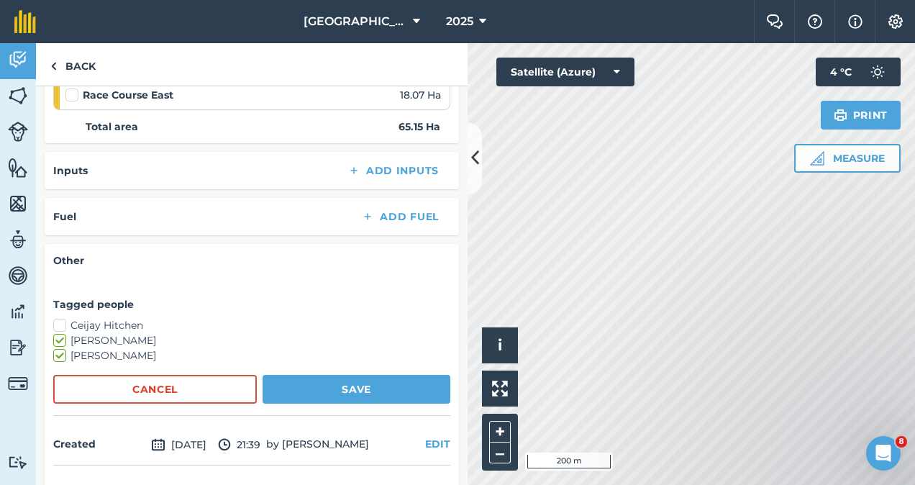
click at [63, 350] on label "[PERSON_NAME]" at bounding box center [251, 355] width 397 height 15
click at [63, 350] on input "[PERSON_NAME]" at bounding box center [57, 352] width 9 height 9
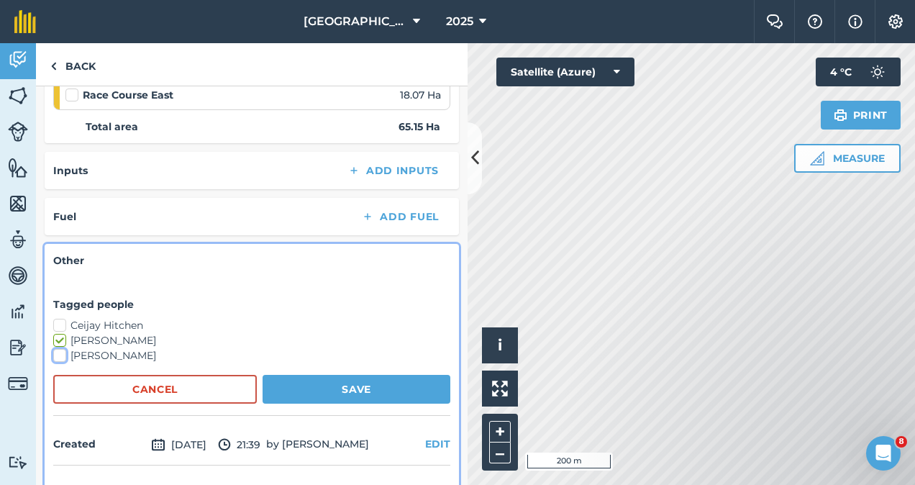
checkbox input "false"
click at [315, 387] on button "Save" at bounding box center [356, 389] width 188 height 29
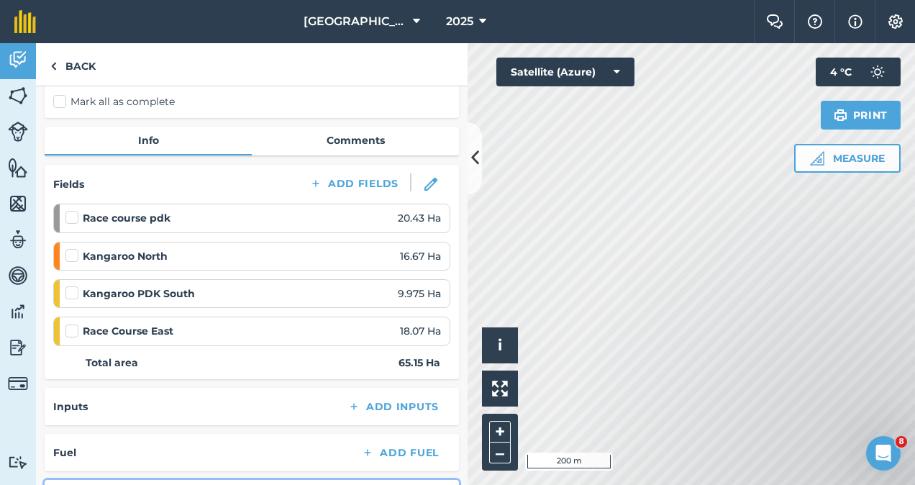
scroll to position [0, 0]
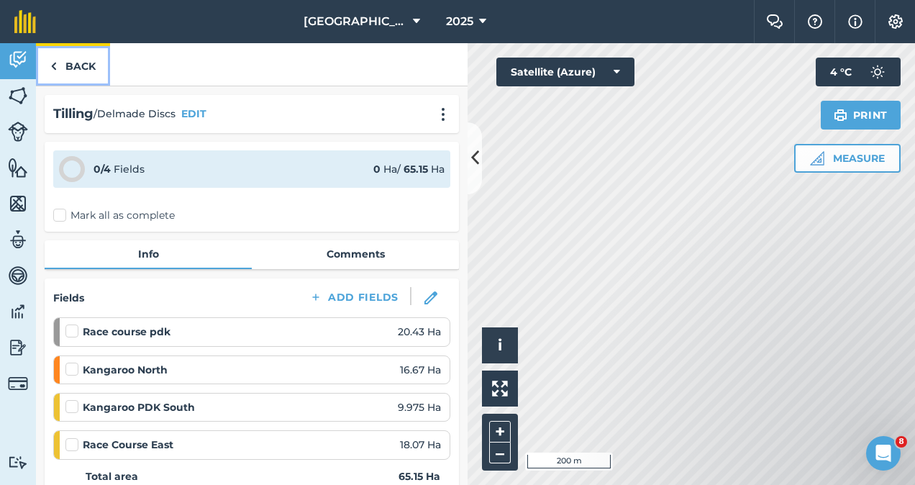
click at [92, 69] on link "Back" at bounding box center [73, 64] width 74 height 42
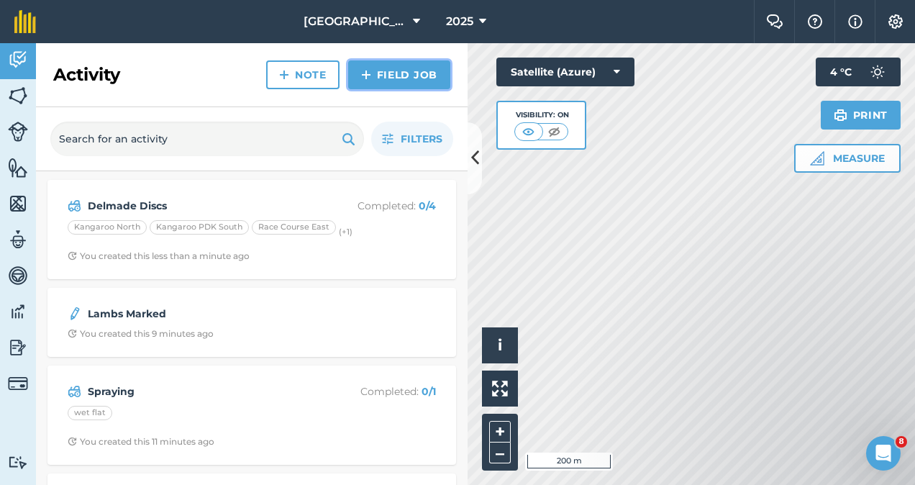
click at [398, 82] on link "Field Job" at bounding box center [399, 74] width 102 height 29
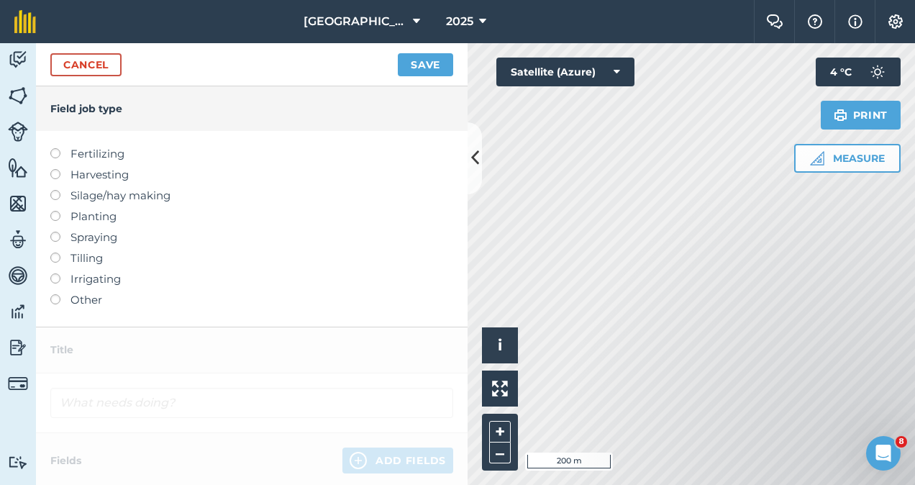
click at [62, 254] on label "Tilling" at bounding box center [251, 258] width 403 height 17
type input "Tilling"
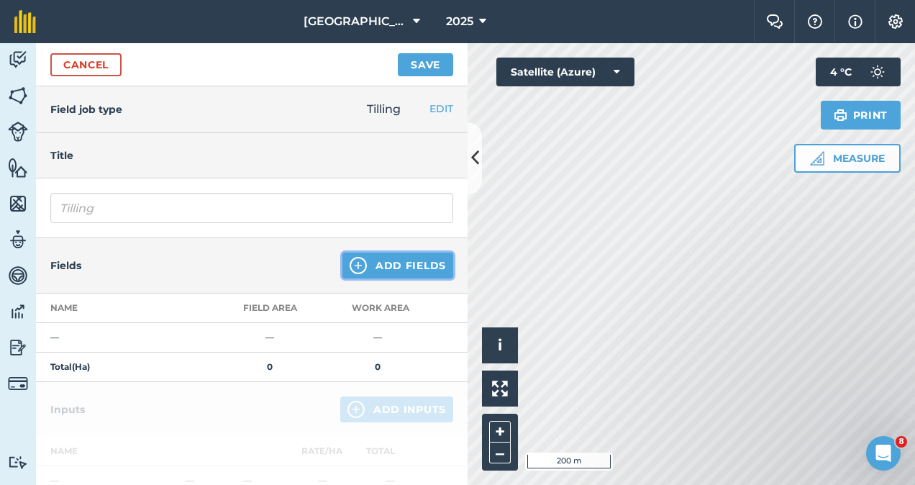
click at [380, 256] on button "Add Fields" at bounding box center [397, 265] width 111 height 26
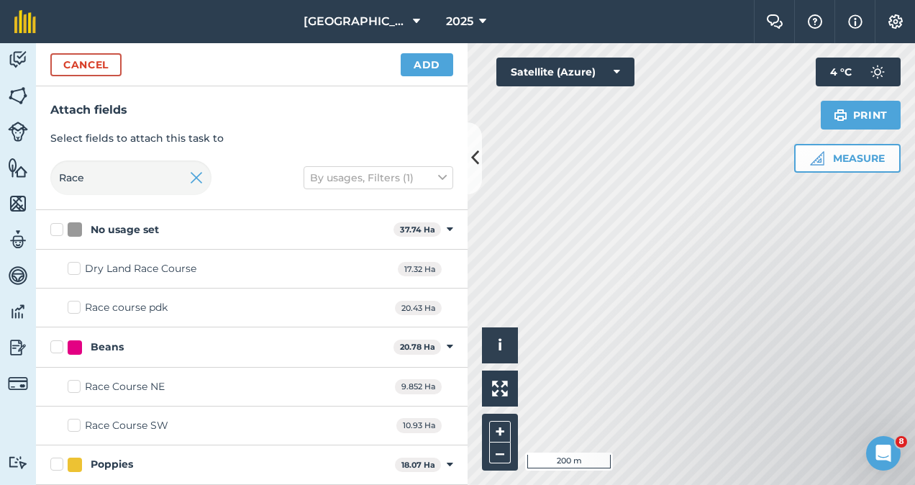
click at [75, 309] on label "Race course pdk" at bounding box center [118, 307] width 100 height 15
click at [75, 309] on input "Race course pdk" at bounding box center [72, 304] width 9 height 9
checkbox input "true"
click at [50, 457] on label "Poppies" at bounding box center [219, 464] width 339 height 15
click at [50, 457] on input "Poppies" at bounding box center [54, 461] width 9 height 9
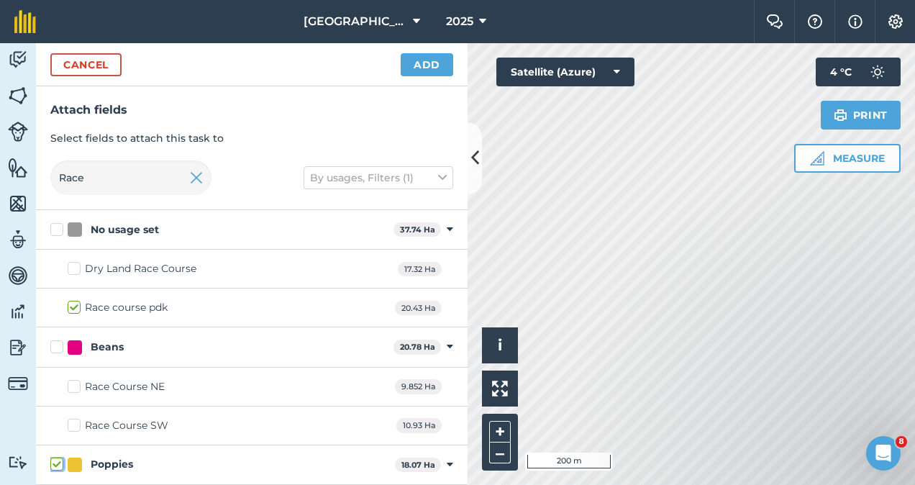
checkbox input "true"
click at [132, 182] on input "Race" at bounding box center [130, 177] width 161 height 35
type input "R"
checkbox input "false"
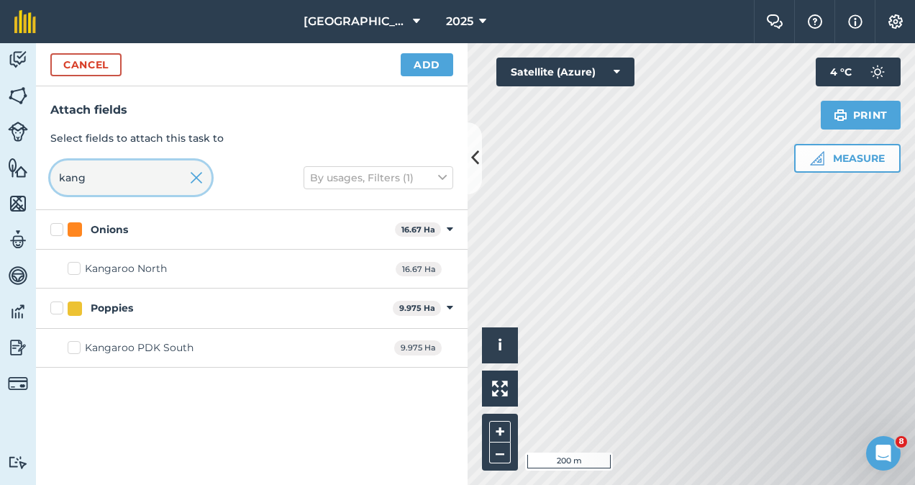
type input "kang"
click at [53, 230] on label "Onions" at bounding box center [219, 229] width 339 height 15
click at [53, 230] on input "Onions" at bounding box center [54, 226] width 9 height 9
checkbox input "true"
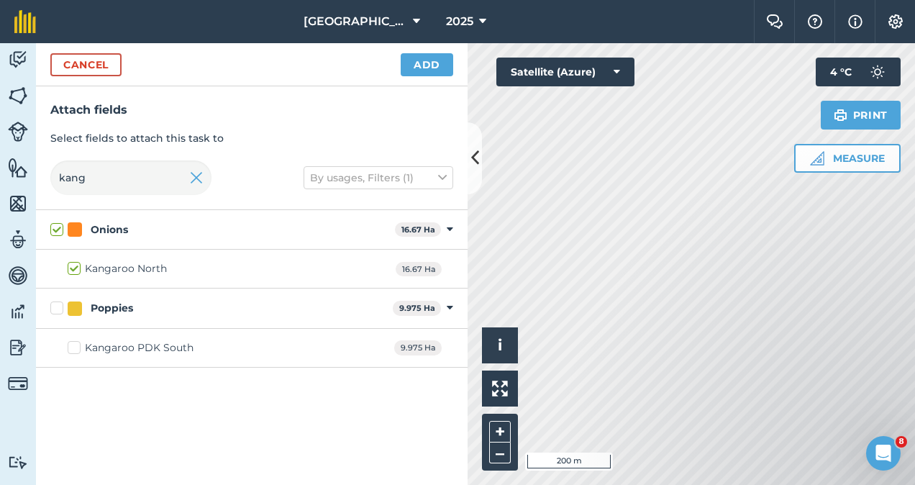
click at [59, 306] on label "Poppies" at bounding box center [218, 308] width 337 height 15
click at [59, 306] on input "Poppies" at bounding box center [54, 305] width 9 height 9
checkbox input "true"
click at [53, 233] on label "Onions" at bounding box center [219, 229] width 339 height 15
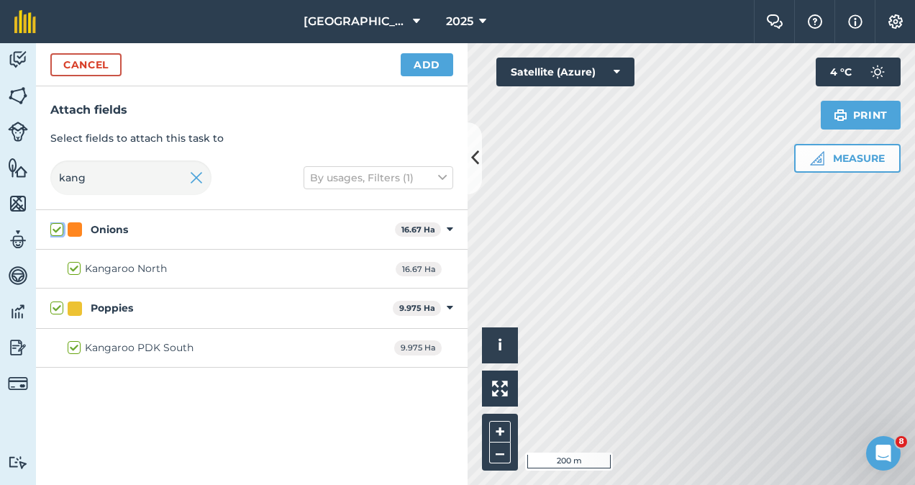
click at [53, 232] on input "Onions" at bounding box center [54, 226] width 9 height 9
checkbox input "false"
click at [408, 70] on button "Add" at bounding box center [427, 64] width 52 height 23
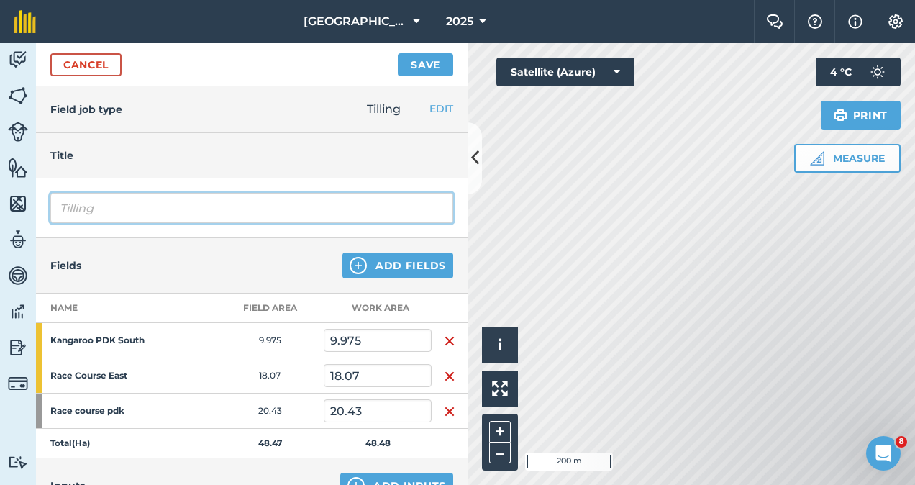
click at [245, 216] on input "Tilling" at bounding box center [251, 208] width 403 height 30
type input "T"
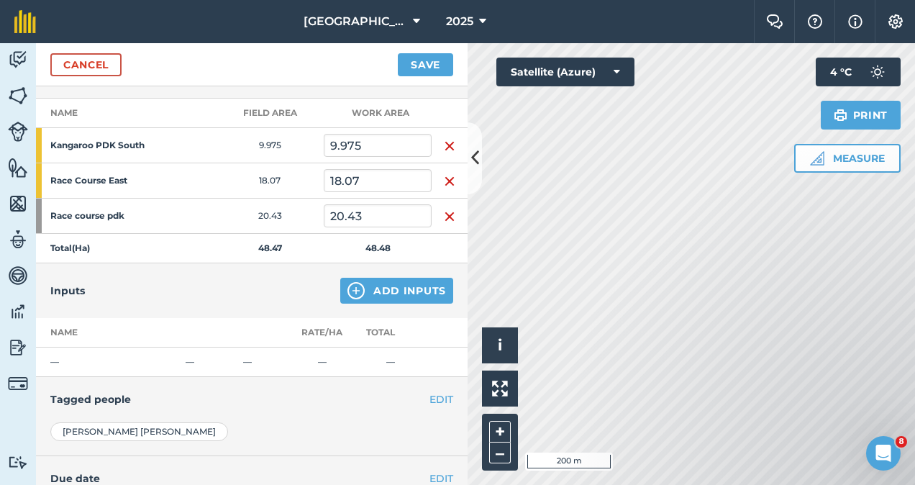
scroll to position [207, 0]
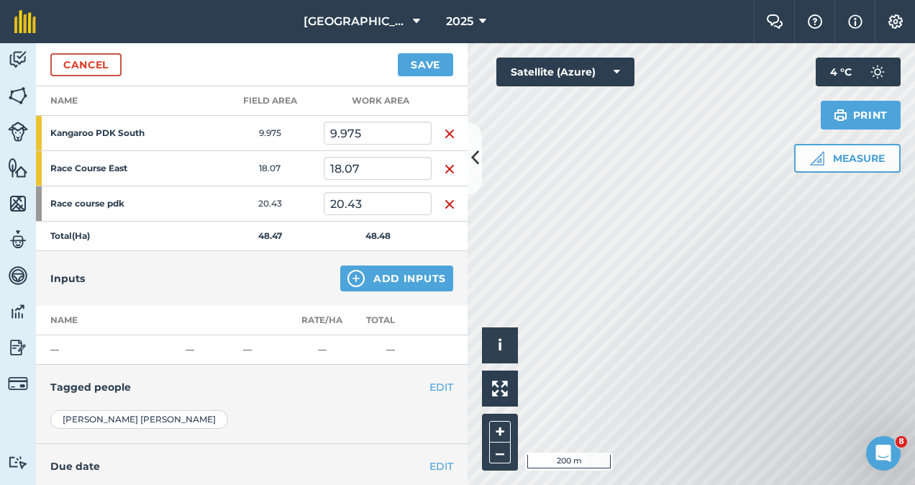
type input "[PERSON_NAME]"
click at [429, 380] on button "EDIT" at bounding box center [441, 387] width 24 height 16
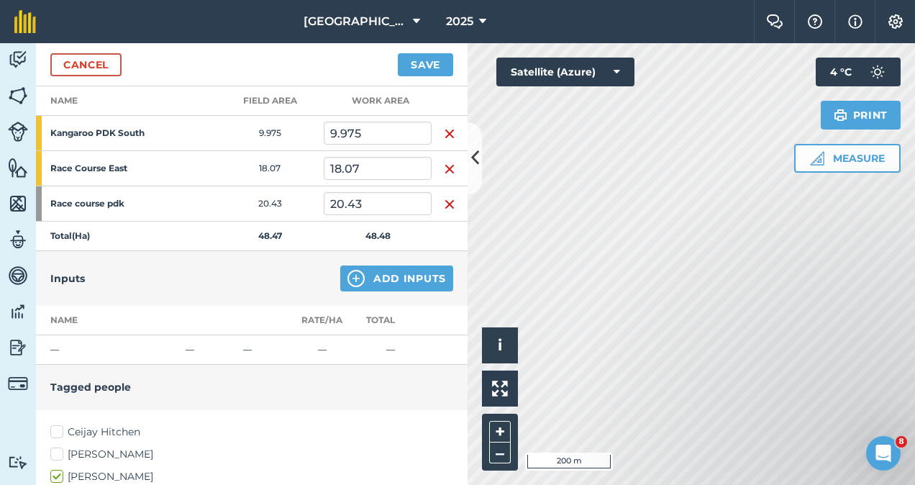
click at [52, 426] on label "Ceijay Hitchen" at bounding box center [251, 431] width 403 height 15
click at [52, 426] on input "Ceijay Hitchen" at bounding box center [54, 428] width 9 height 9
checkbox input "true"
click at [58, 470] on label "[PERSON_NAME]" at bounding box center [251, 476] width 403 height 15
click at [58, 470] on input "[PERSON_NAME]" at bounding box center [54, 473] width 9 height 9
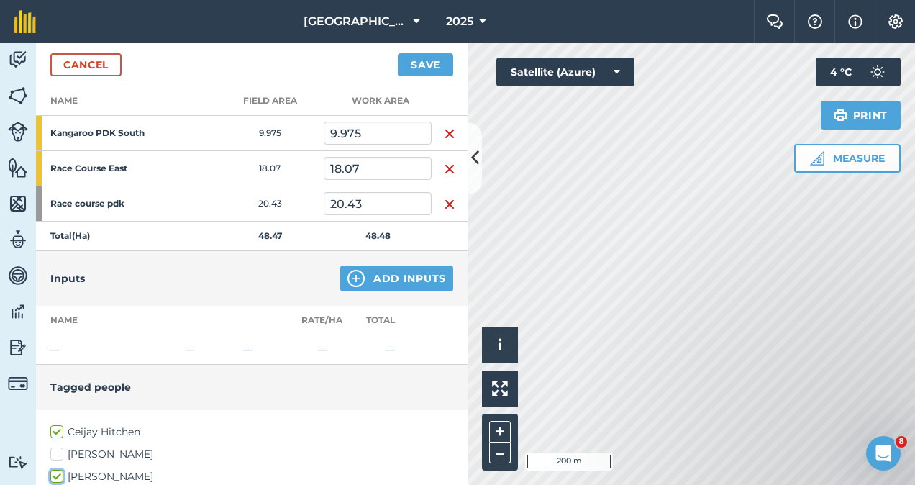
checkbox input "false"
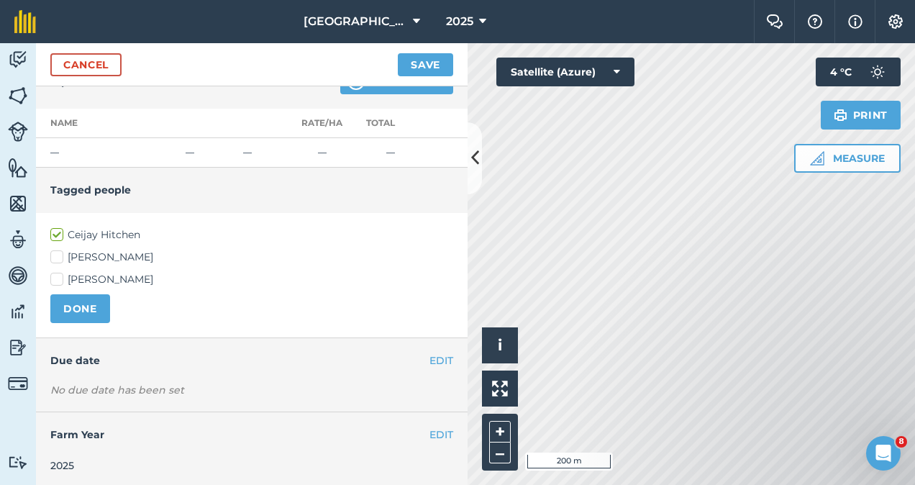
click at [212, 396] on div "No due date has been set Set date Set time" at bounding box center [251, 397] width 431 height 29
click at [429, 362] on button "EDIT" at bounding box center [441, 360] width 24 height 16
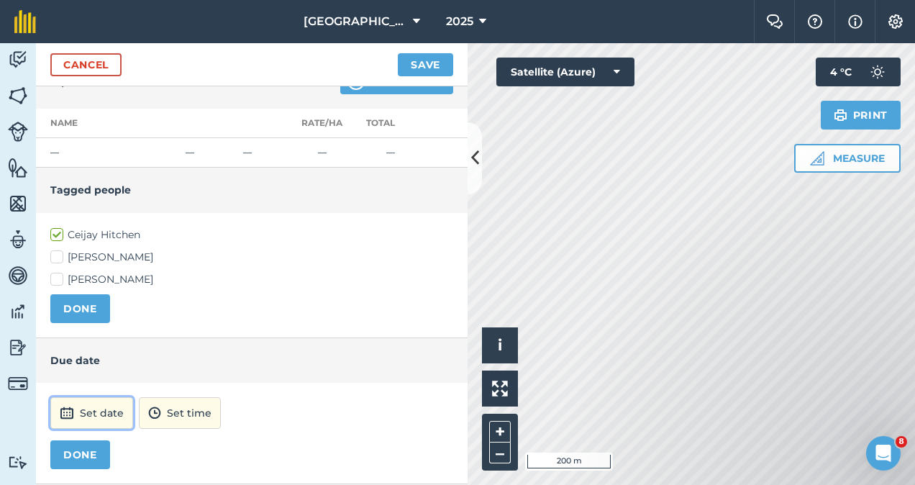
click at [111, 416] on button "Set date" at bounding box center [91, 413] width 83 height 32
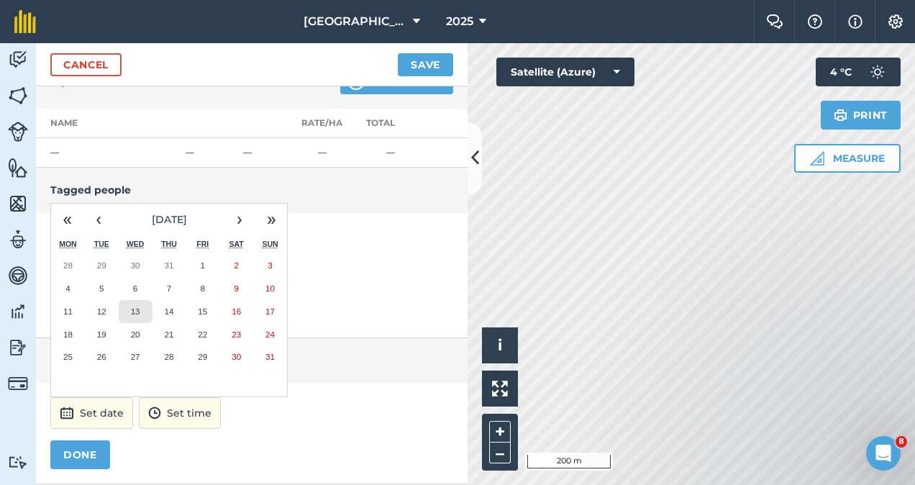
click at [135, 306] on abbr "13" at bounding box center [135, 310] width 9 height 9
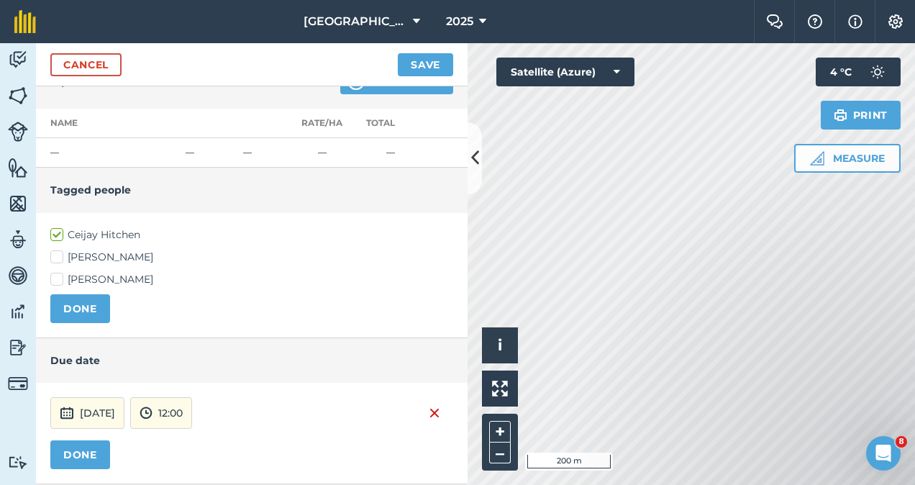
scroll to position [476, 0]
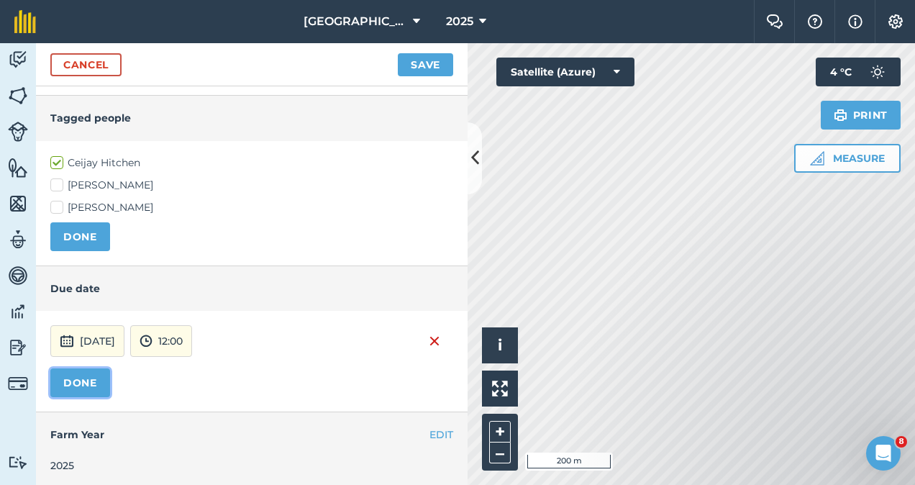
click at [82, 386] on button "DONE" at bounding box center [80, 382] width 60 height 29
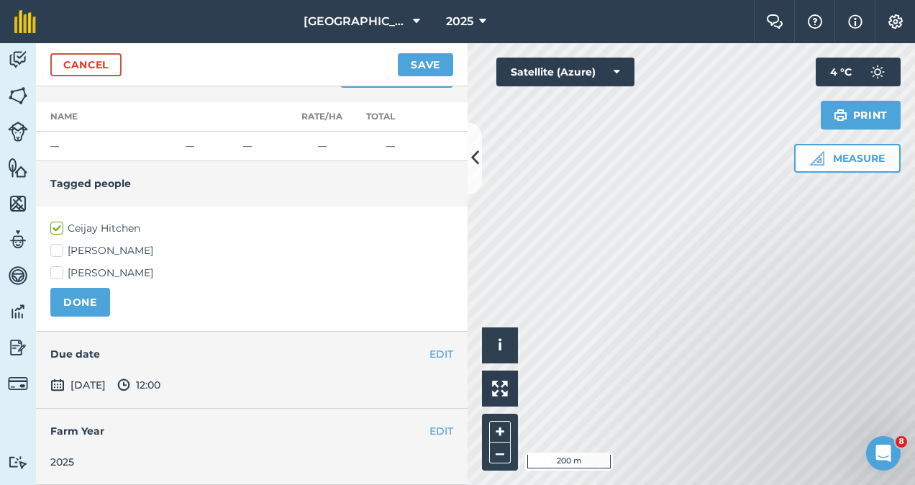
scroll to position [407, 0]
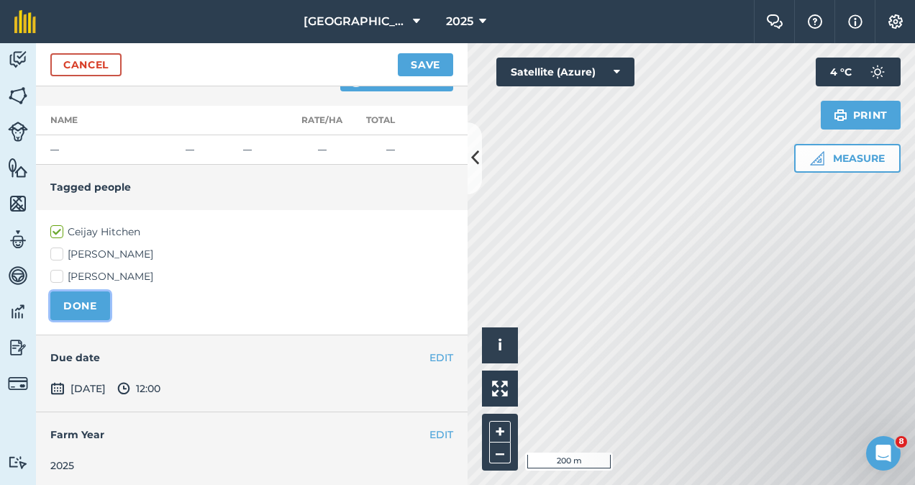
click at [94, 308] on button "DONE" at bounding box center [80, 305] width 60 height 29
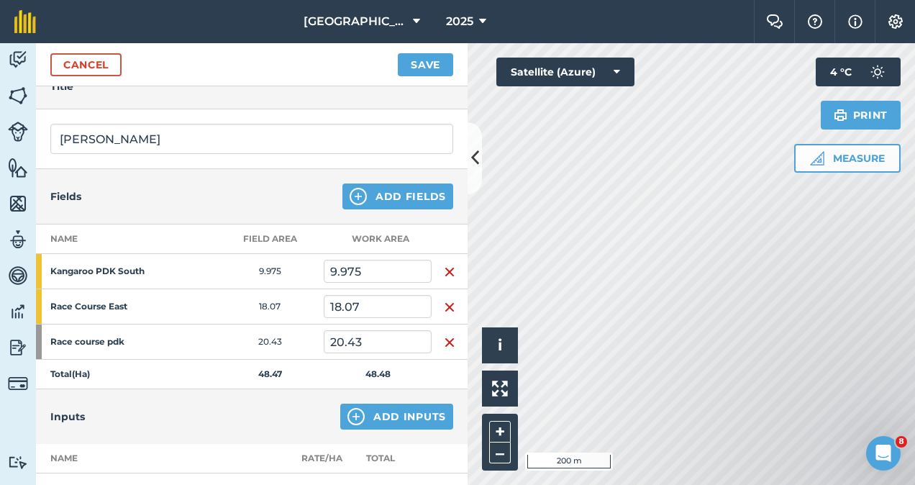
scroll to position [0, 0]
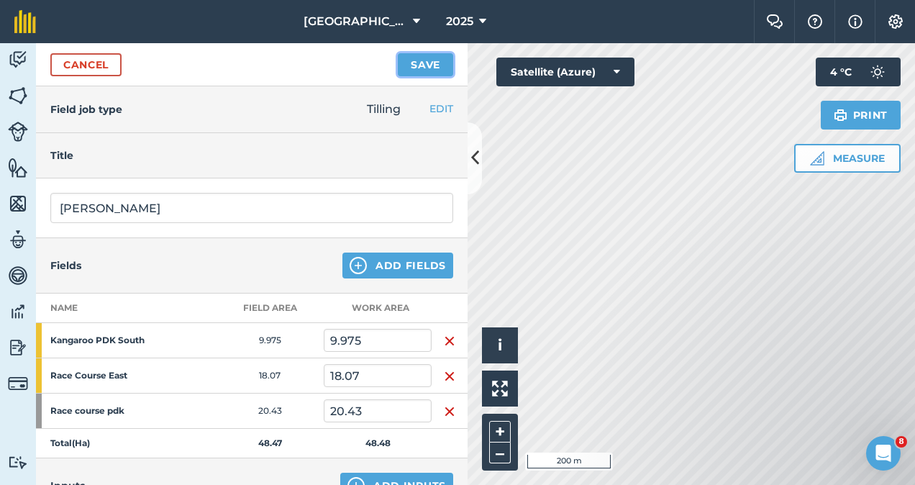
click at [426, 65] on button "Save" at bounding box center [425, 64] width 55 height 23
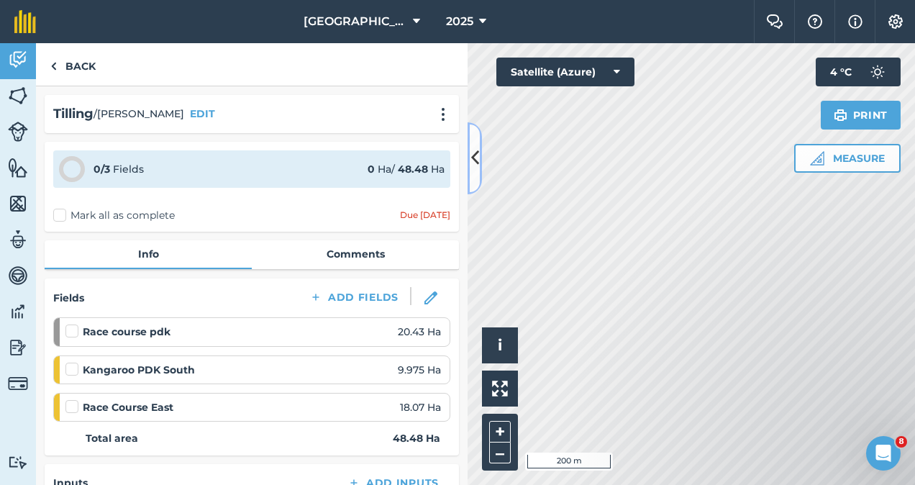
click at [470, 173] on button at bounding box center [474, 158] width 14 height 72
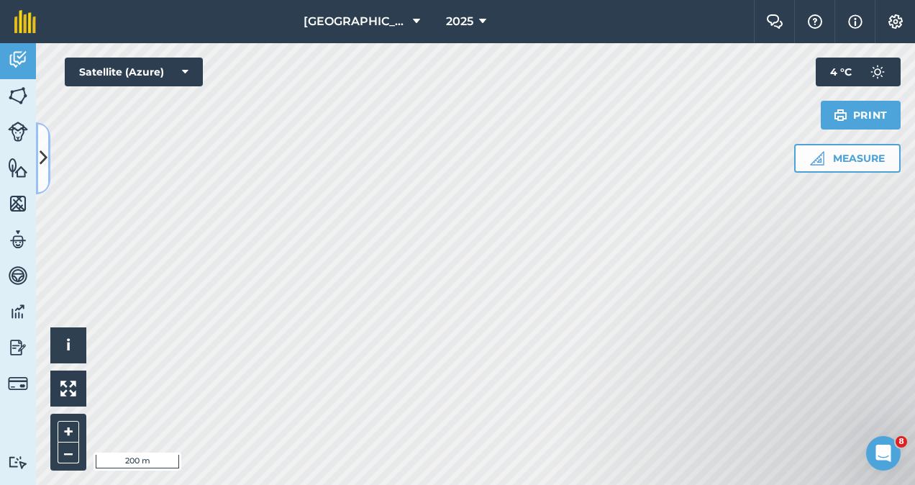
click at [45, 170] on icon at bounding box center [44, 157] width 8 height 25
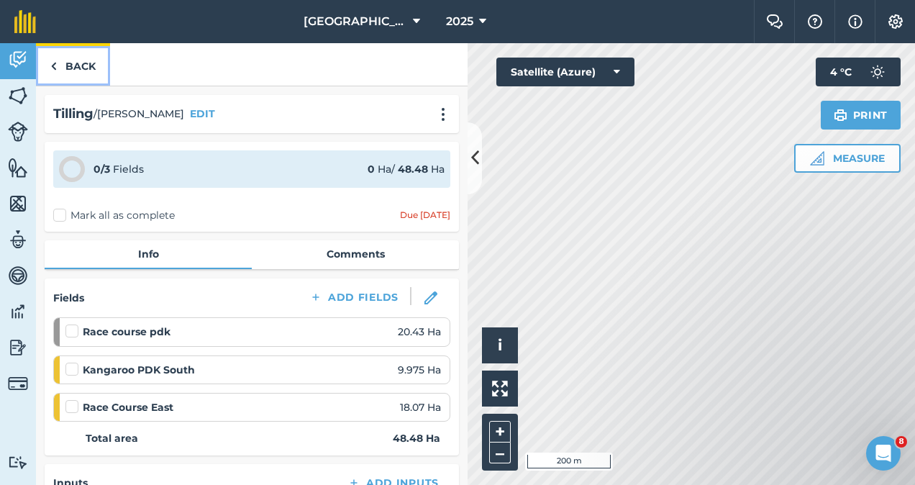
click at [62, 72] on link "Back" at bounding box center [73, 64] width 74 height 42
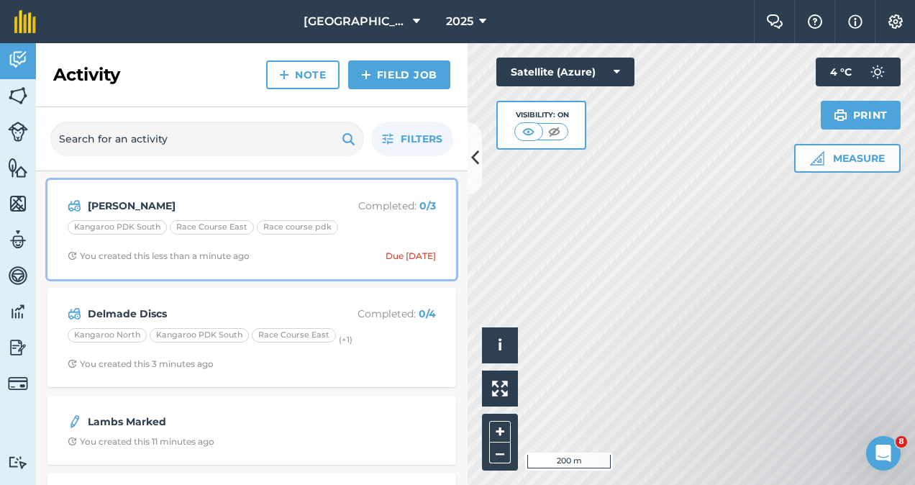
click at [377, 248] on div "[PERSON_NAME] Completed : 0 / 3 Kangaroo PDK South Race Course East Race course…" at bounding box center [251, 229] width 391 height 82
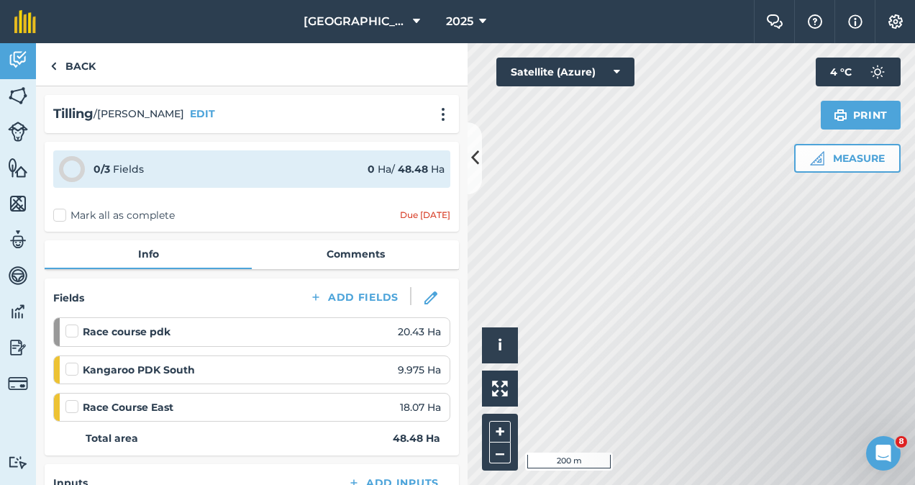
scroll to position [313, 0]
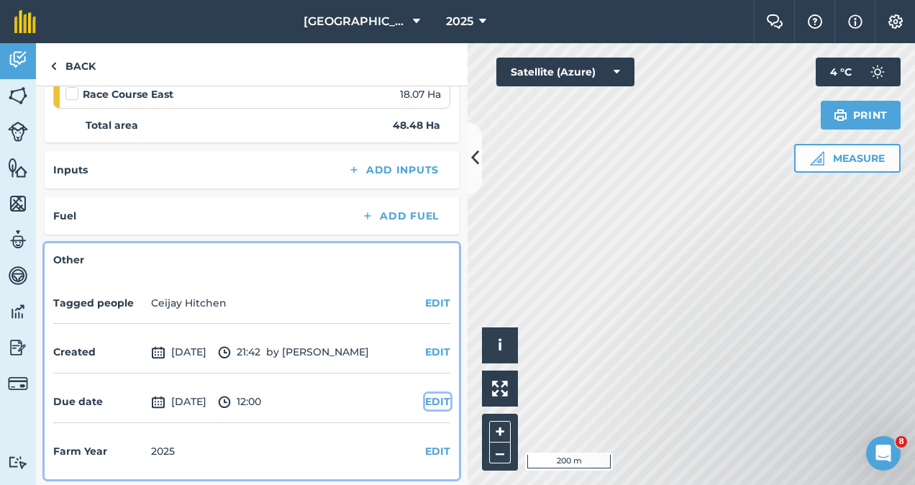
click at [427, 393] on button "EDIT" at bounding box center [437, 401] width 25 height 16
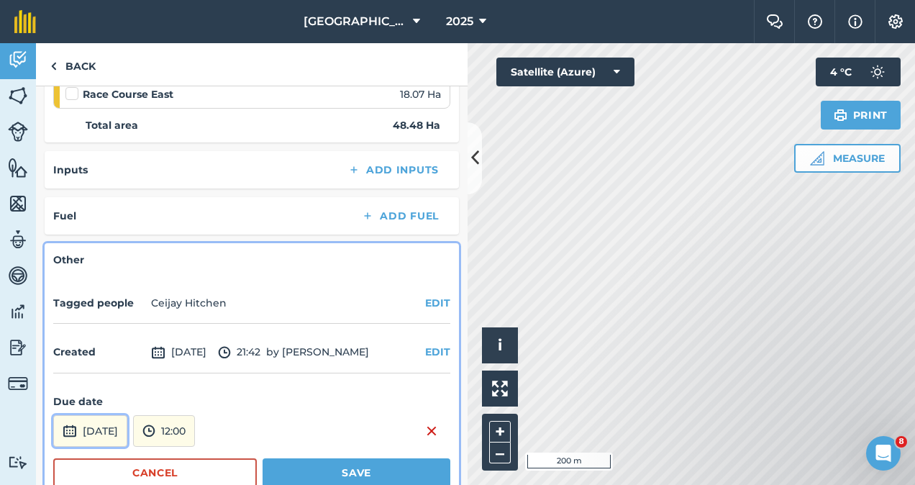
click at [125, 415] on button "[DATE]" at bounding box center [90, 431] width 74 height 32
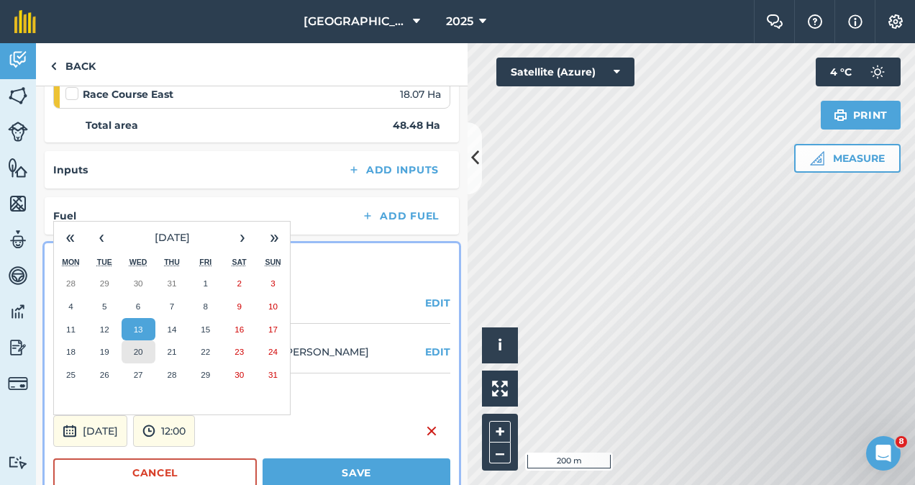
click at [132, 350] on button "20" at bounding box center [139, 351] width 34 height 23
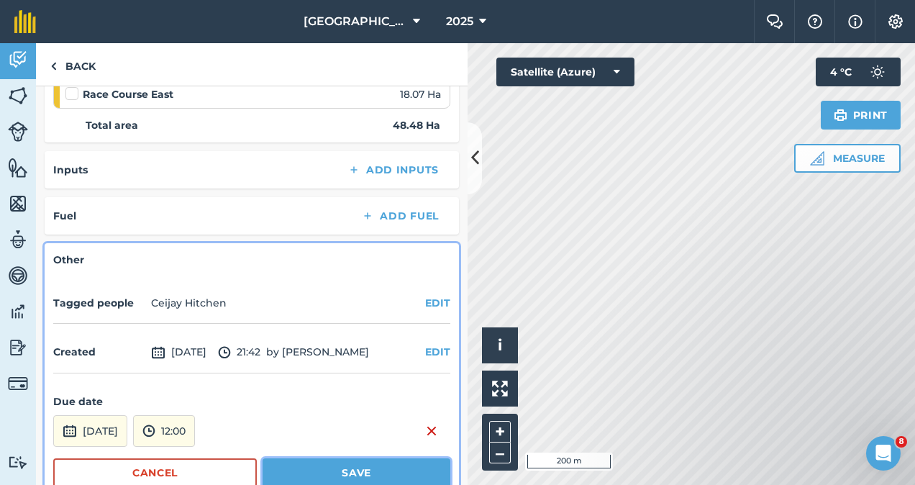
click at [375, 465] on button "Save" at bounding box center [356, 472] width 188 height 29
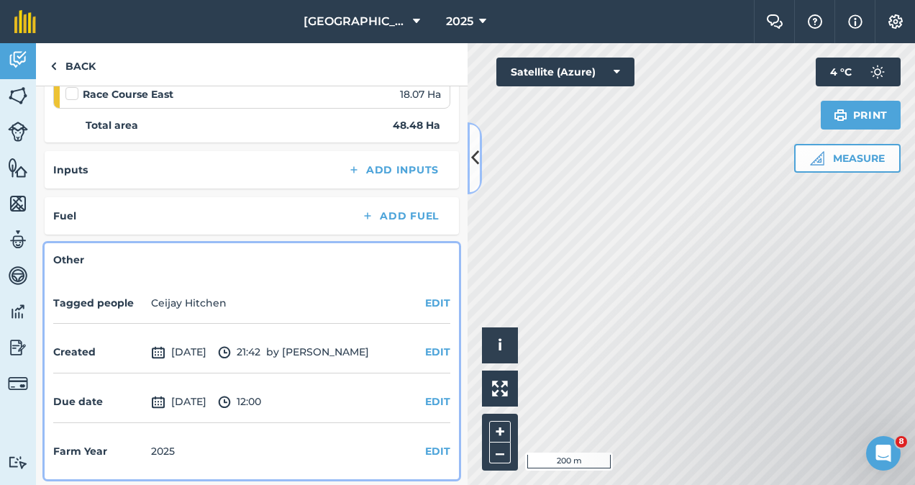
click at [472, 164] on icon at bounding box center [475, 157] width 8 height 25
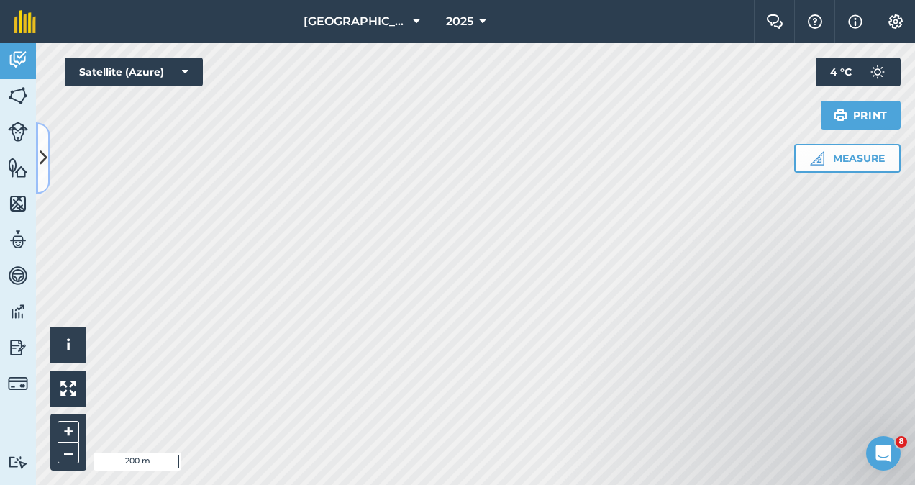
click at [45, 150] on icon at bounding box center [44, 157] width 8 height 25
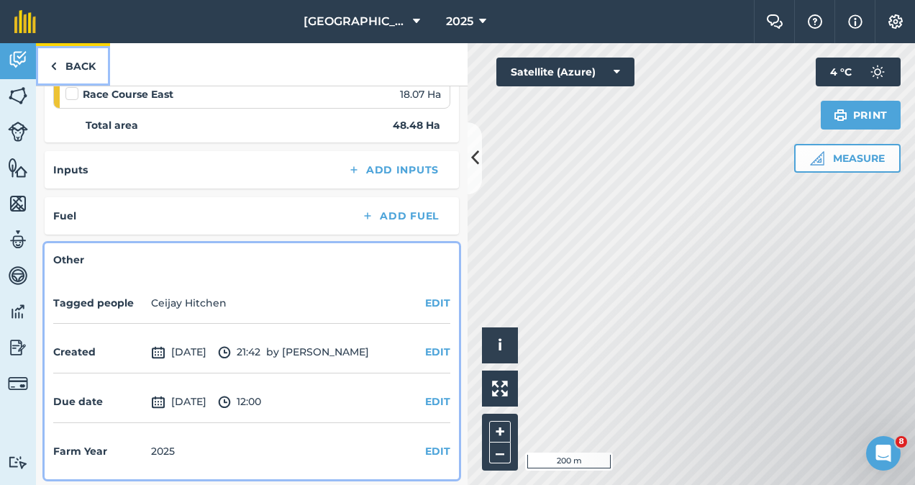
click at [57, 55] on link "Back" at bounding box center [73, 64] width 74 height 42
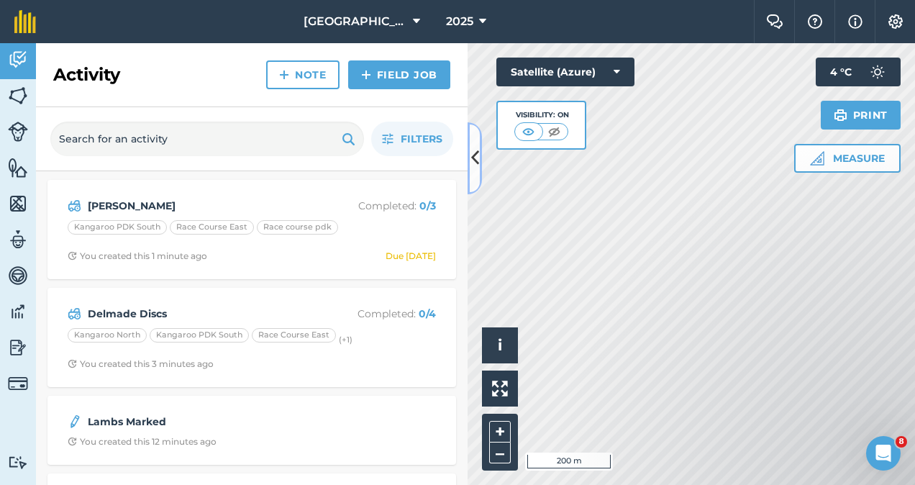
click at [473, 177] on button at bounding box center [474, 158] width 14 height 72
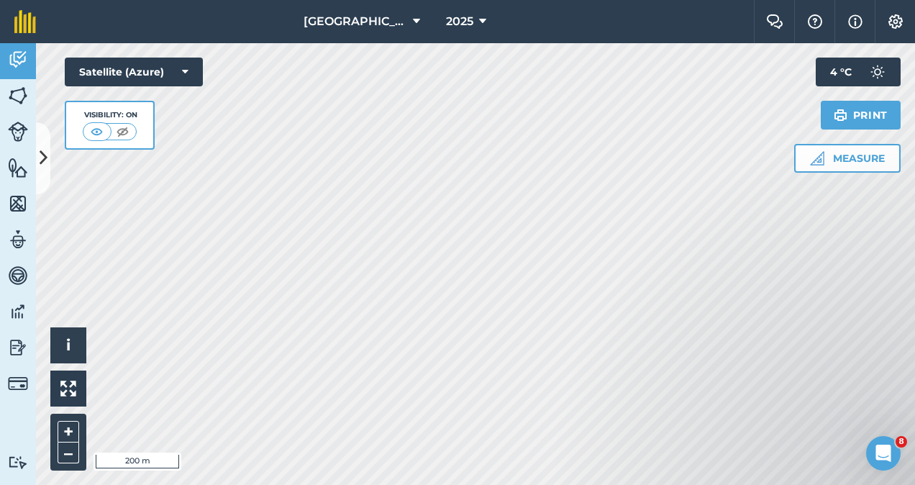
click at [522, 484] on html "Westfield Estate 2025 Farm Chat Help Info Settings Westfield Estate - 2025 Repr…" at bounding box center [457, 242] width 915 height 485
